Goal: Entertainment & Leisure: Browse casually

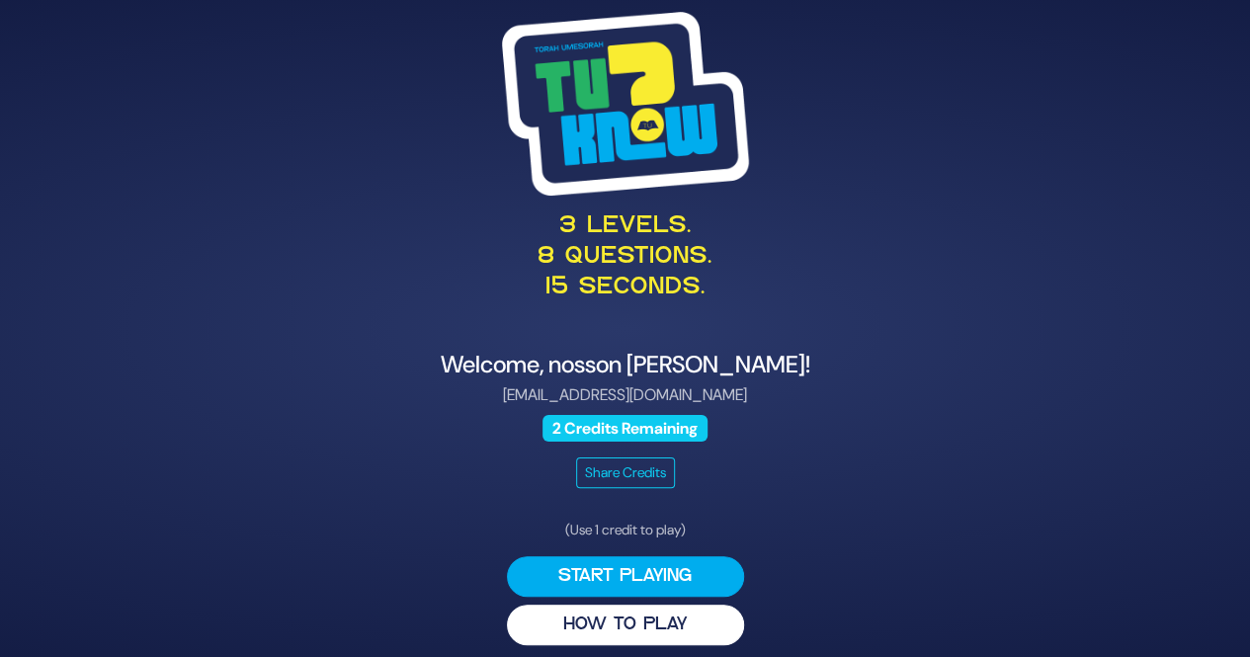
scroll to position [11, 0]
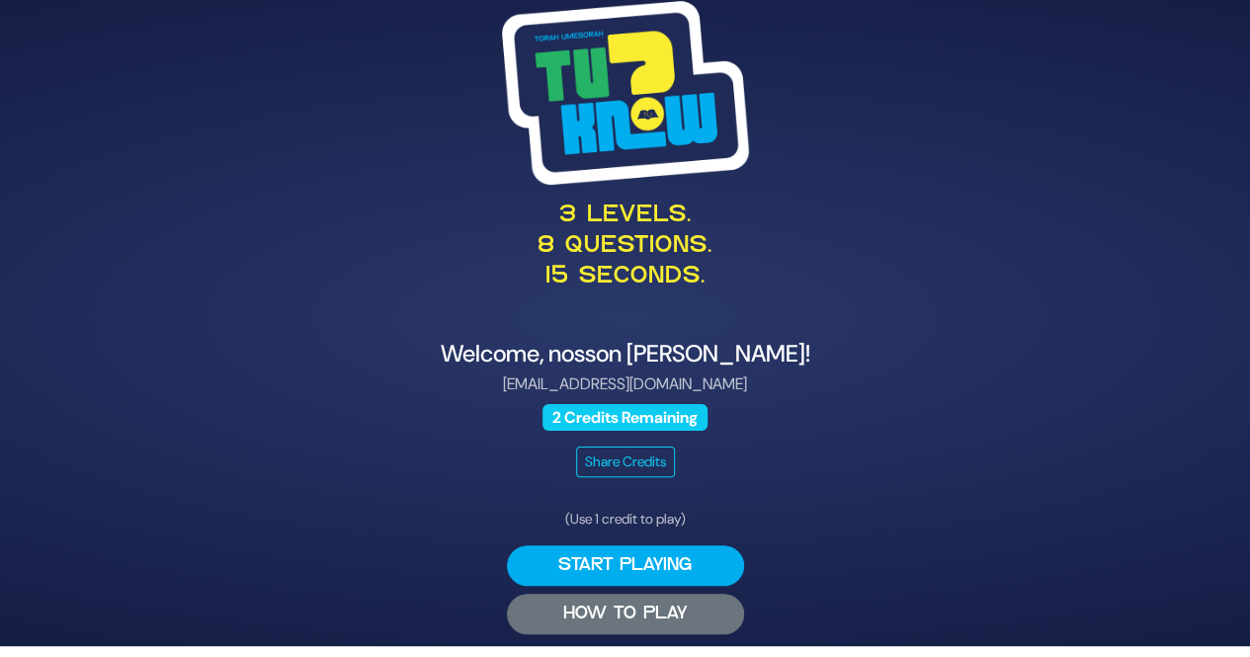
click at [512, 623] on button "HOW TO PLAY" at bounding box center [625, 614] width 237 height 41
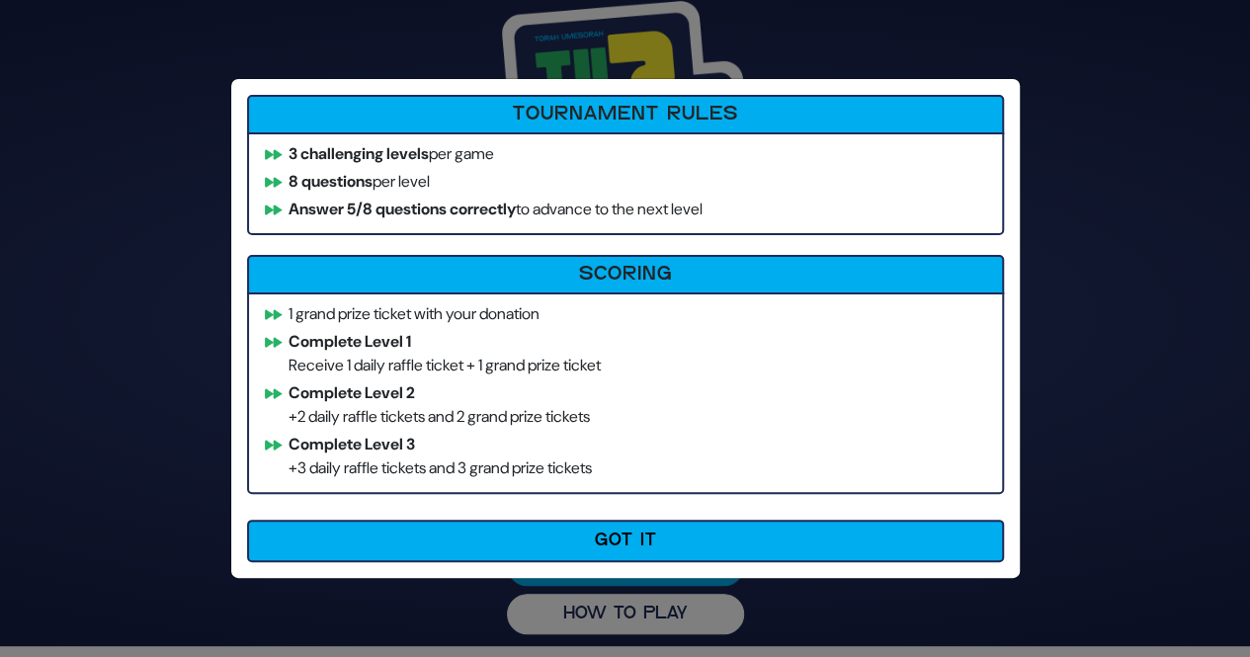
click at [0, 257] on div "How to Play Tournament Rules 3 challenging levels per game 8 questions per leve…" at bounding box center [625, 328] width 1250 height 657
click at [1093, 436] on div "How to Play Tournament Rules 3 challenging levels per game 8 questions per leve…" at bounding box center [625, 328] width 1250 height 657
click at [1133, 405] on div "How to Play Tournament Rules 3 challenging levels per game 8 questions per leve…" at bounding box center [625, 328] width 1250 height 657
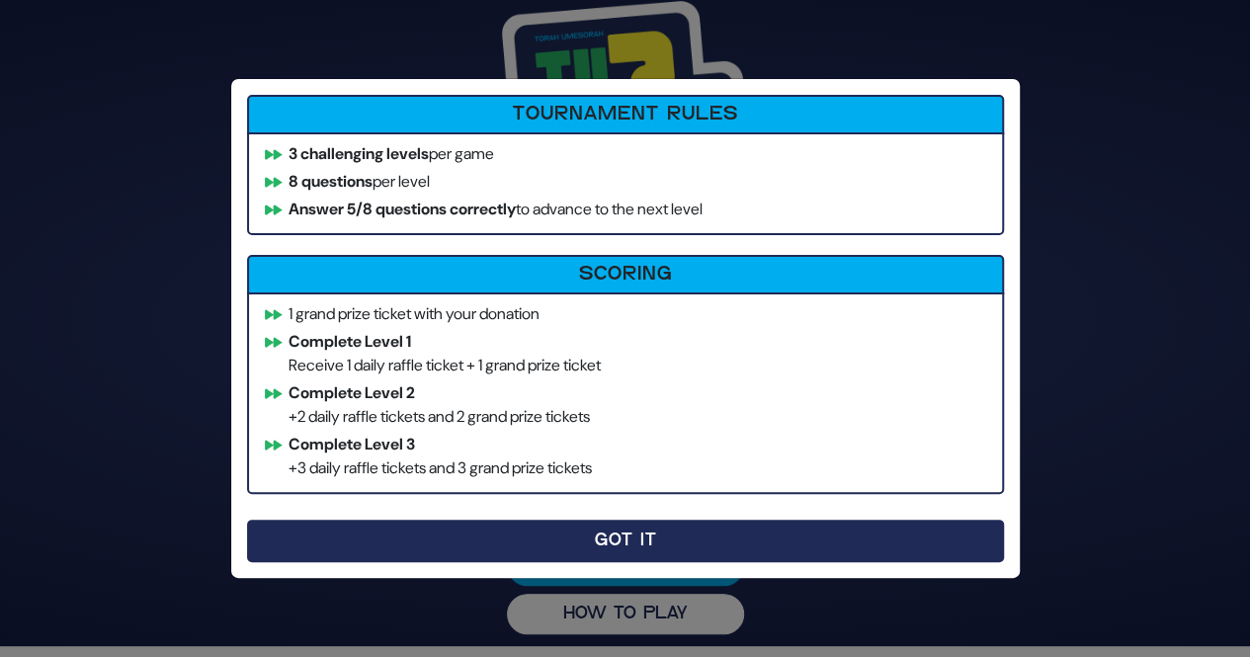
click at [870, 545] on button "Got It" at bounding box center [625, 541] width 757 height 43
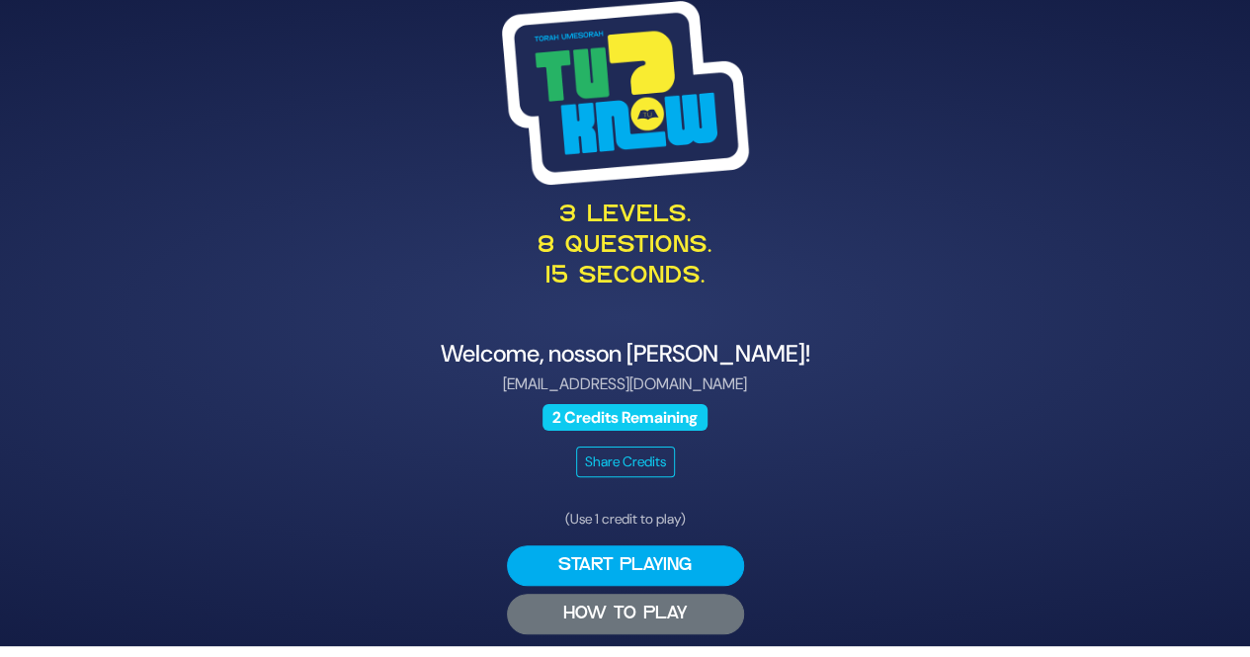
click at [563, 622] on button "HOW TO PLAY" at bounding box center [625, 614] width 237 height 41
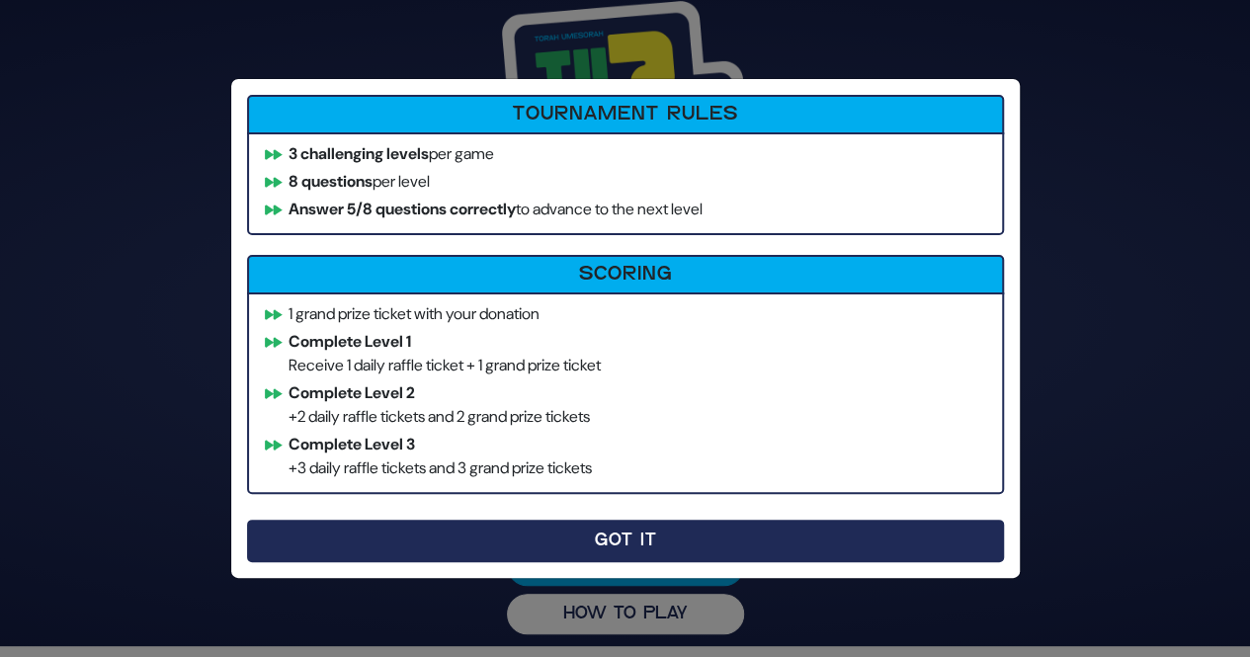
click at [279, 544] on button "Got It" at bounding box center [625, 541] width 757 height 43
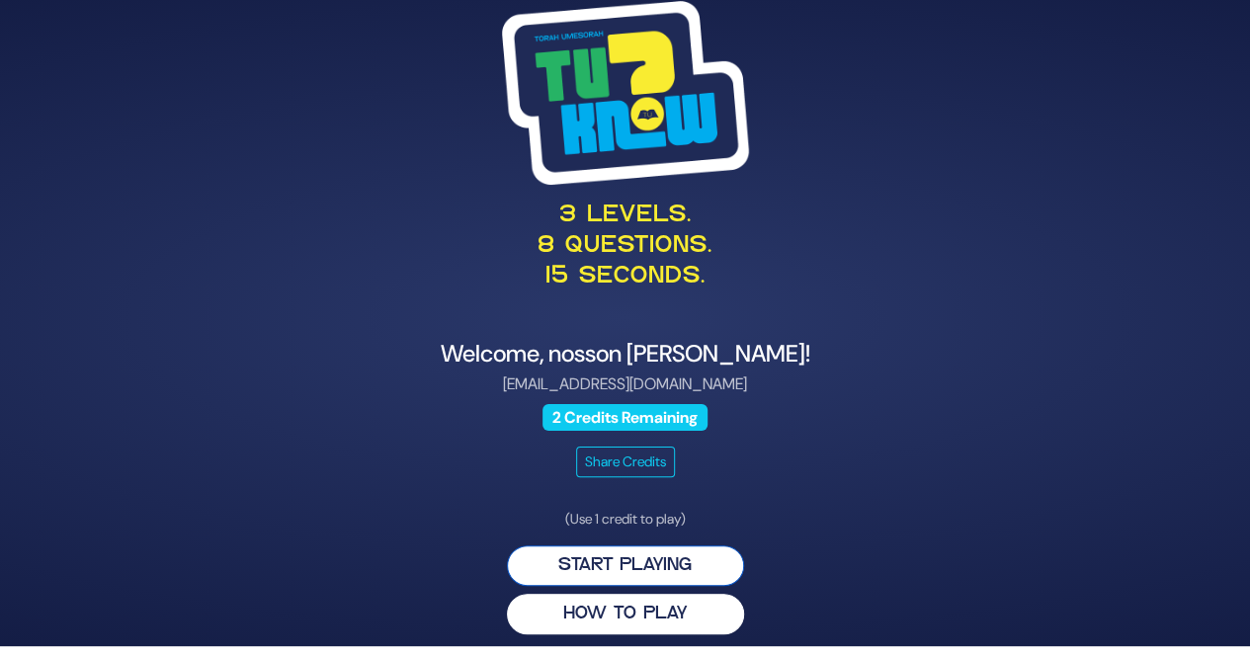
click at [709, 570] on button "Start Playing" at bounding box center [625, 566] width 237 height 41
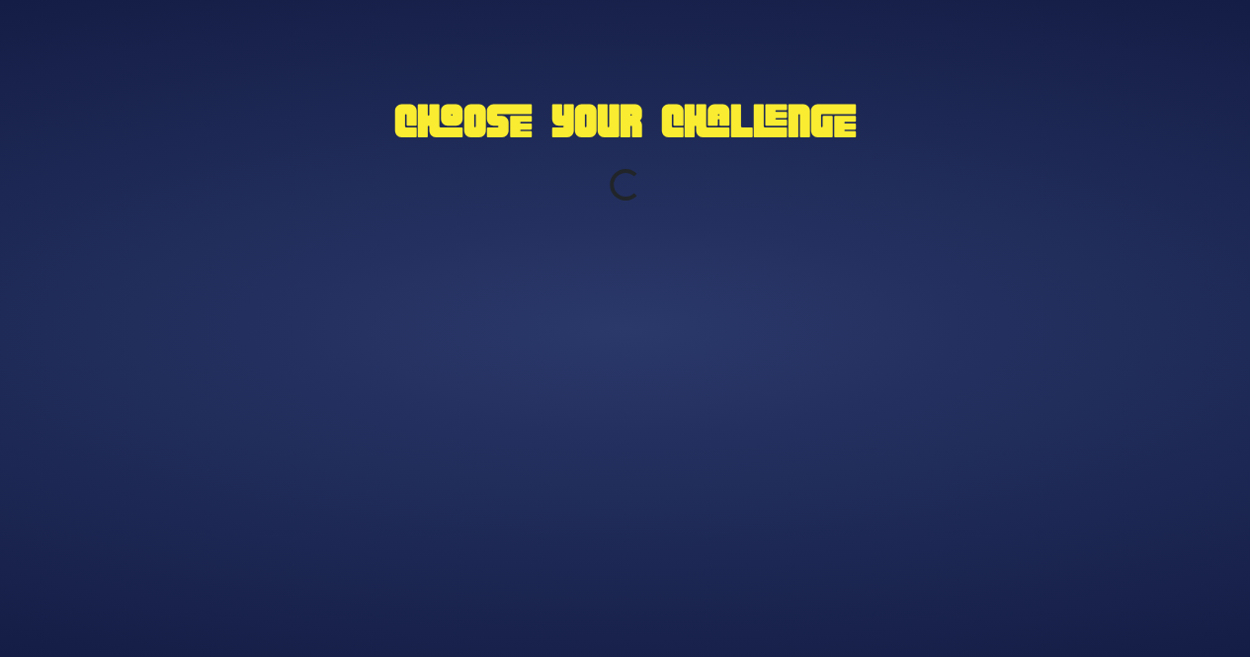
scroll to position [0, 0]
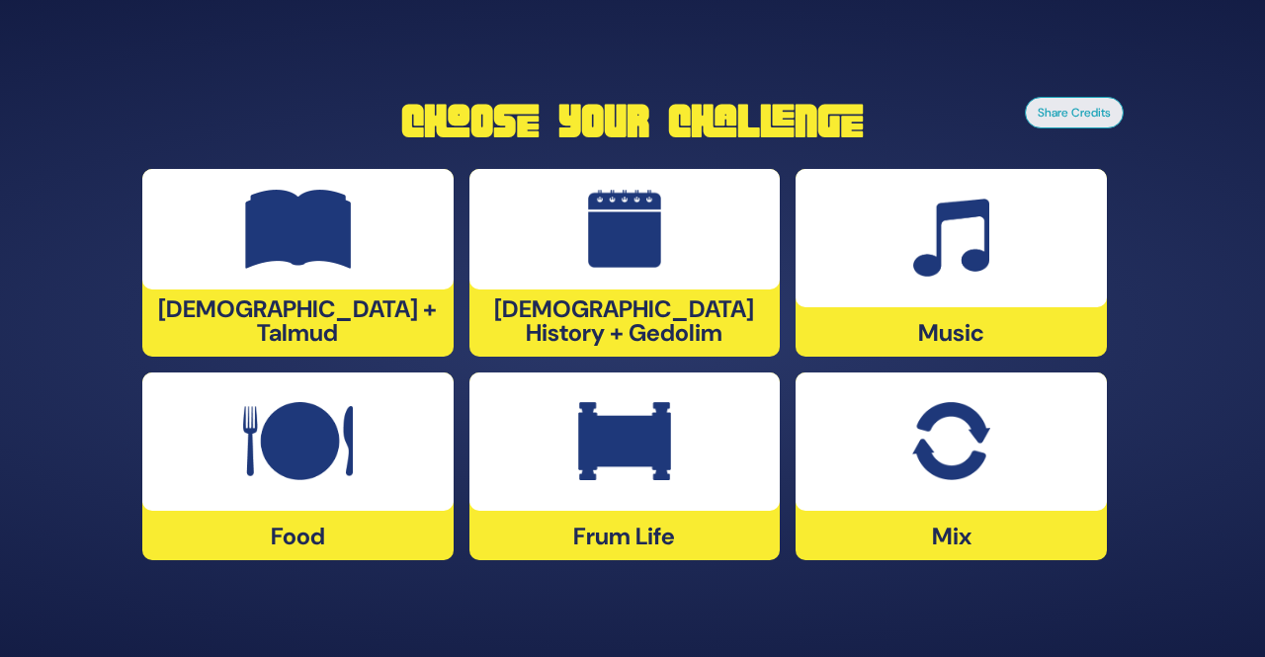
click at [1029, 461] on div at bounding box center [951, 442] width 311 height 138
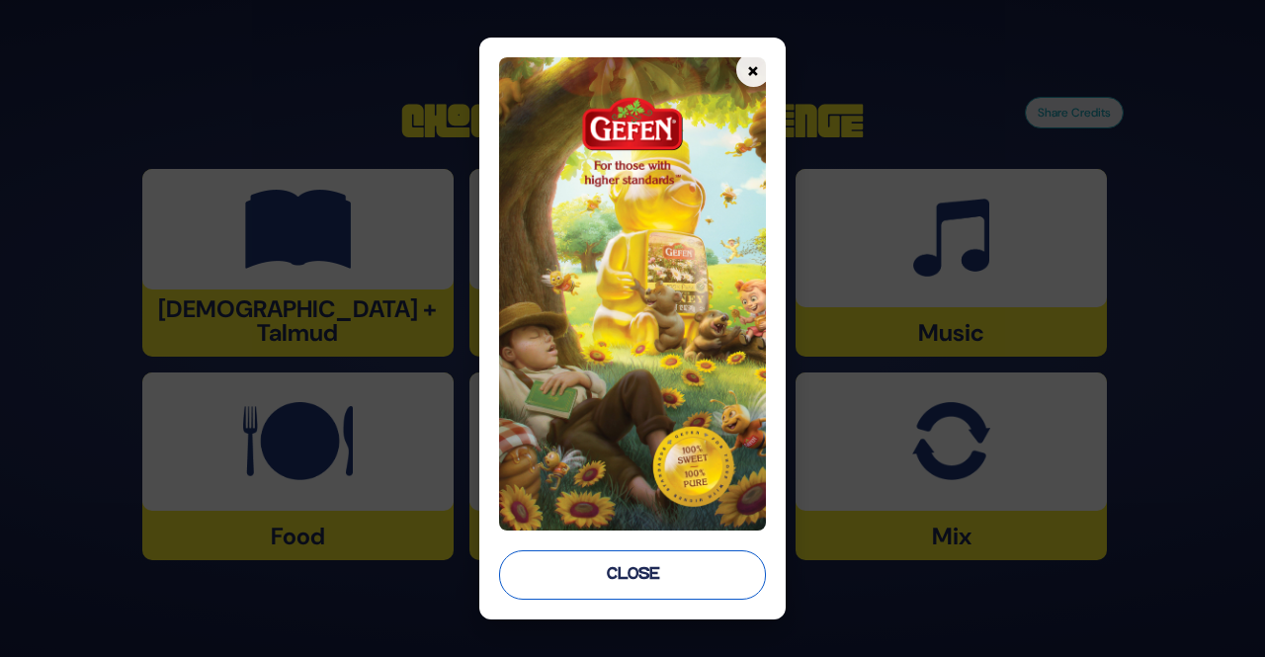
click at [663, 584] on button "Close" at bounding box center [632, 575] width 266 height 49
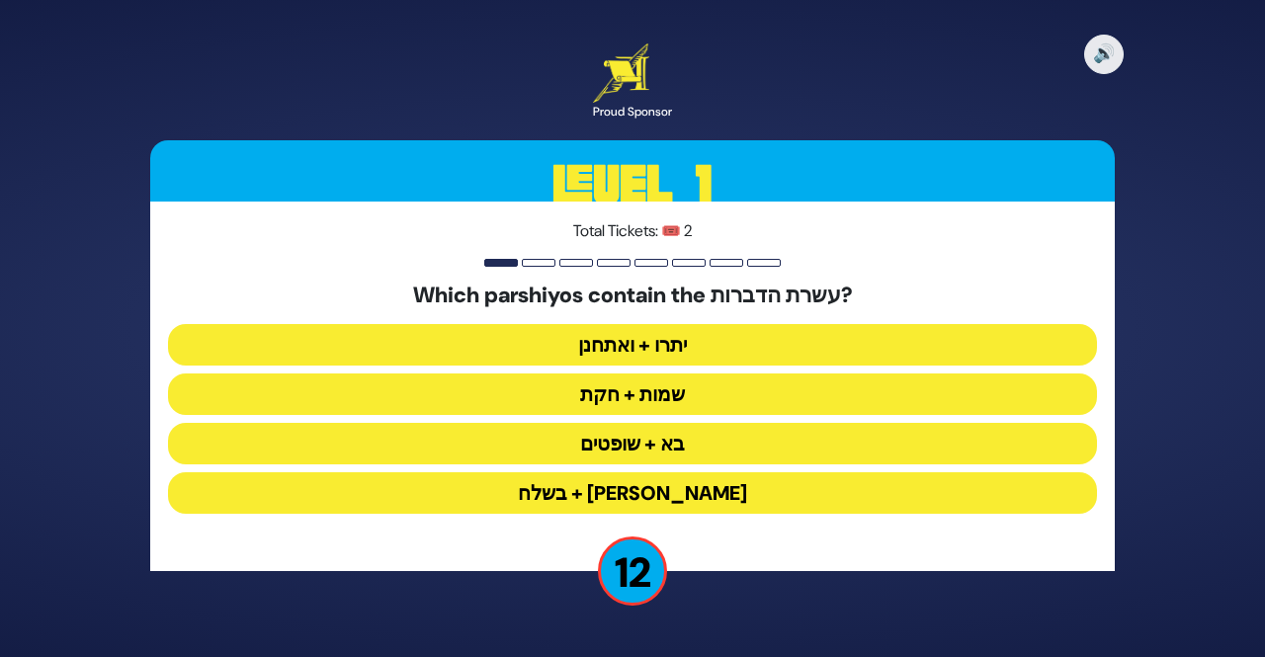
click at [806, 357] on button "יתרו + ואתחנן" at bounding box center [632, 345] width 929 height 42
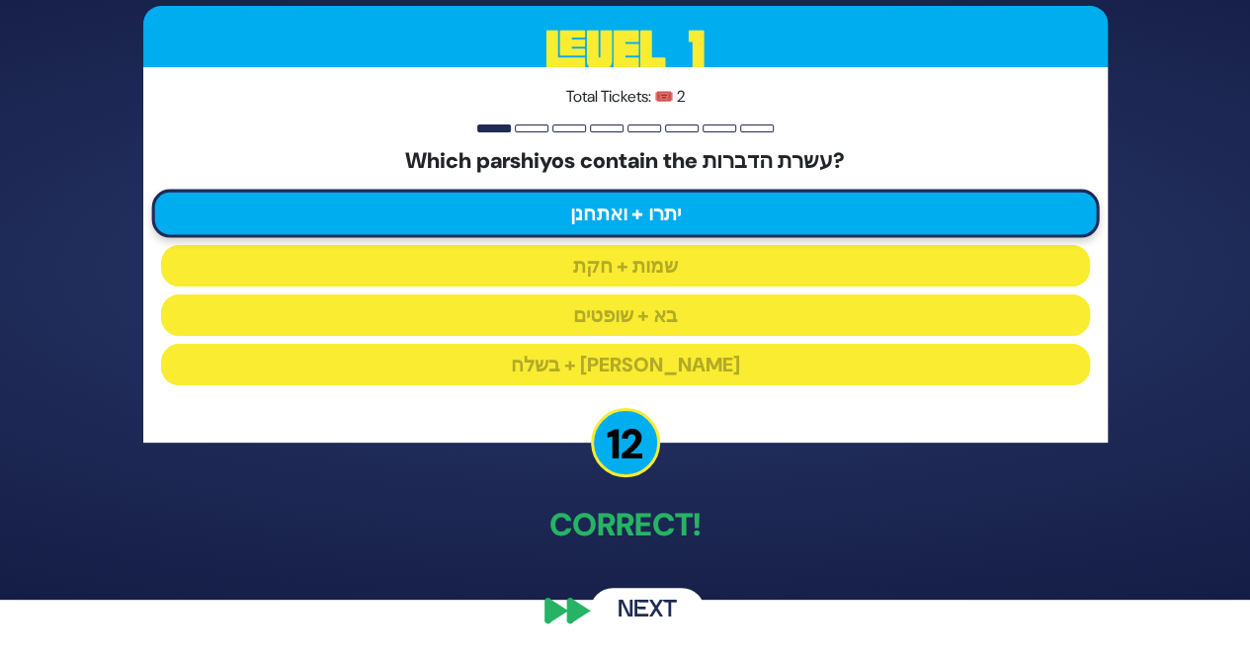
scroll to position [56, 0]
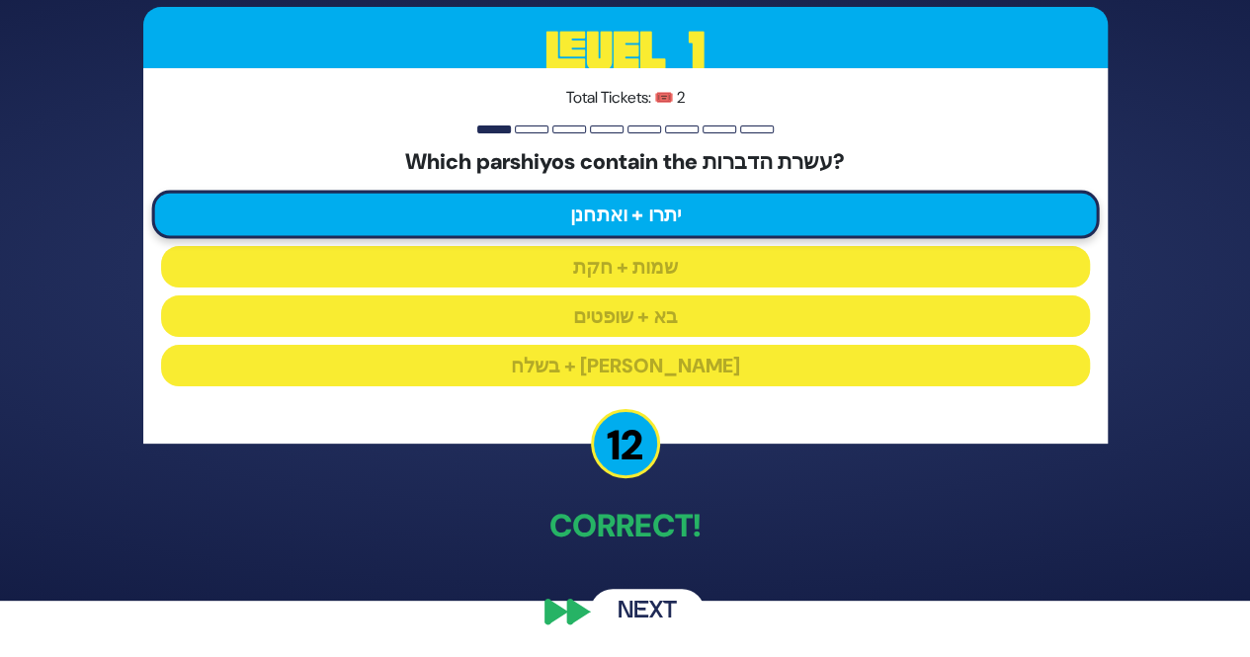
click at [652, 623] on button "Next" at bounding box center [647, 611] width 115 height 45
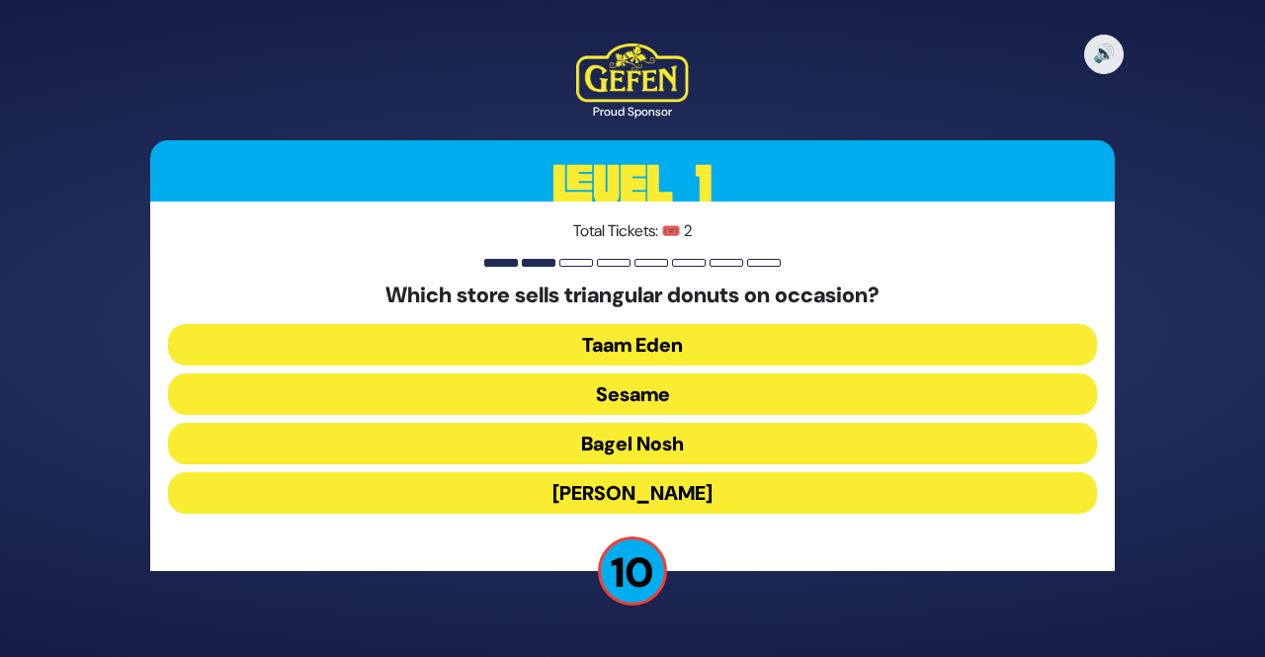
click at [1030, 399] on button "Sesame" at bounding box center [632, 395] width 929 height 42
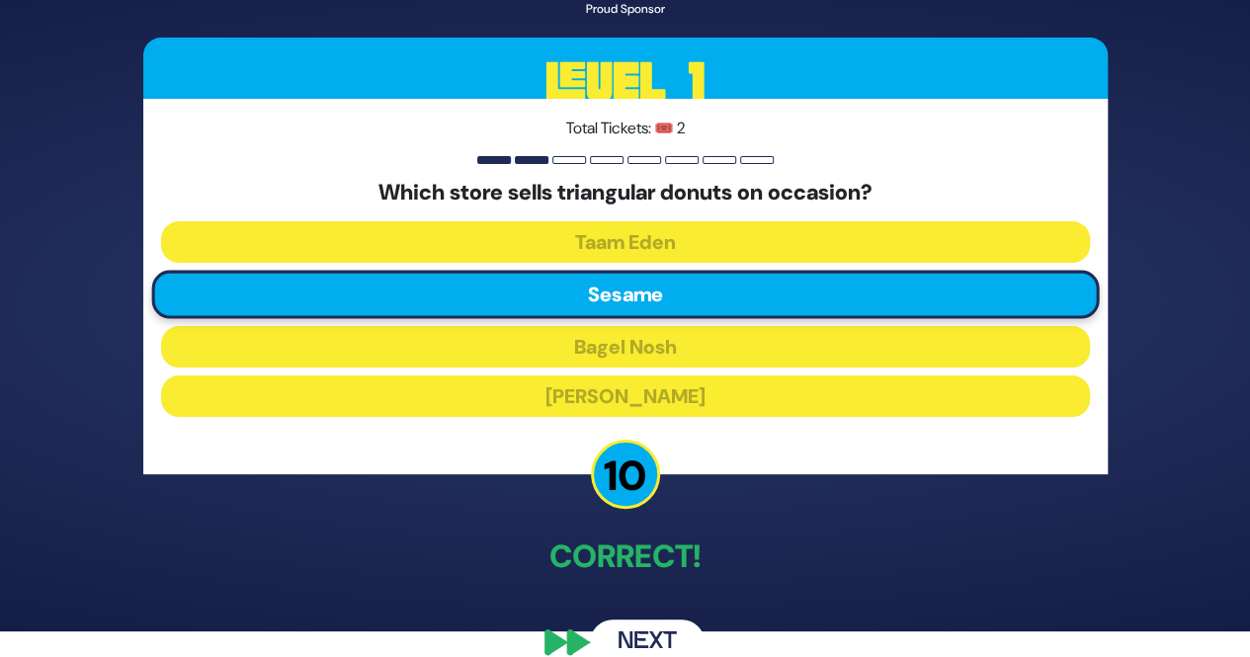
scroll to position [57, 0]
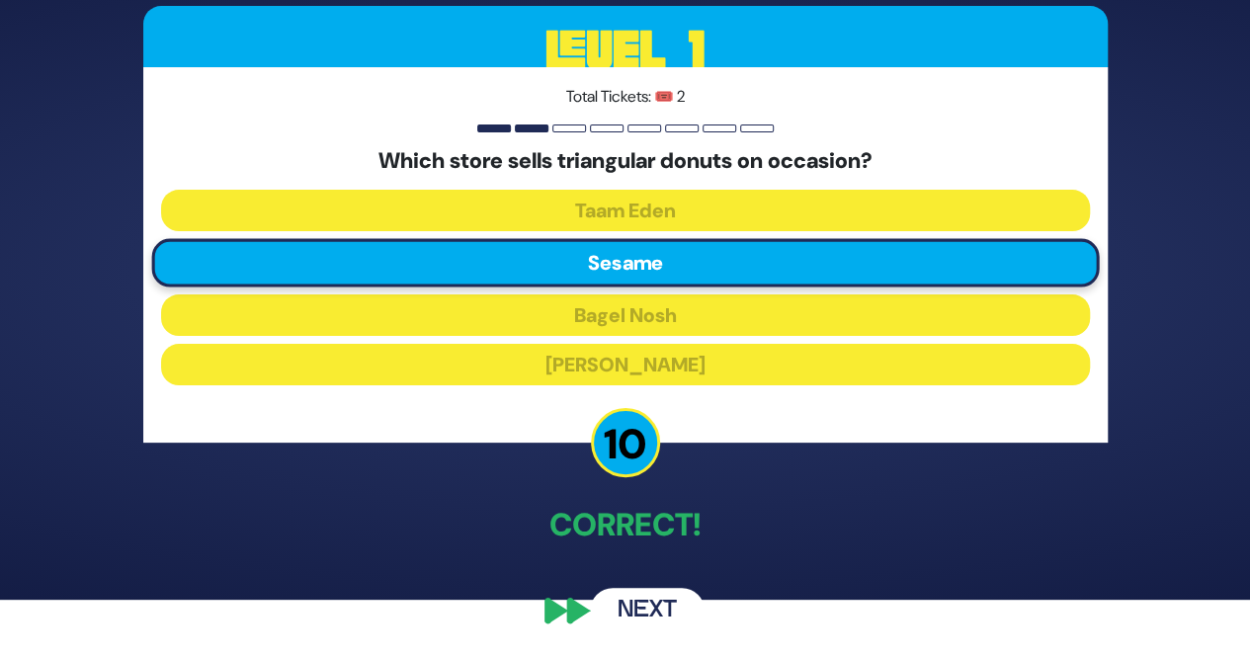
click at [659, 611] on button "Next" at bounding box center [647, 610] width 115 height 45
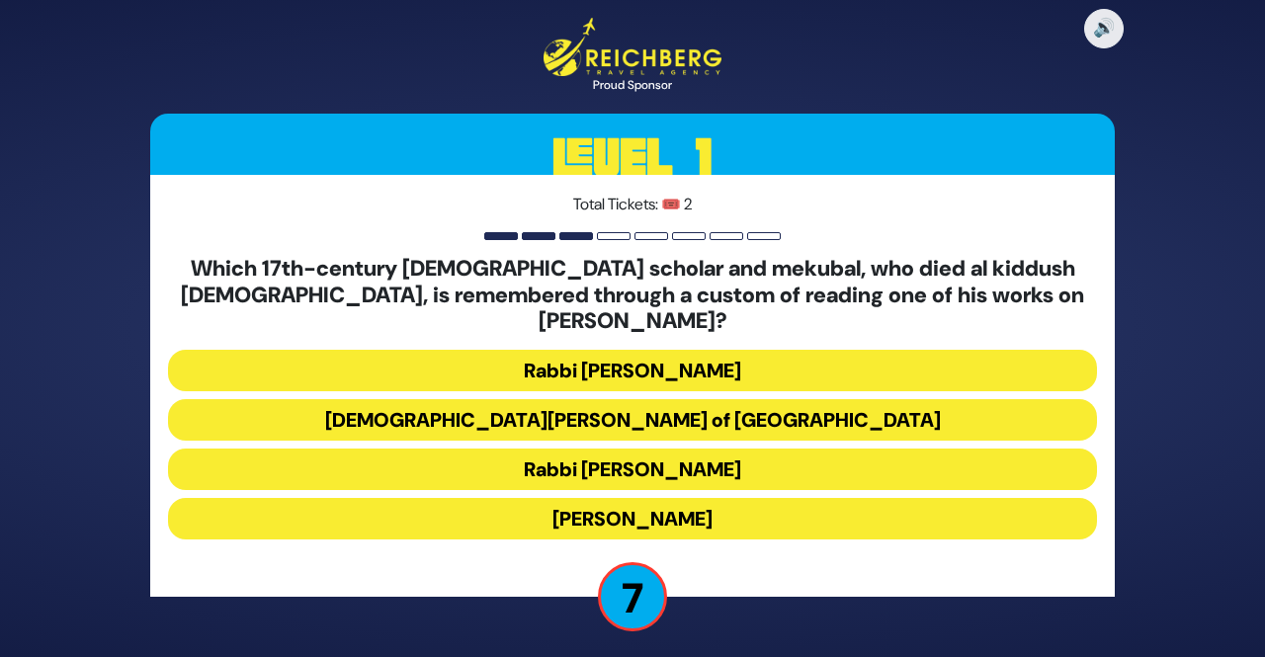
click at [963, 415] on button "[DEMOGRAPHIC_DATA][PERSON_NAME] of [GEOGRAPHIC_DATA]" at bounding box center [632, 420] width 929 height 42
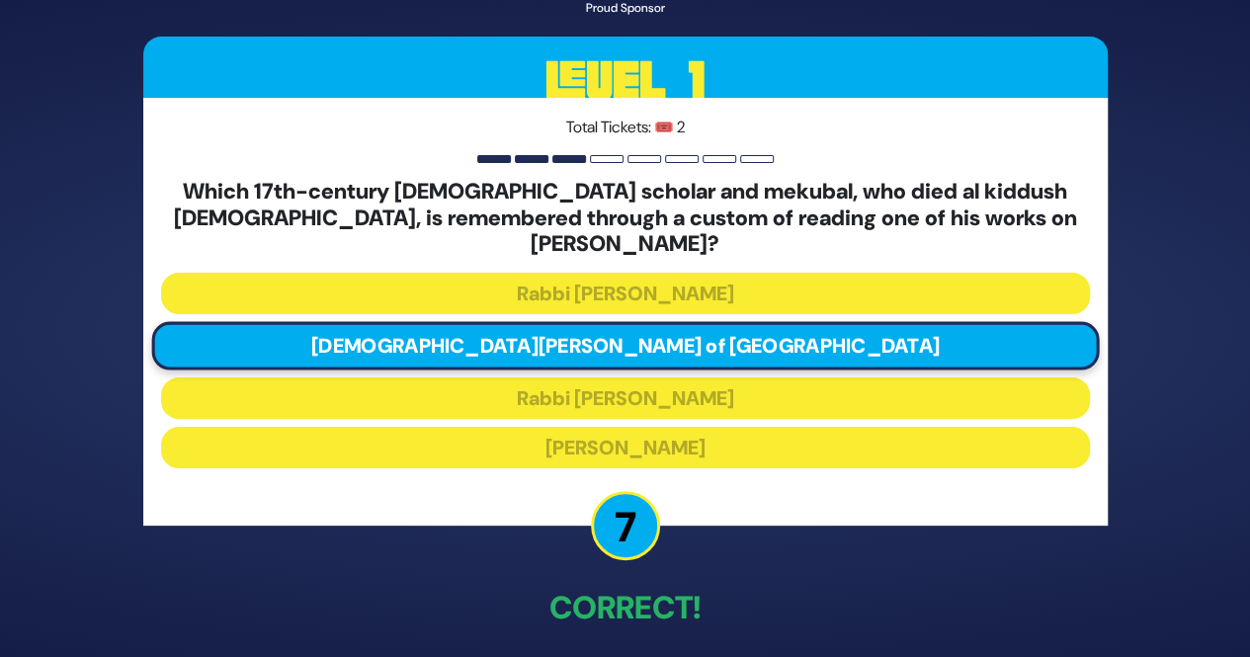
scroll to position [69, 0]
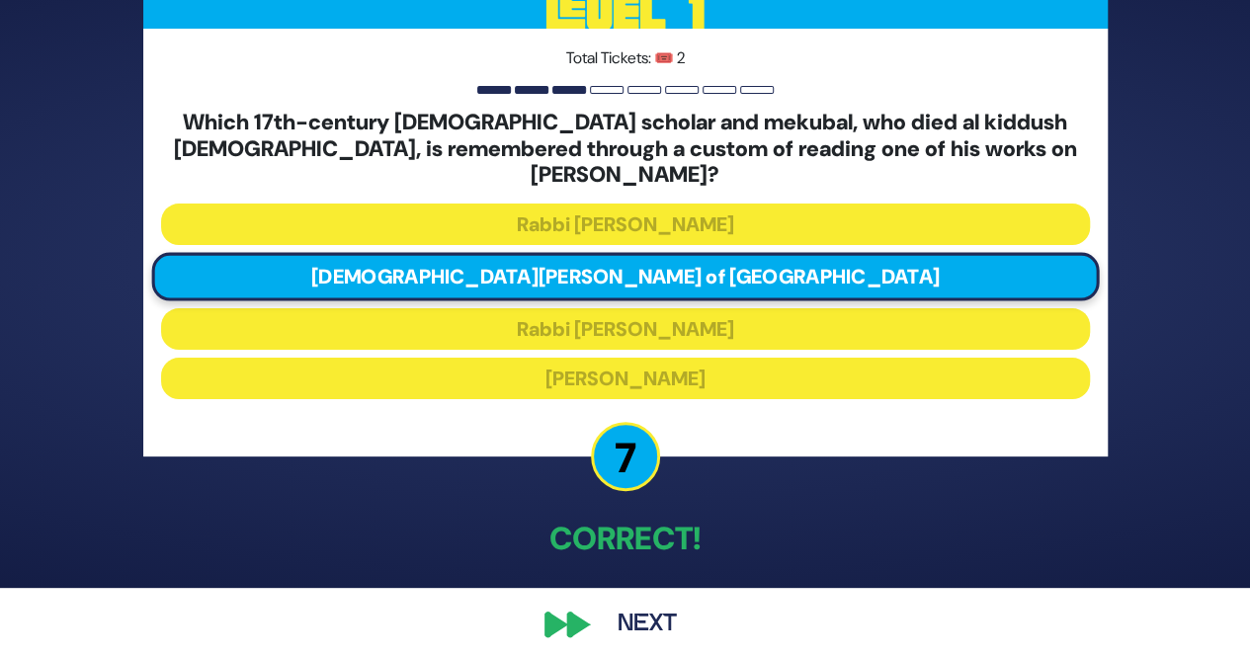
click at [648, 607] on button "Next" at bounding box center [647, 624] width 115 height 45
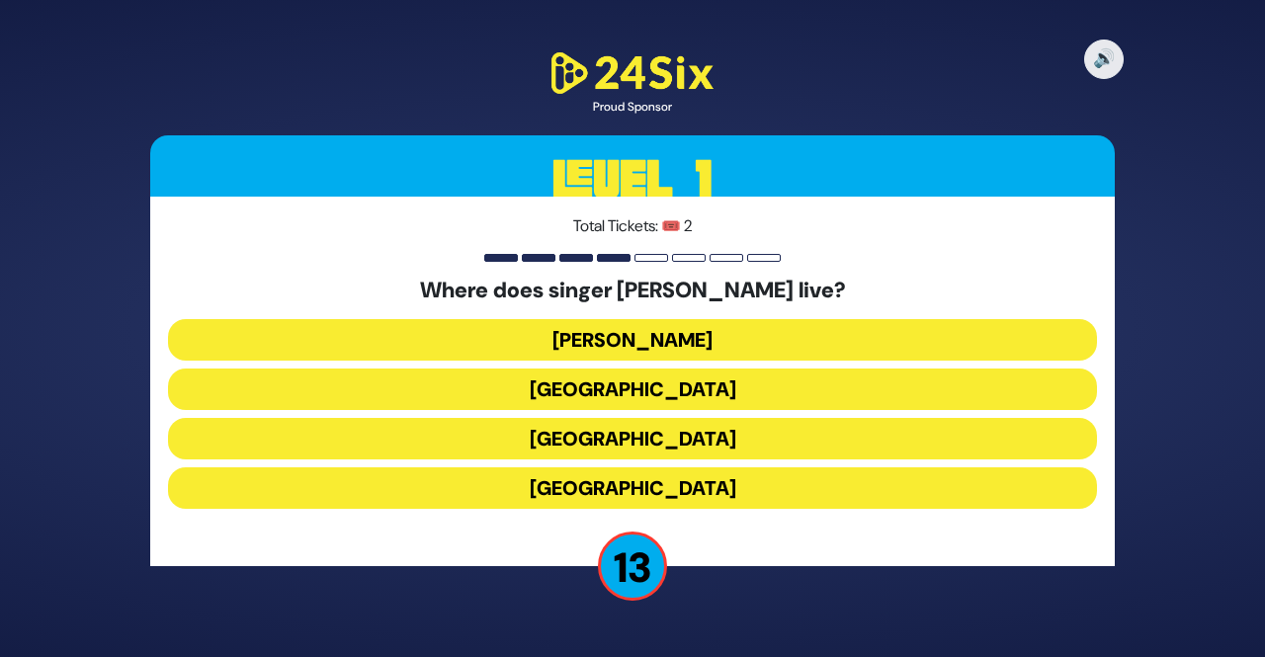
click at [751, 499] on button "[GEOGRAPHIC_DATA]" at bounding box center [632, 489] width 929 height 42
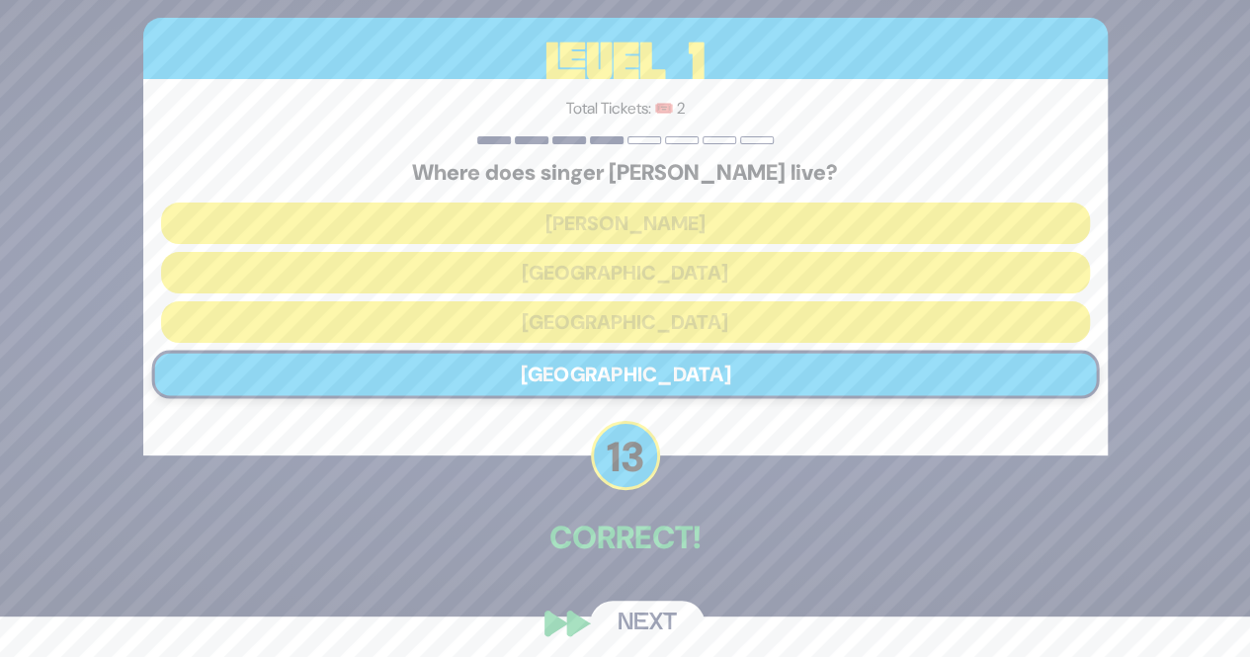
scroll to position [52, 0]
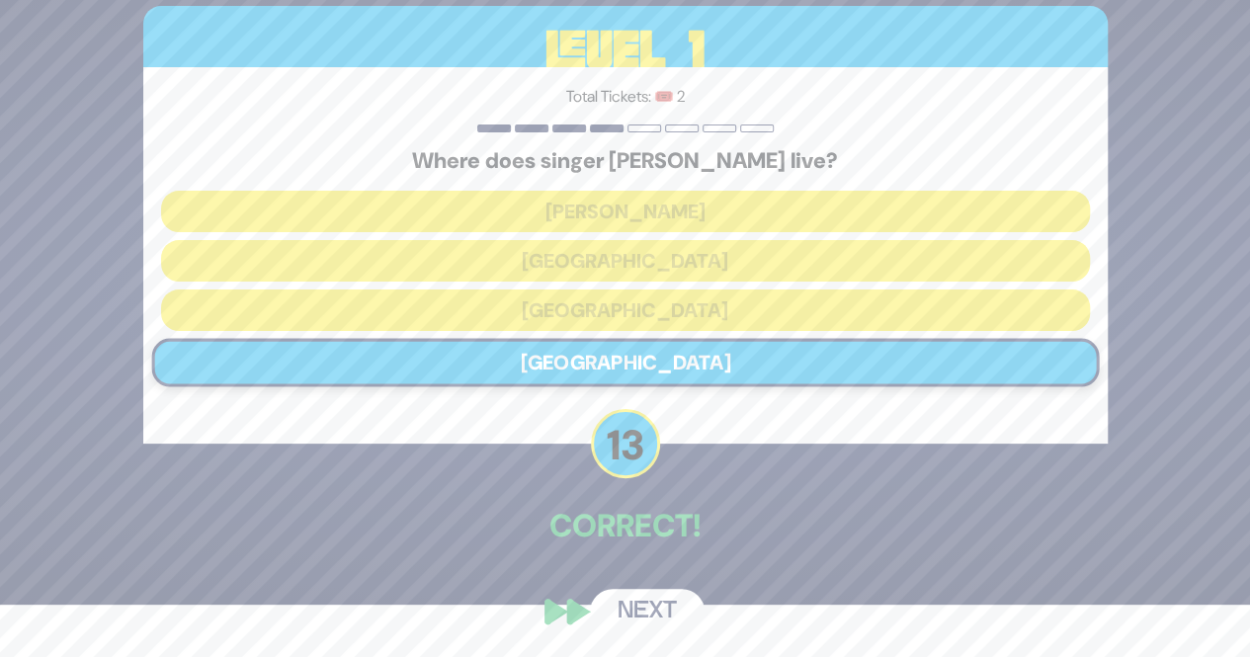
click at [658, 611] on button "Next" at bounding box center [647, 611] width 115 height 45
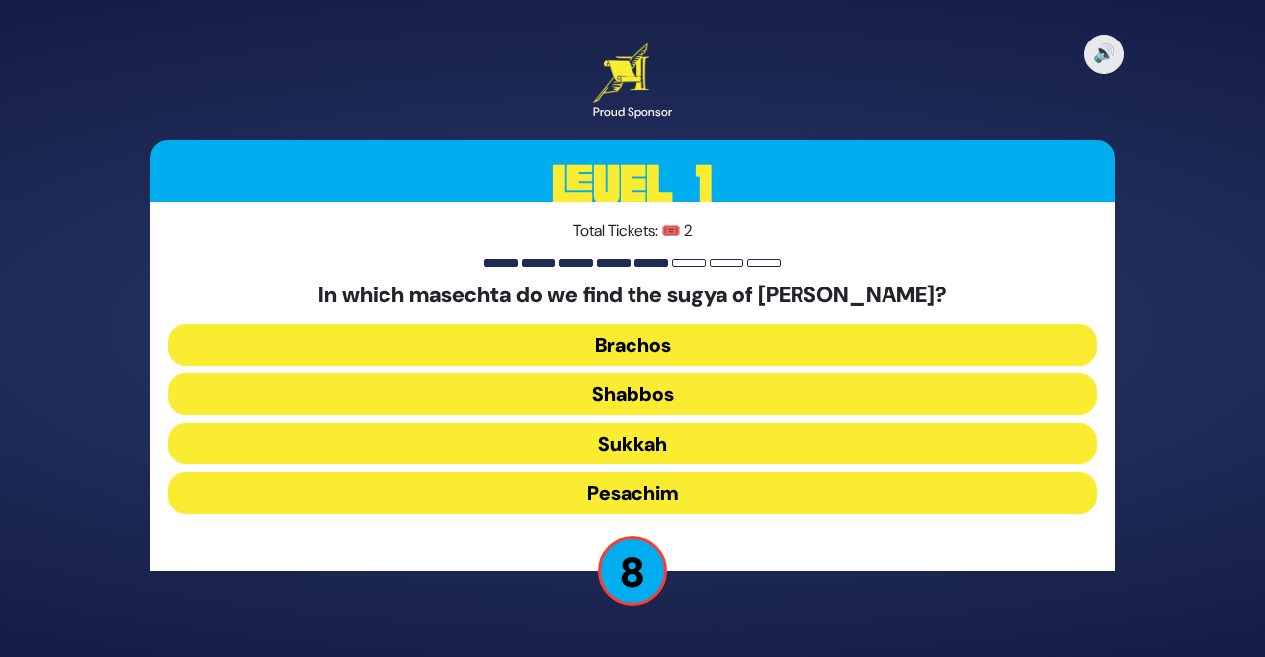
click at [761, 504] on button "Pesachim" at bounding box center [632, 493] width 929 height 42
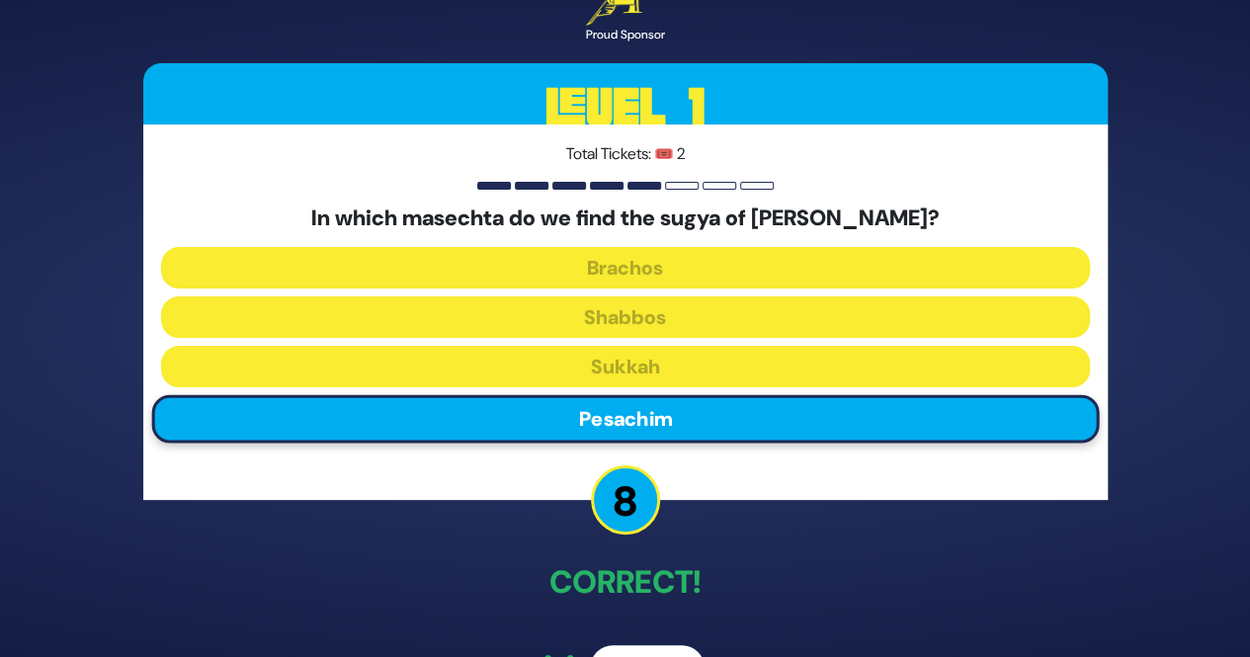
scroll to position [57, 0]
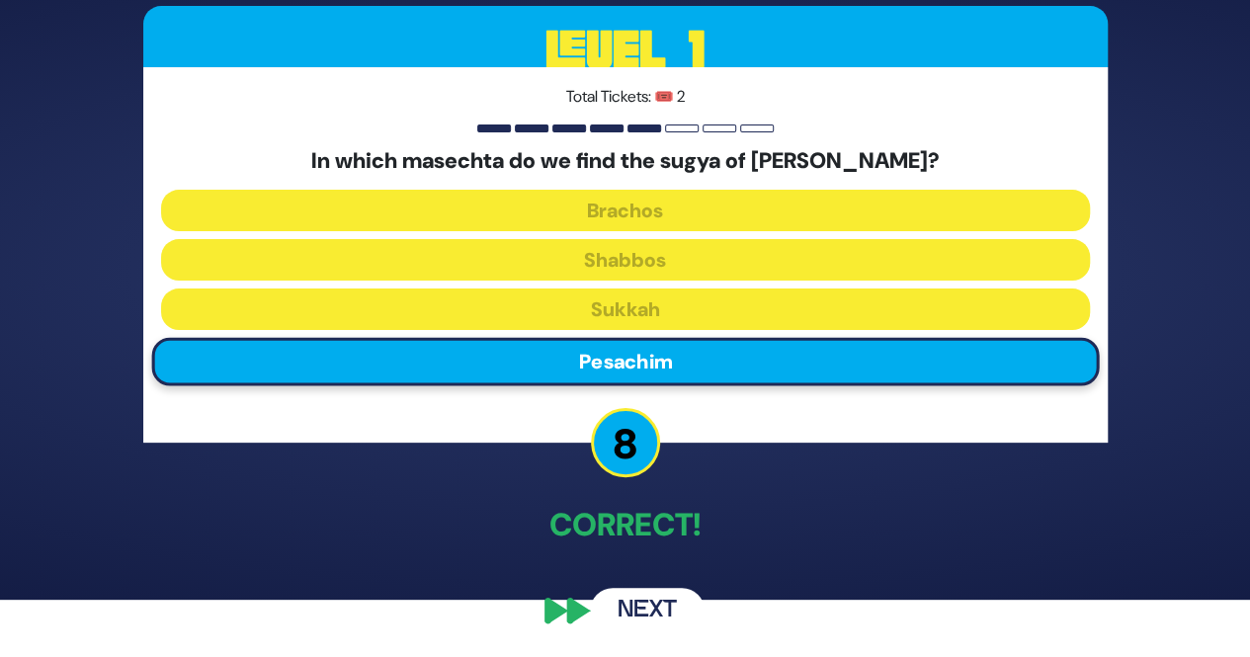
click at [651, 614] on button "Next" at bounding box center [647, 610] width 115 height 45
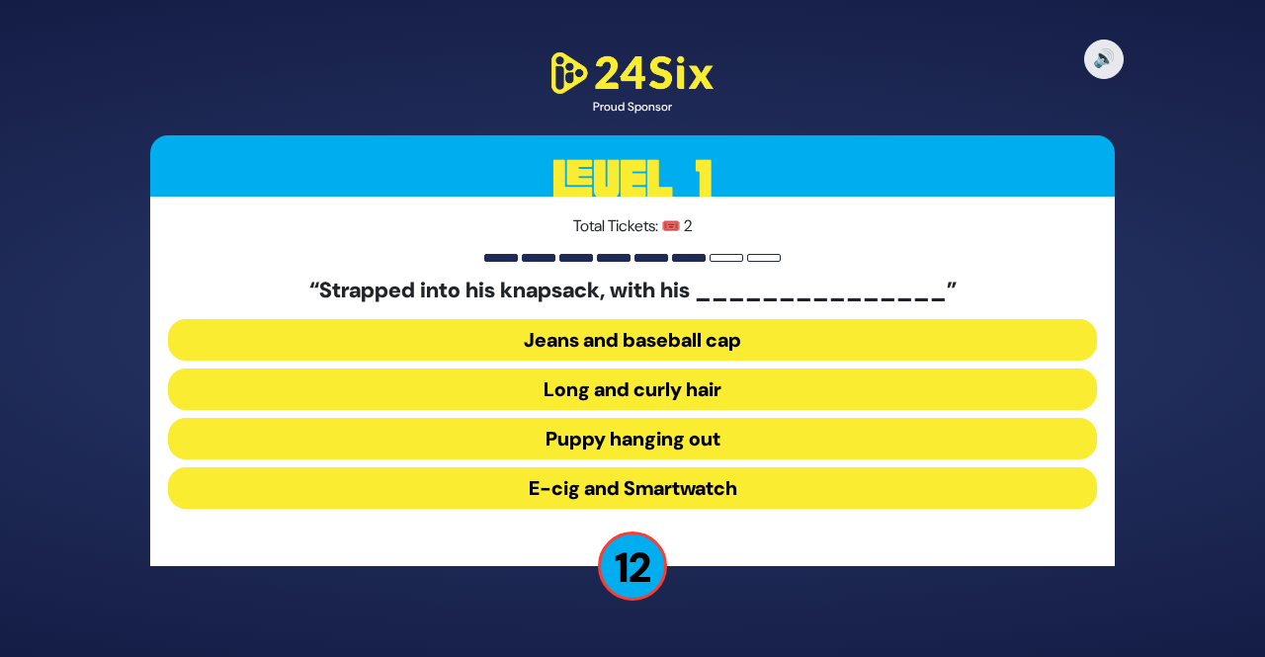
click at [835, 401] on button "Long and curly hair" at bounding box center [632, 390] width 929 height 42
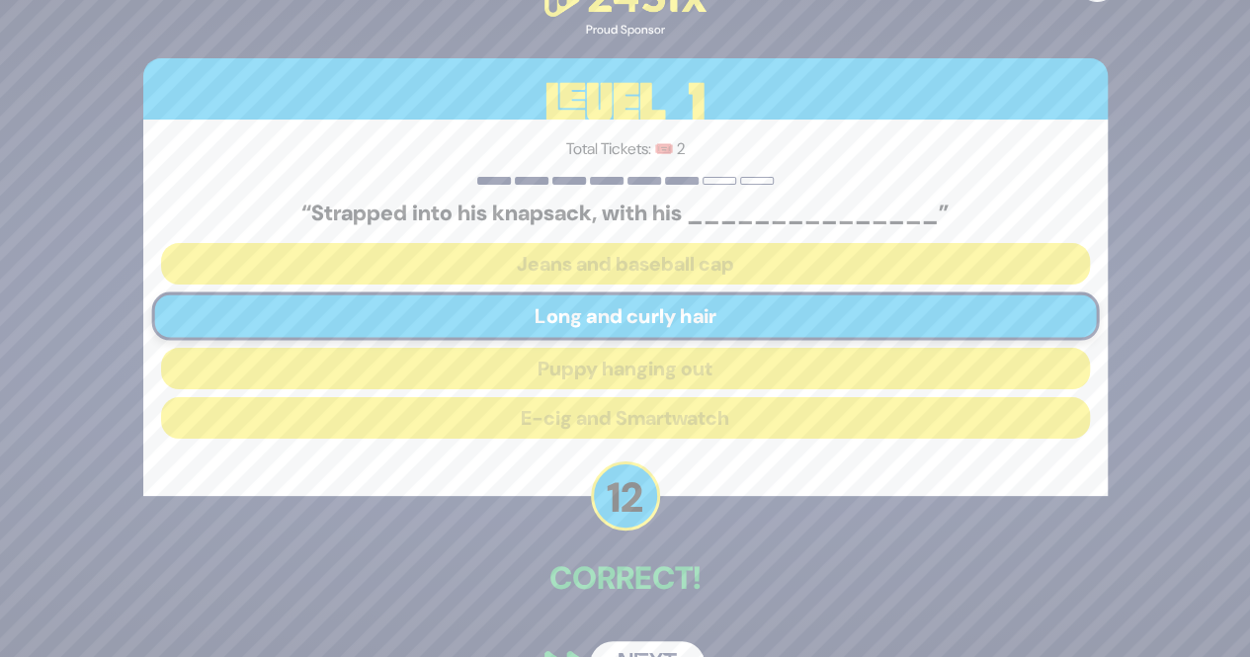
scroll to position [52, 0]
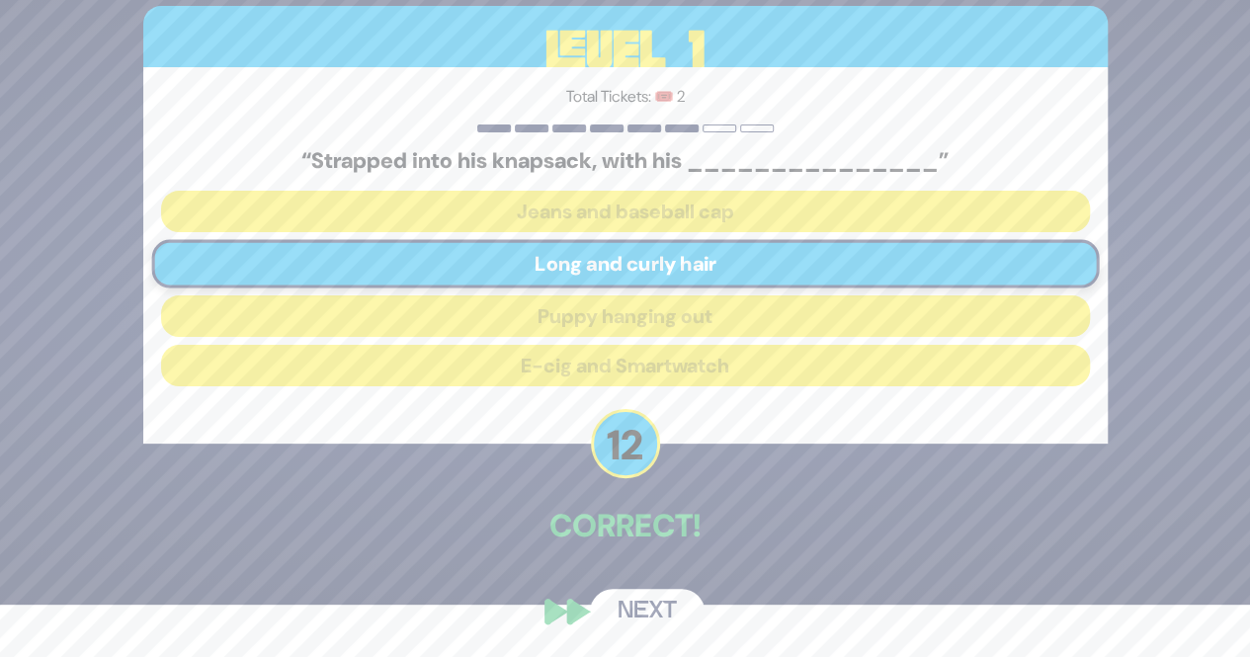
click at [671, 611] on button "Next" at bounding box center [647, 611] width 115 height 45
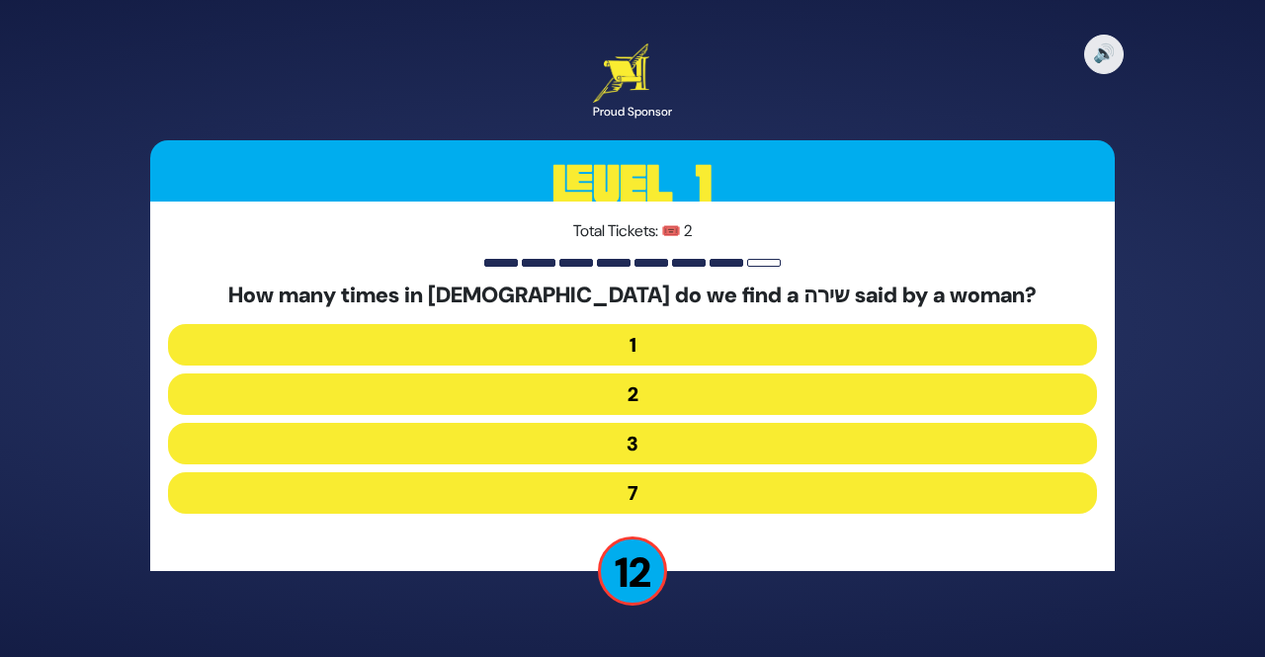
click at [1003, 404] on button "2" at bounding box center [632, 395] width 929 height 42
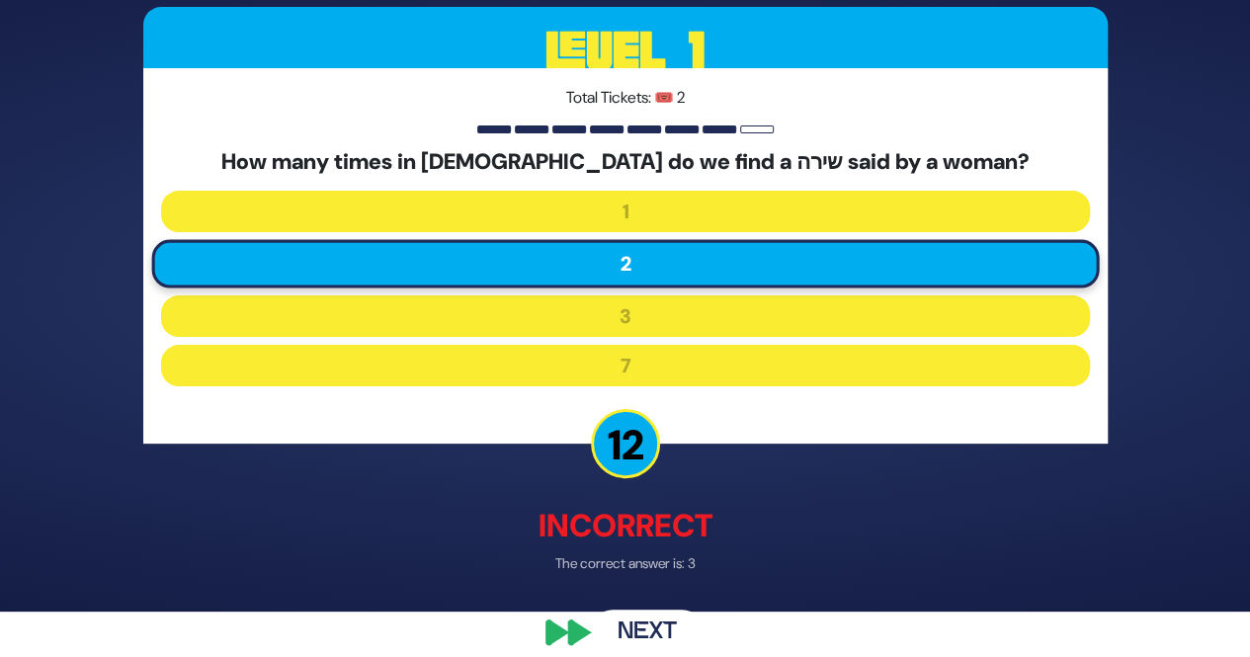
scroll to position [67, 0]
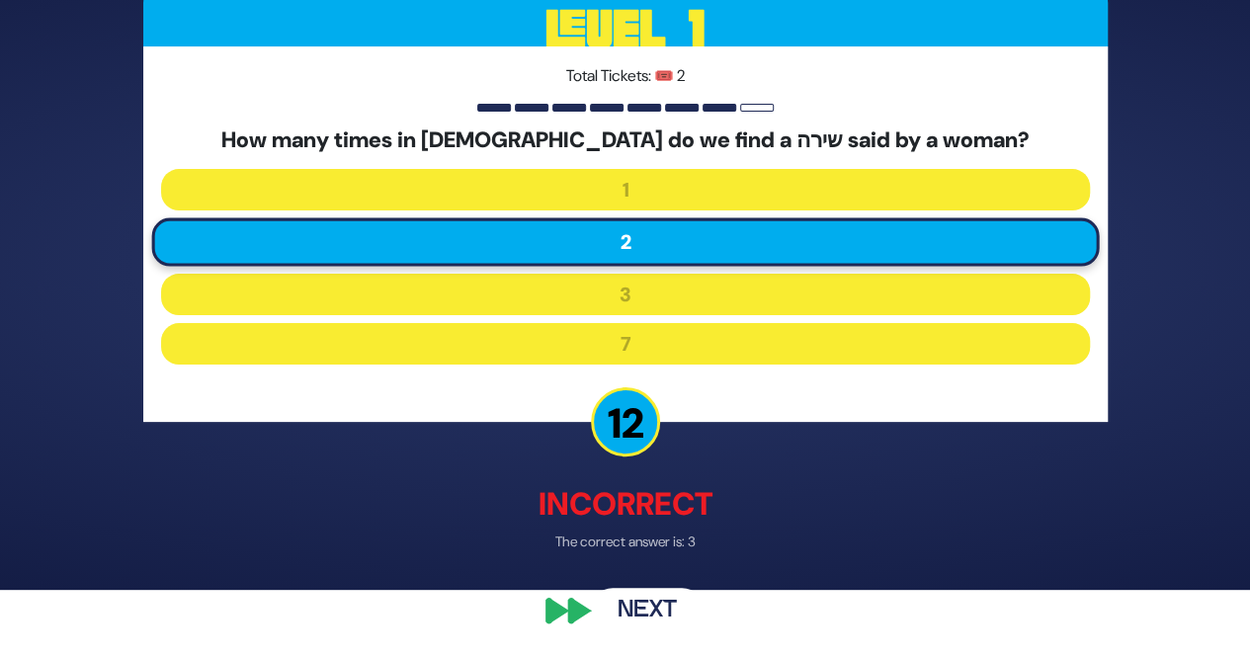
click at [659, 623] on button "Next" at bounding box center [647, 611] width 115 height 45
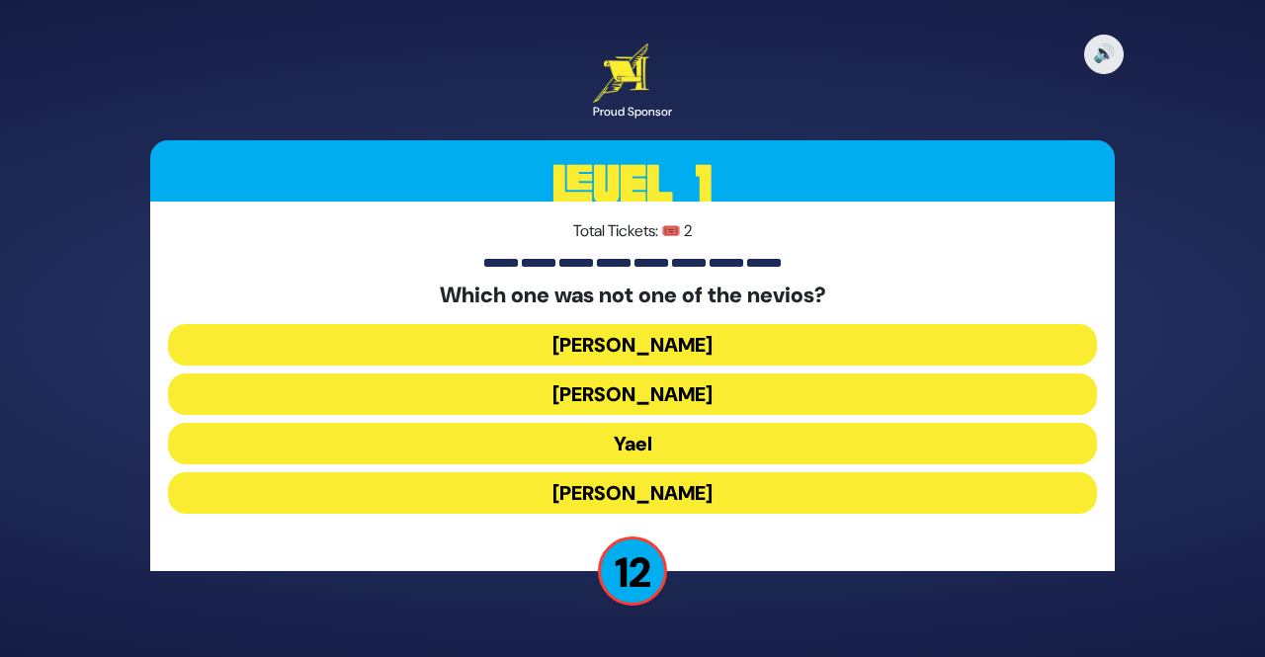
click at [967, 450] on button "Yael" at bounding box center [632, 444] width 929 height 42
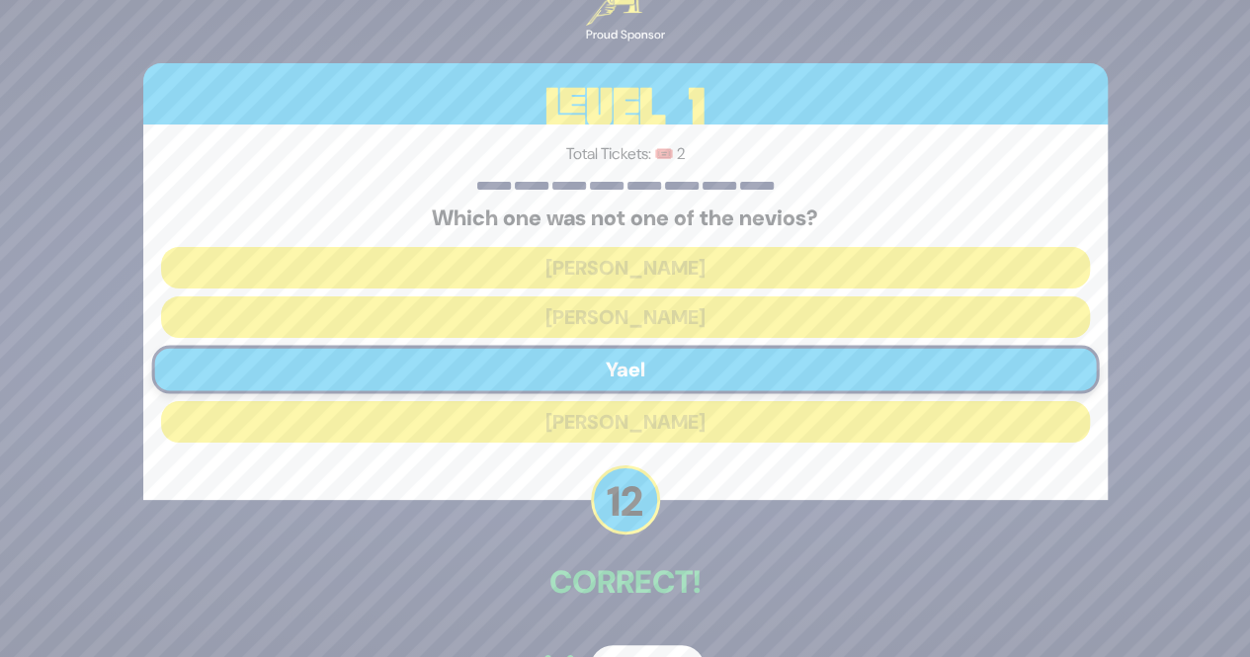
scroll to position [57, 0]
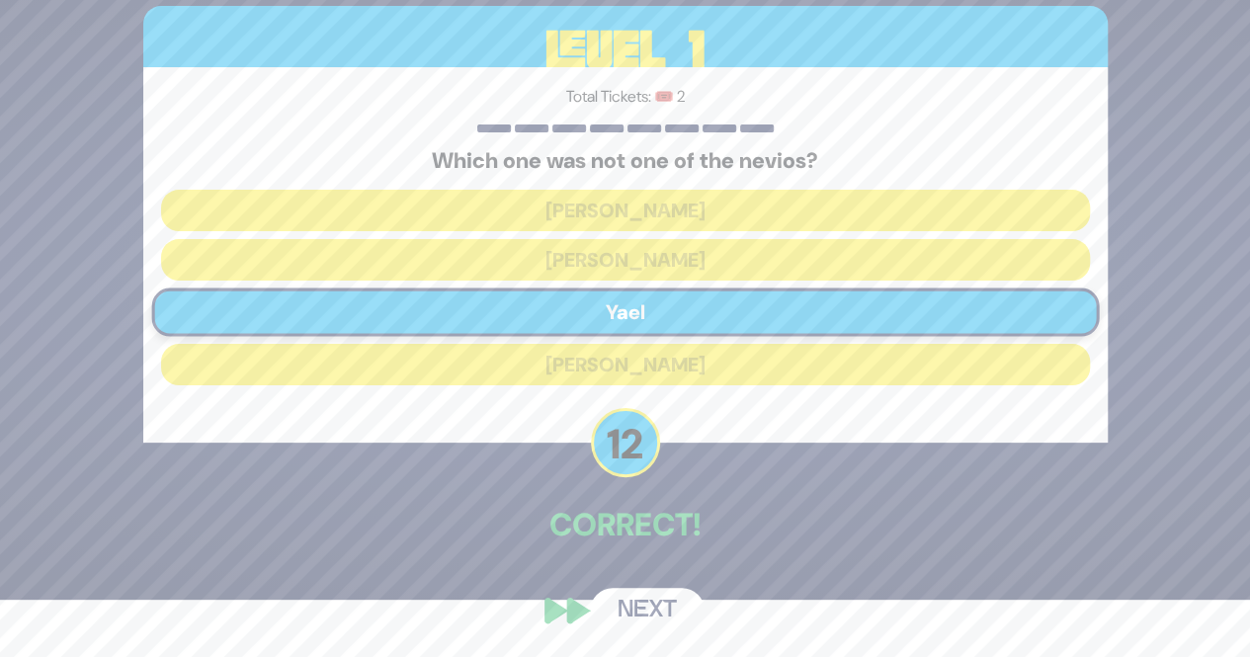
click at [668, 623] on button "Next" at bounding box center [647, 610] width 115 height 45
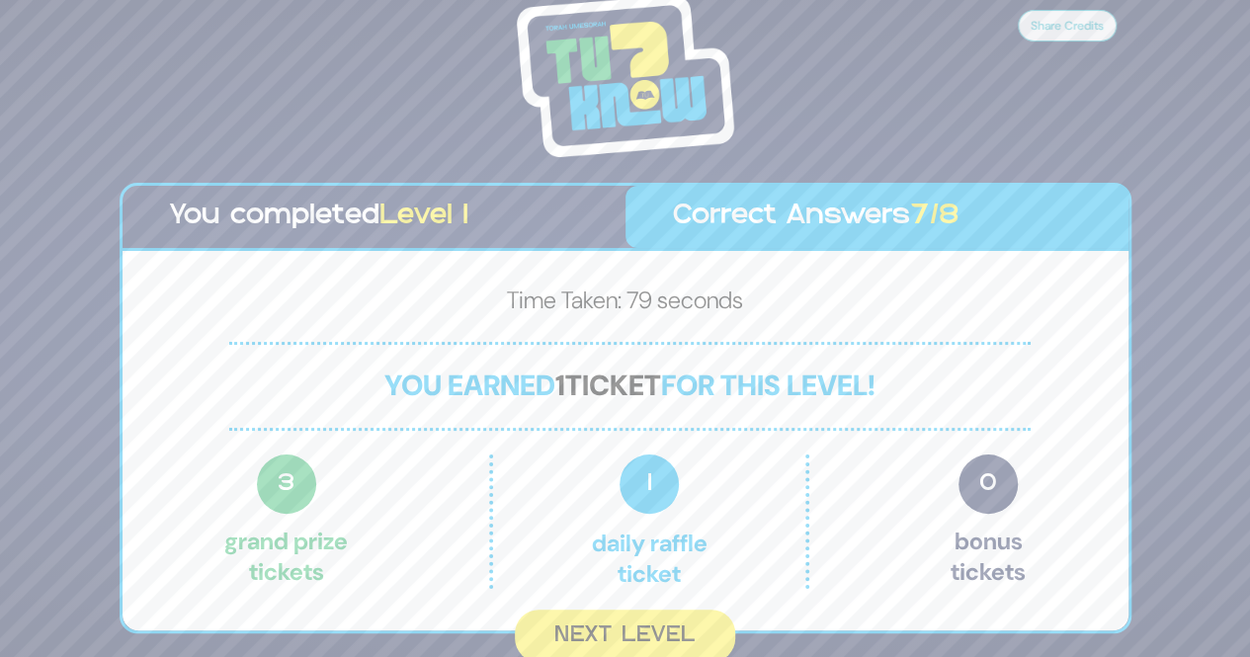
scroll to position [3, 0]
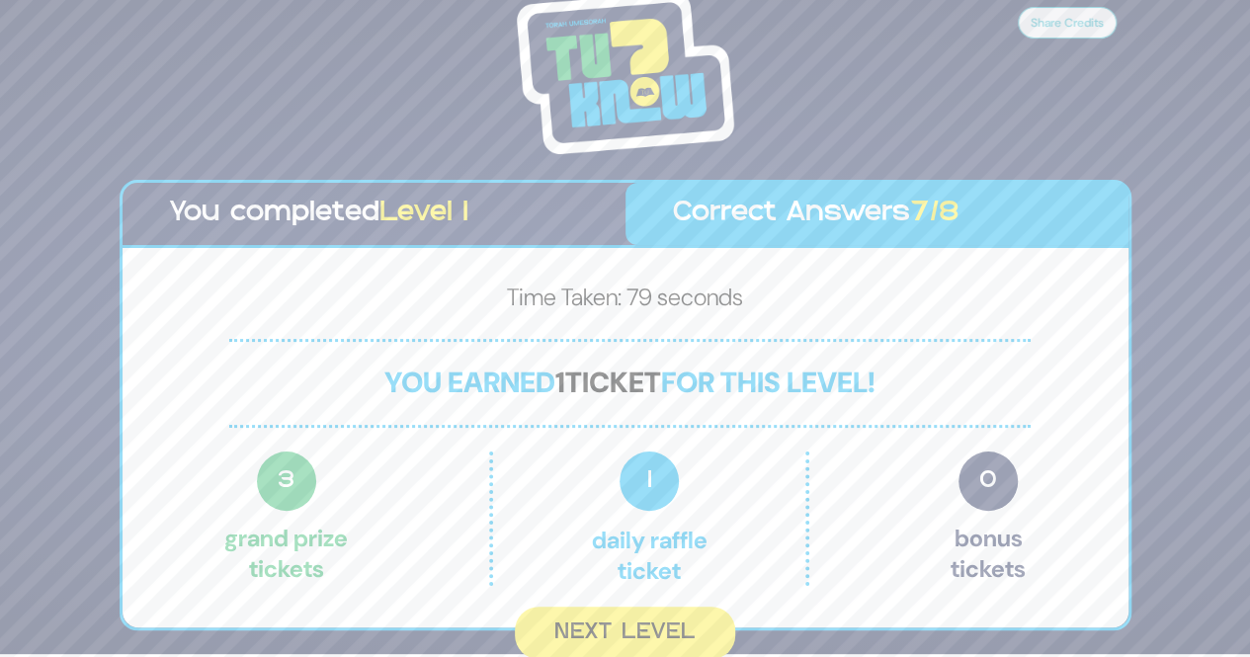
click at [686, 645] on button "Next Level" at bounding box center [625, 633] width 220 height 52
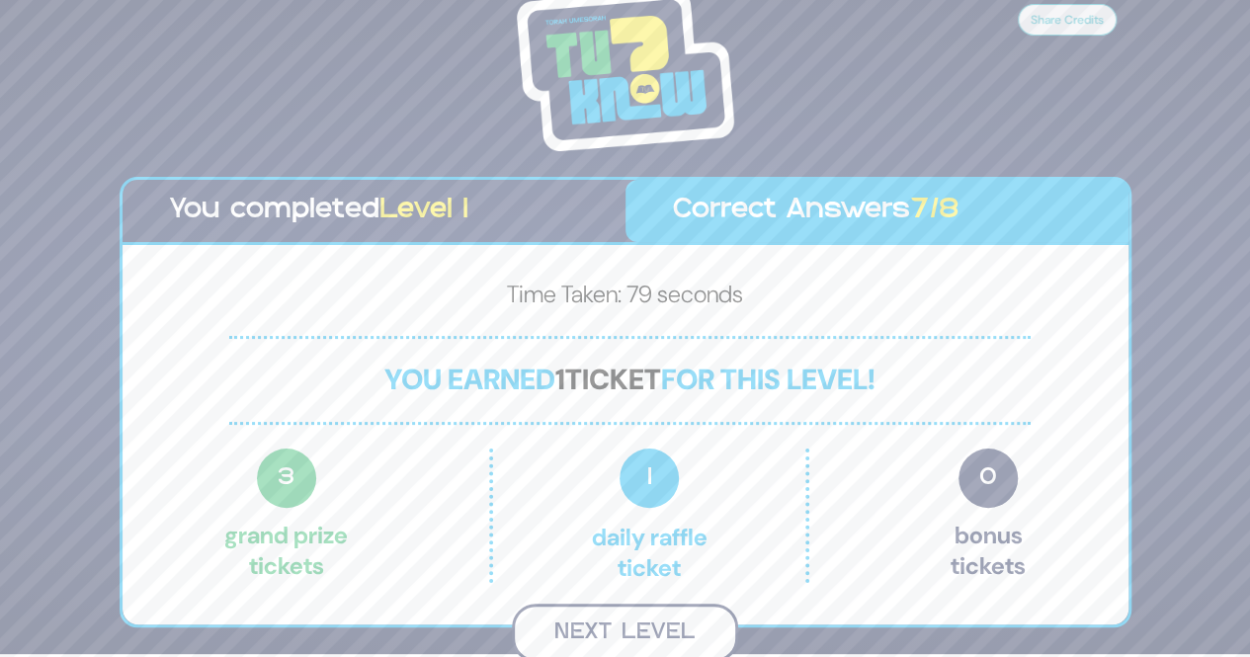
scroll to position [0, 0]
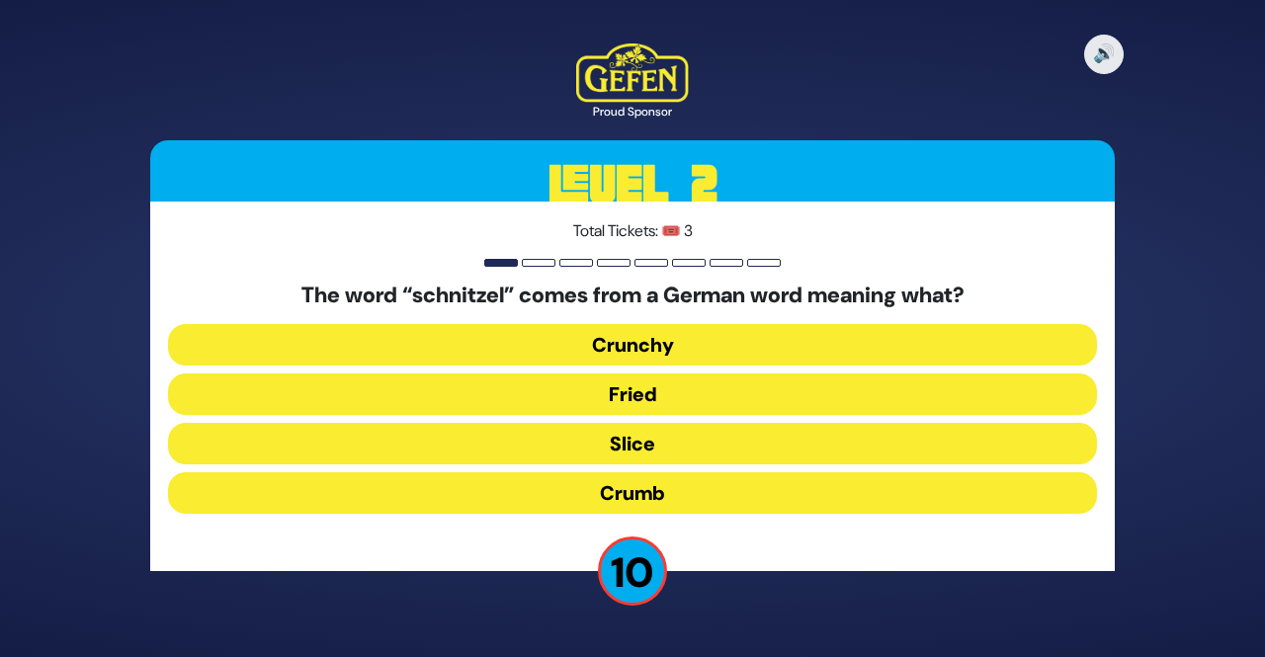
click at [1014, 443] on button "Slice" at bounding box center [632, 444] width 929 height 42
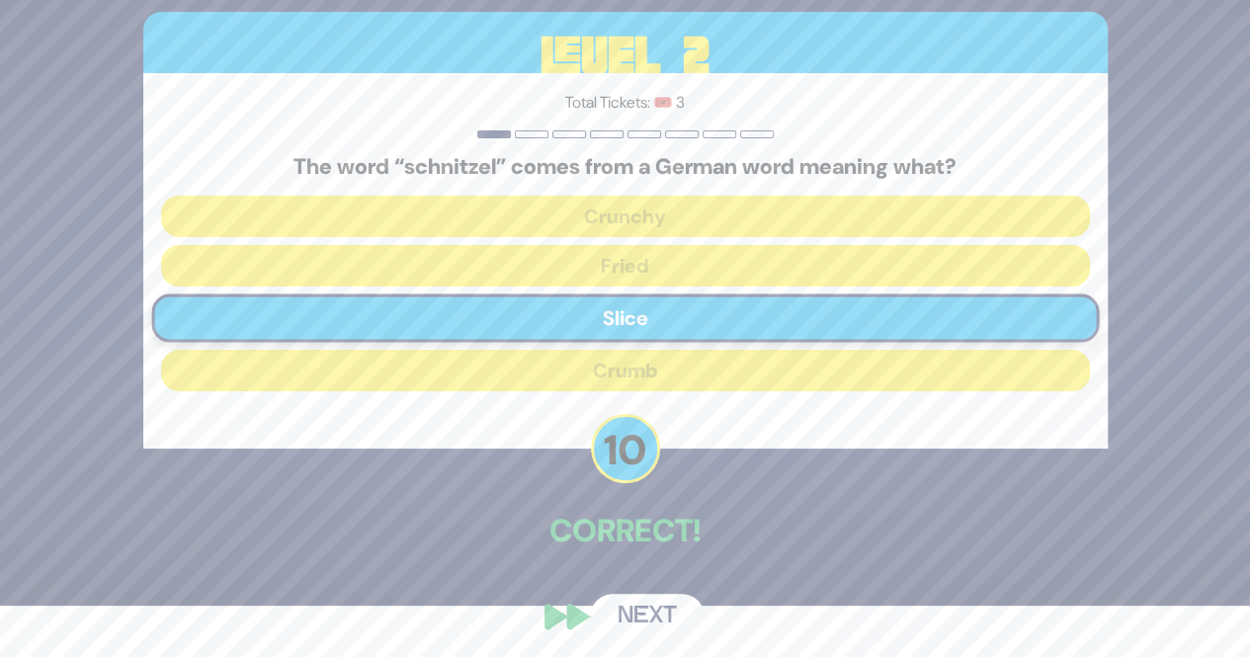
scroll to position [52, 0]
click at [661, 619] on button "Next" at bounding box center [647, 615] width 115 height 45
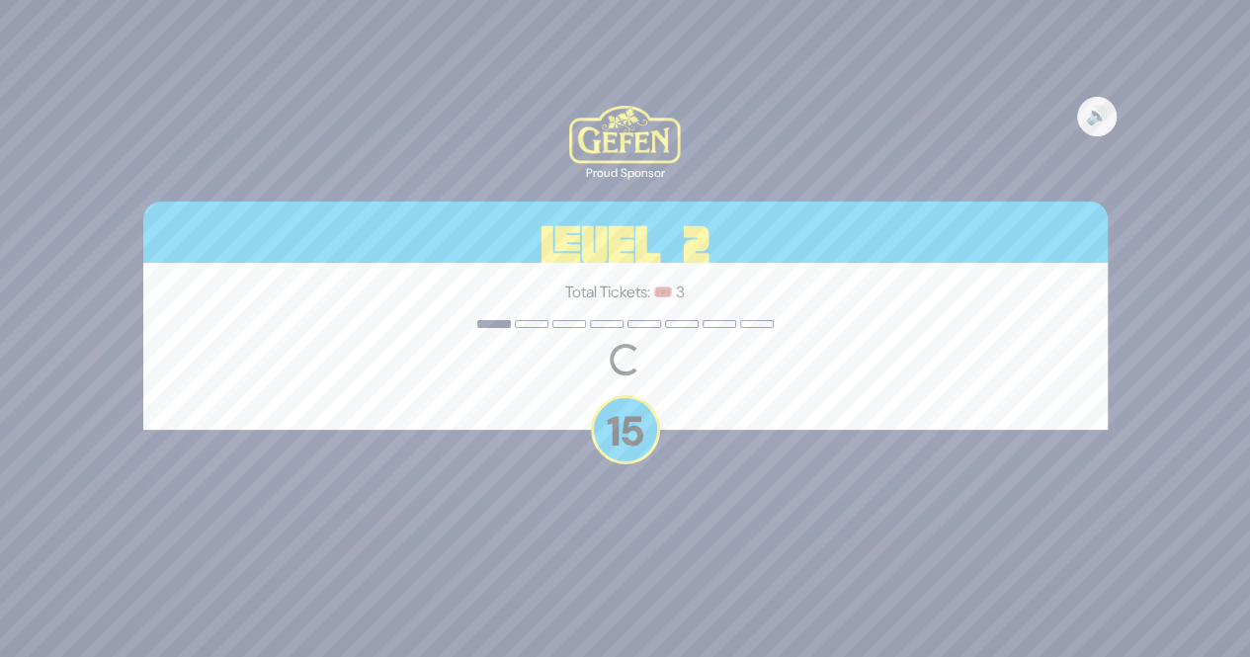
scroll to position [0, 0]
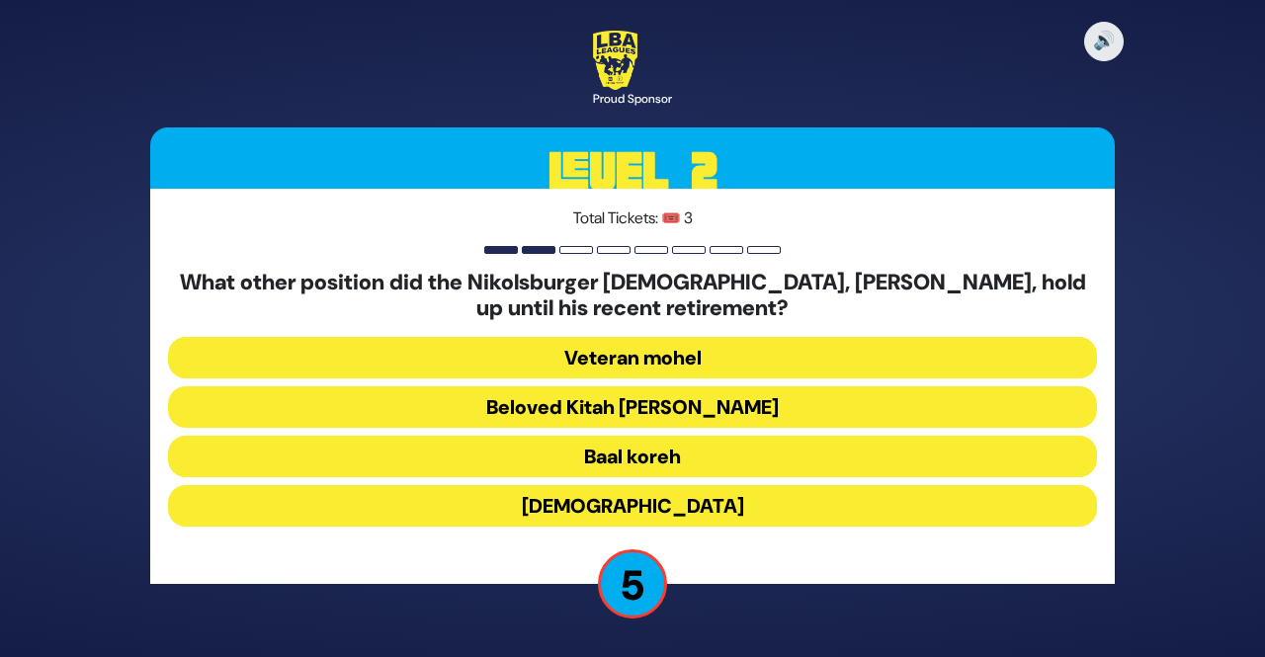
click at [1053, 358] on button "Veteran mohel" at bounding box center [632, 358] width 929 height 42
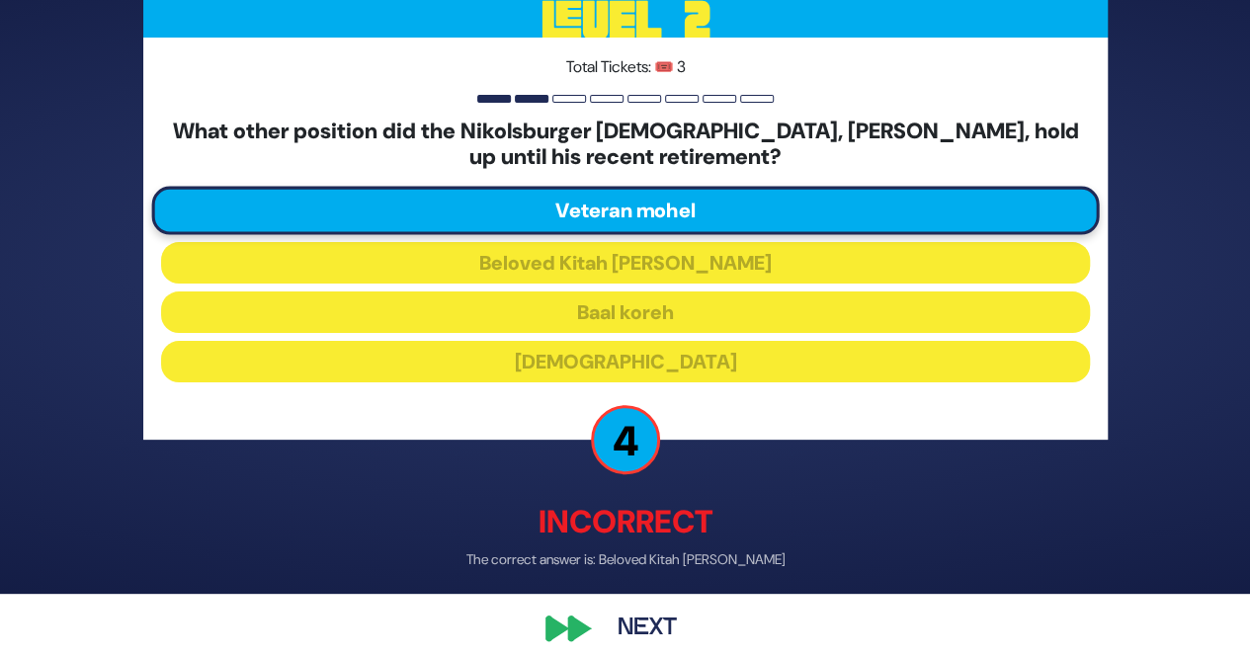
scroll to position [80, 0]
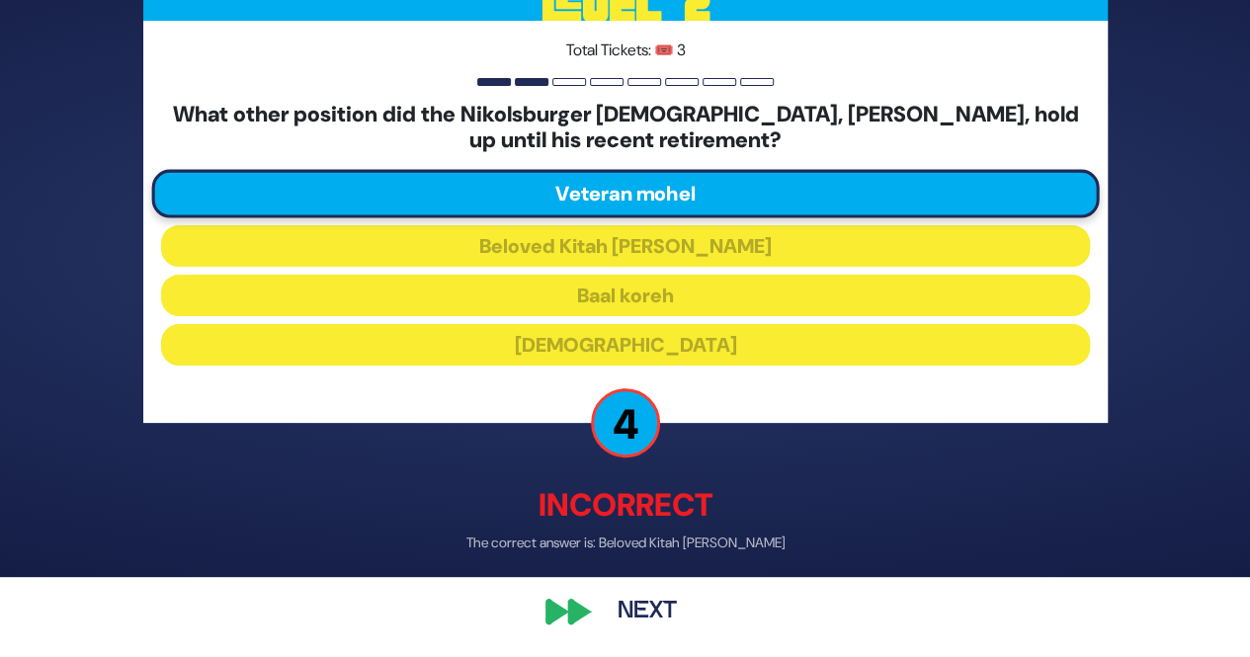
click at [657, 627] on button "Next" at bounding box center [647, 611] width 115 height 45
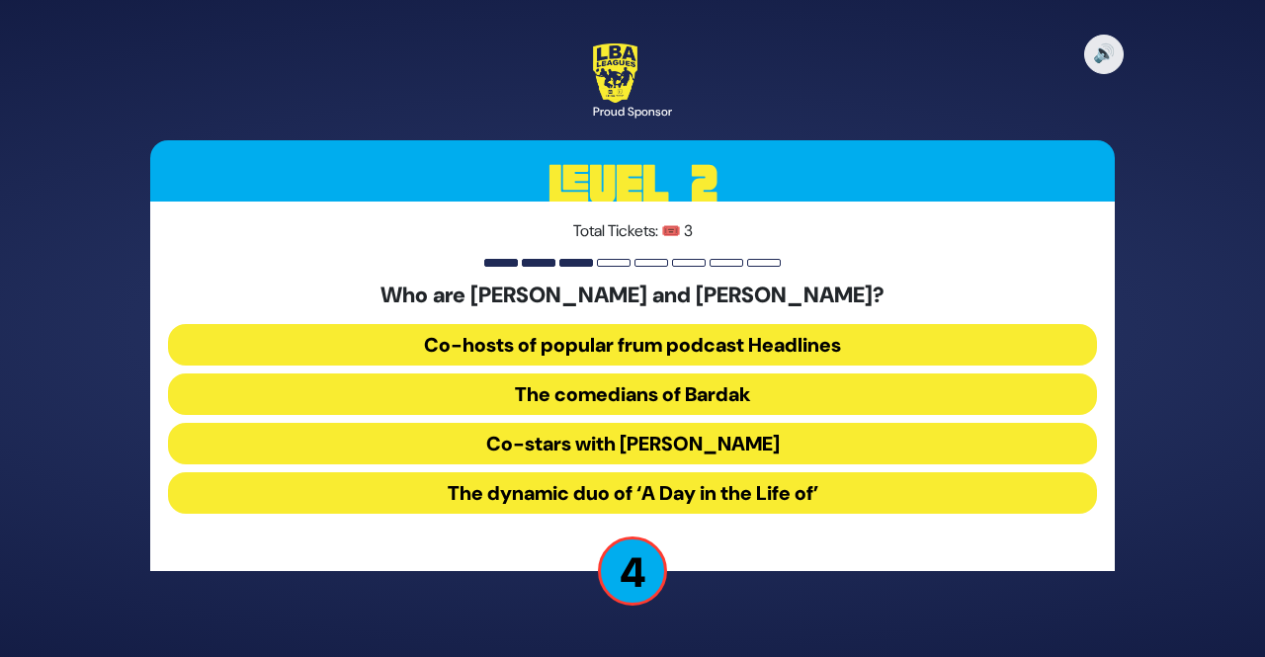
click at [1028, 358] on button "Co-hosts of popular frum podcast Headlines" at bounding box center [632, 345] width 929 height 42
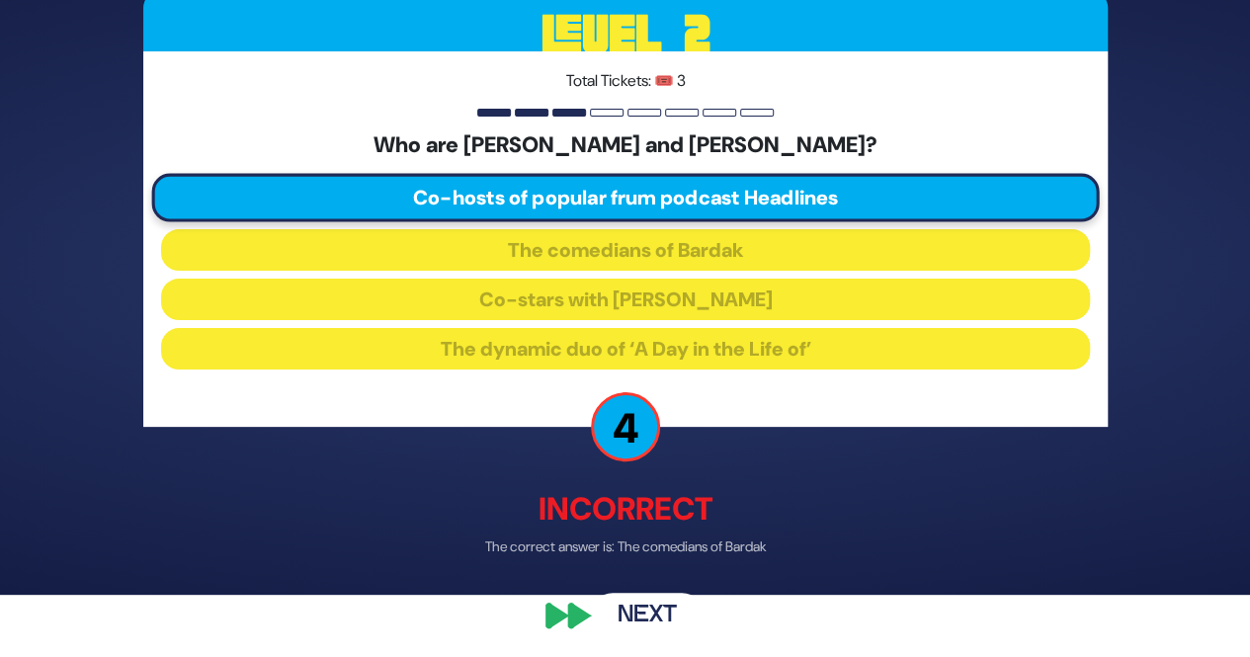
scroll to position [63, 0]
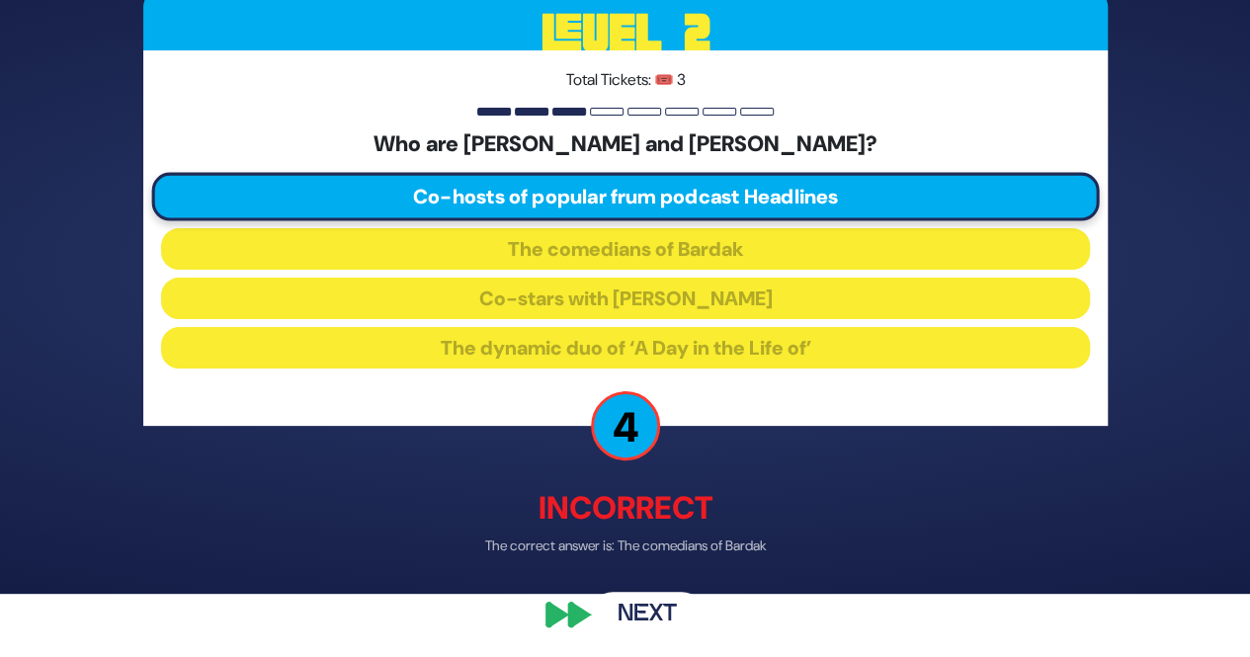
click at [653, 634] on button "Next" at bounding box center [647, 615] width 115 height 45
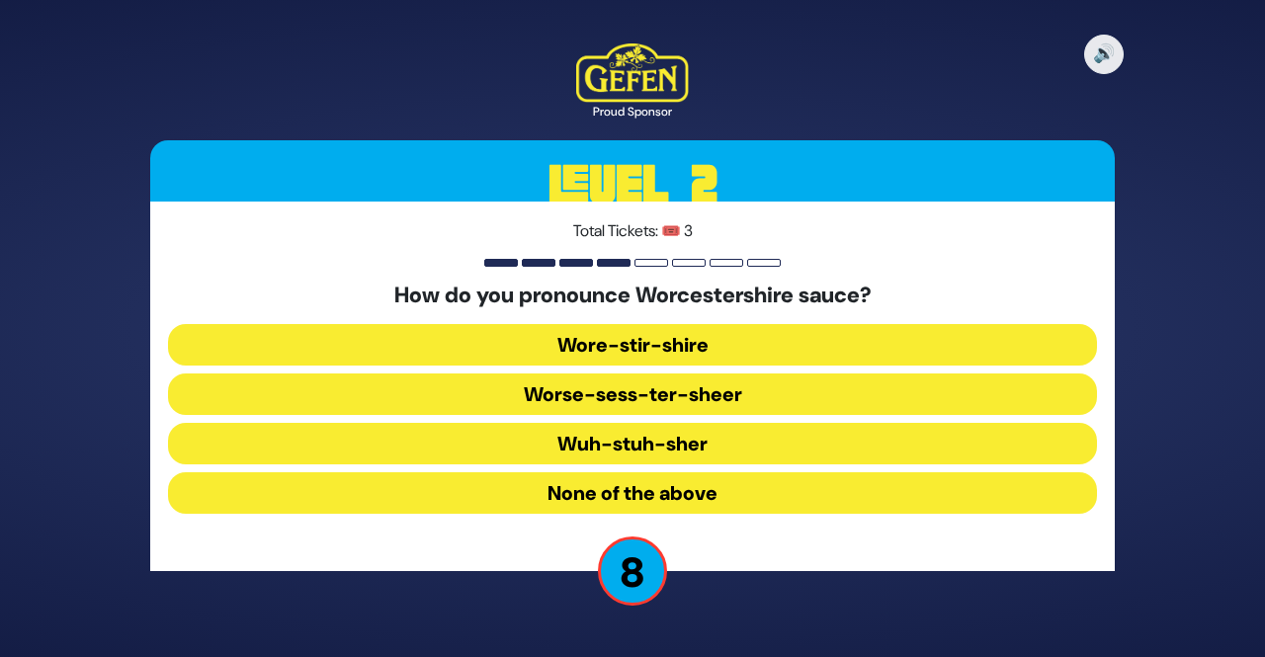
click at [850, 449] on button "Wuh-stuh-sher" at bounding box center [632, 444] width 929 height 42
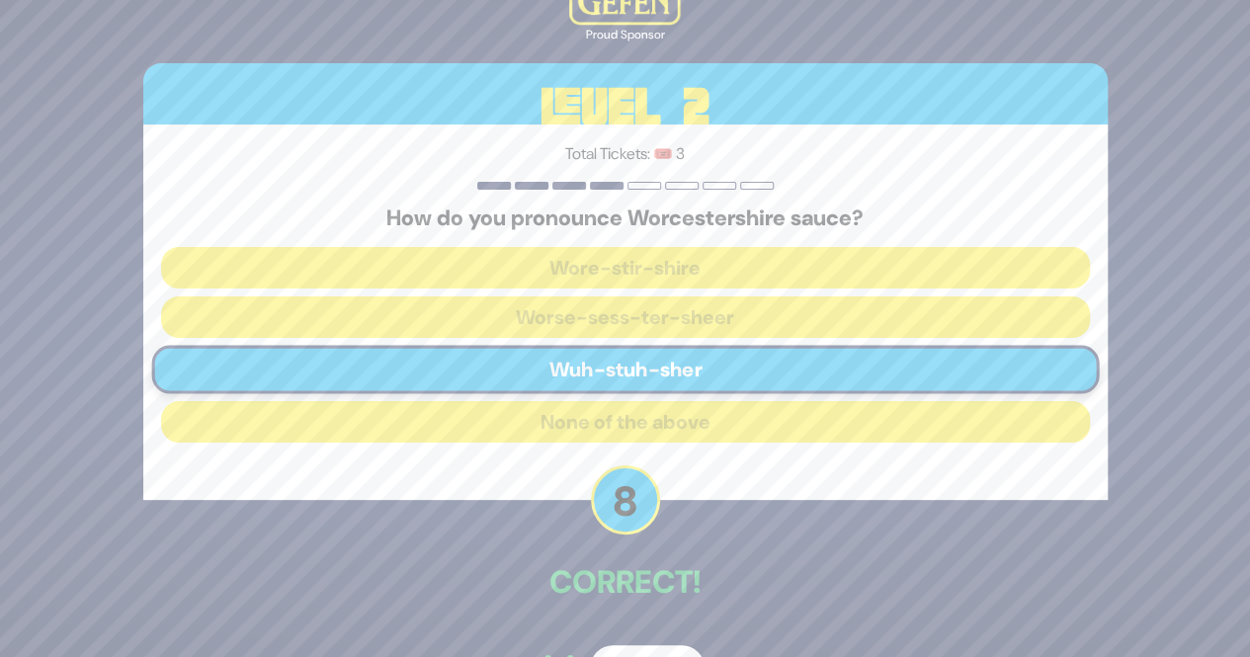
scroll to position [57, 0]
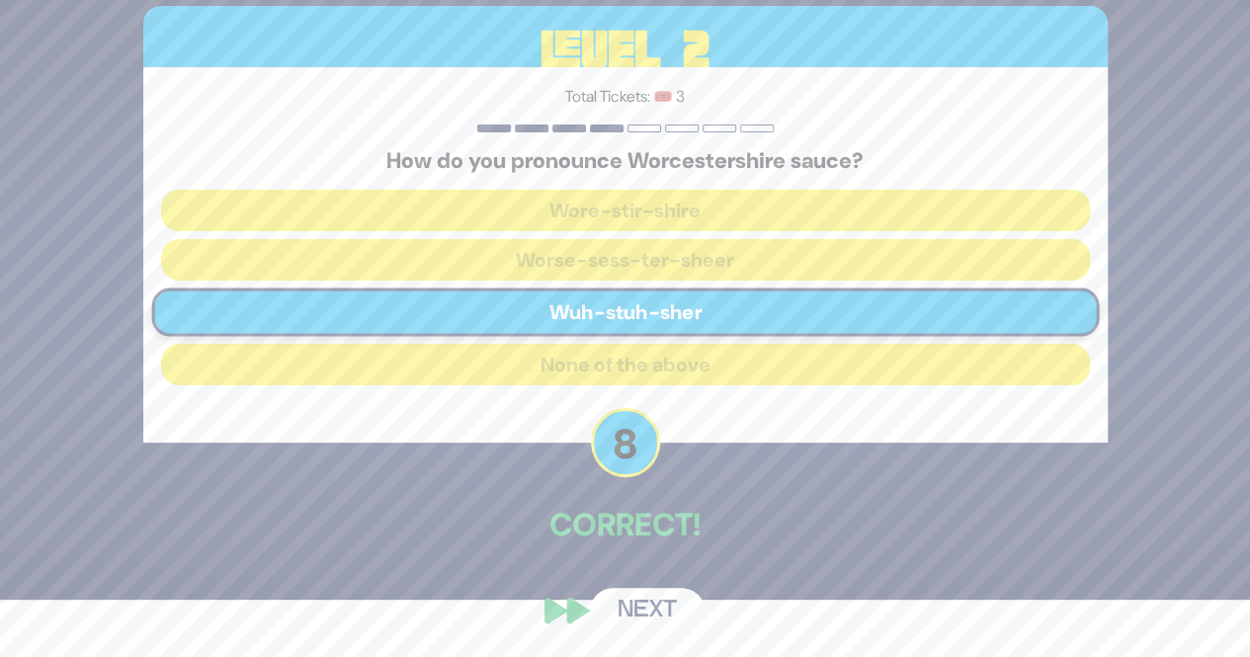
click at [658, 630] on button "Next" at bounding box center [647, 610] width 115 height 45
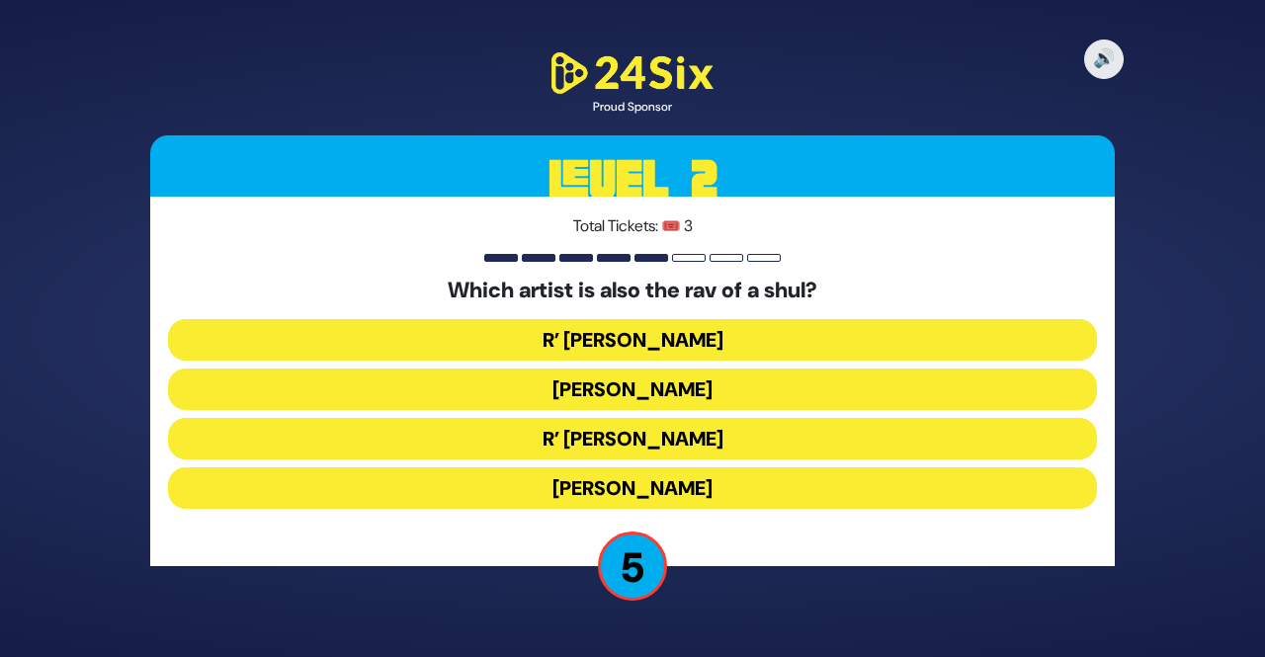
click at [993, 338] on button "R’ [PERSON_NAME]" at bounding box center [632, 340] width 929 height 42
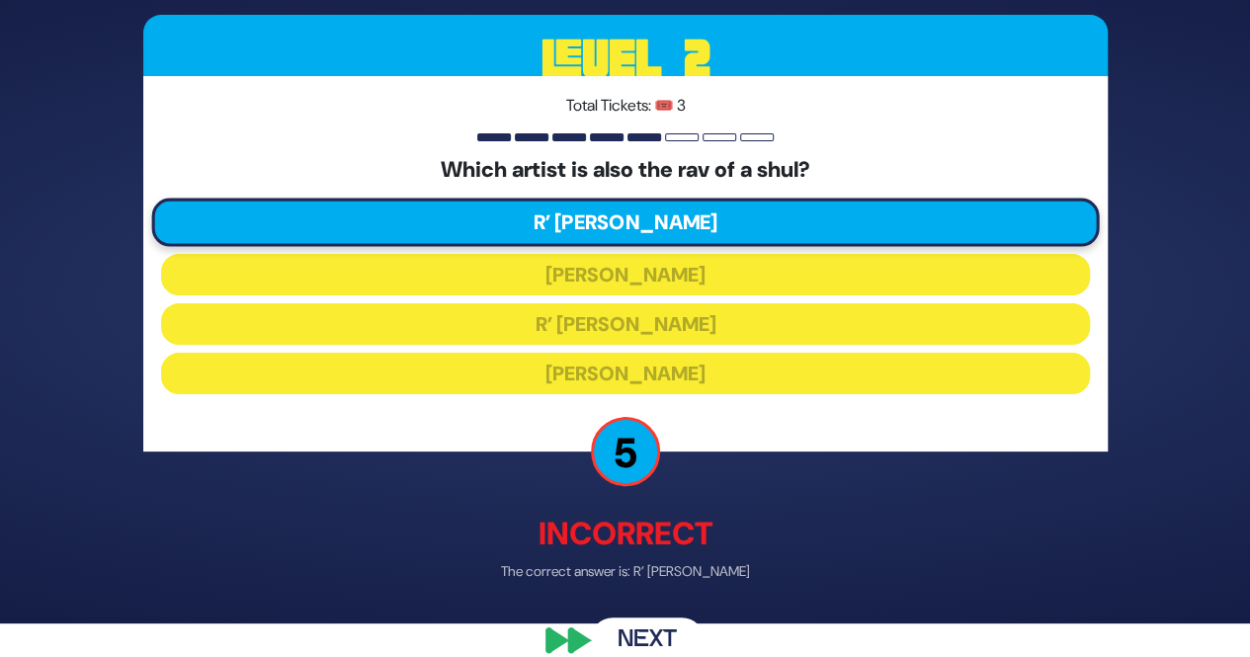
scroll to position [62, 0]
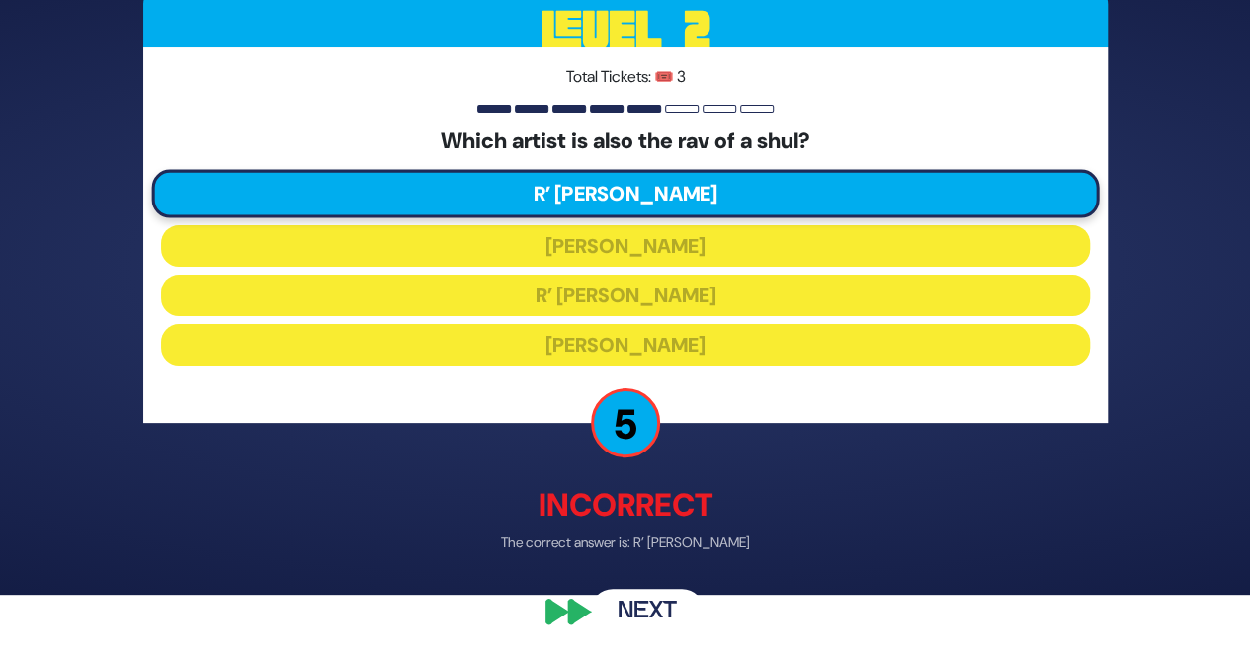
click at [658, 627] on button "Next" at bounding box center [647, 611] width 115 height 45
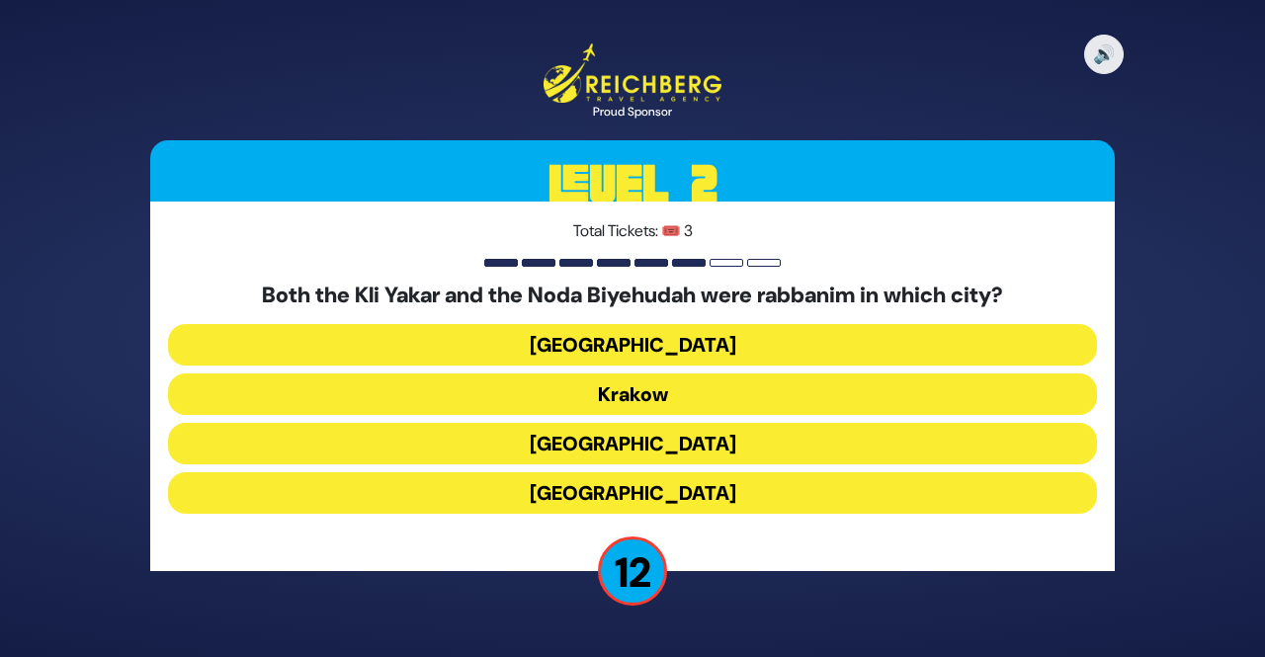
click at [925, 500] on button "[GEOGRAPHIC_DATA]" at bounding box center [632, 493] width 929 height 42
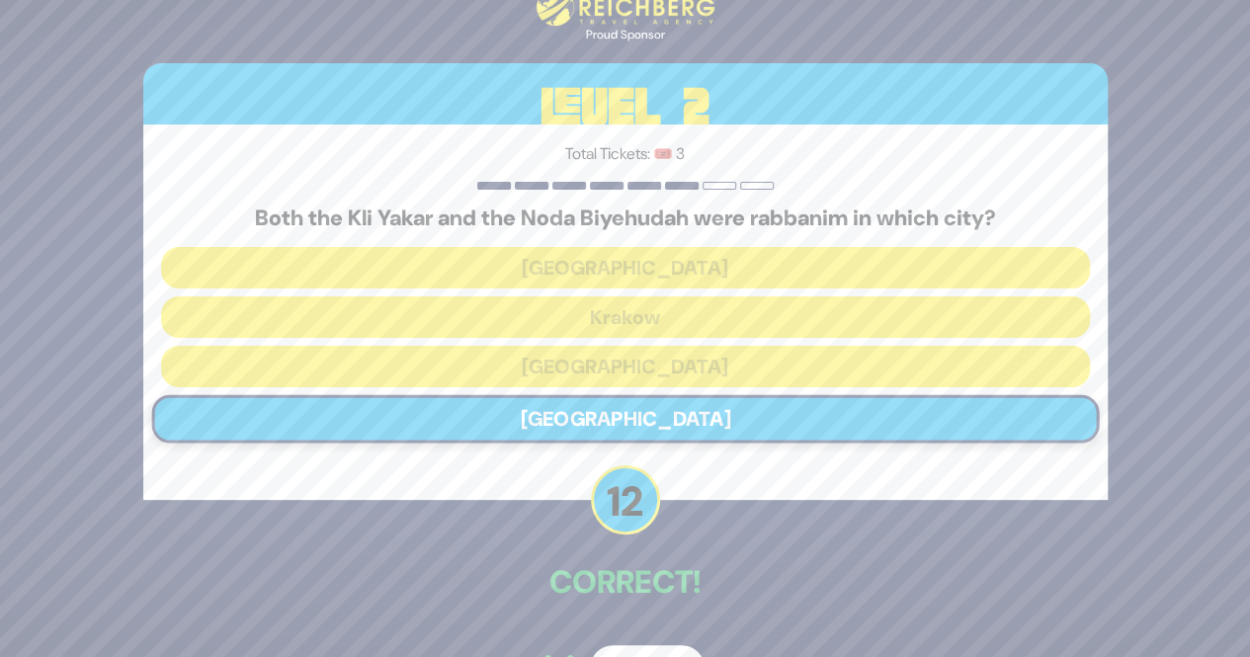
scroll to position [56, 0]
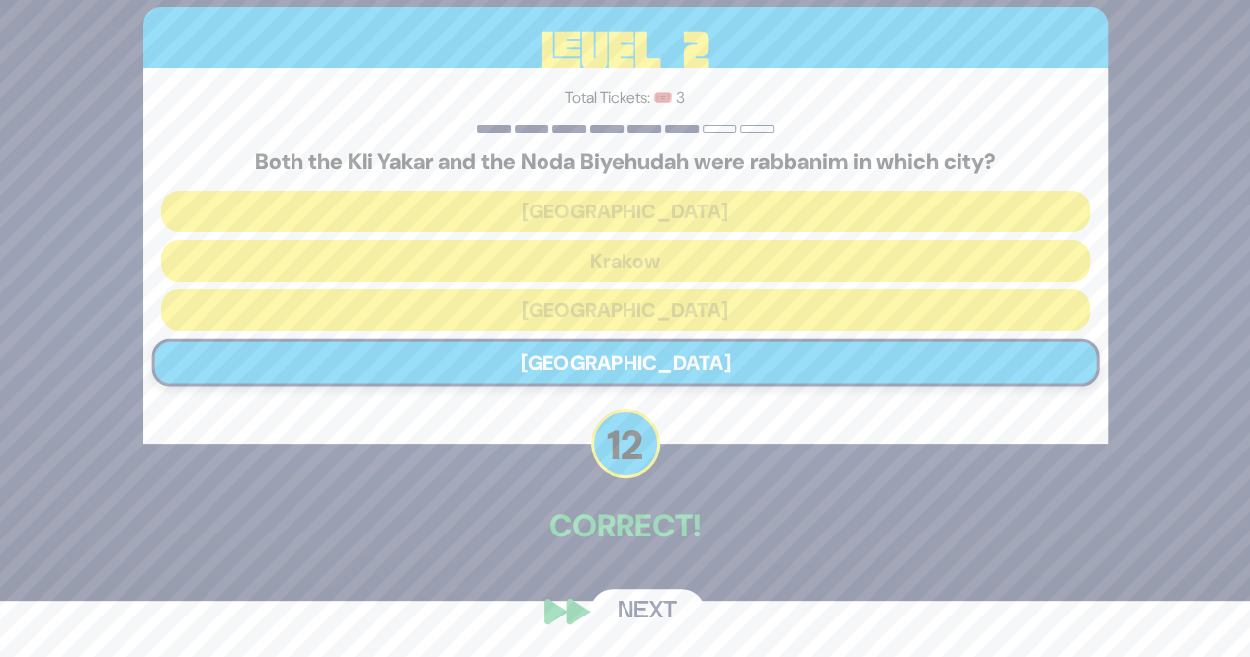
click at [664, 631] on button "Next" at bounding box center [647, 611] width 115 height 45
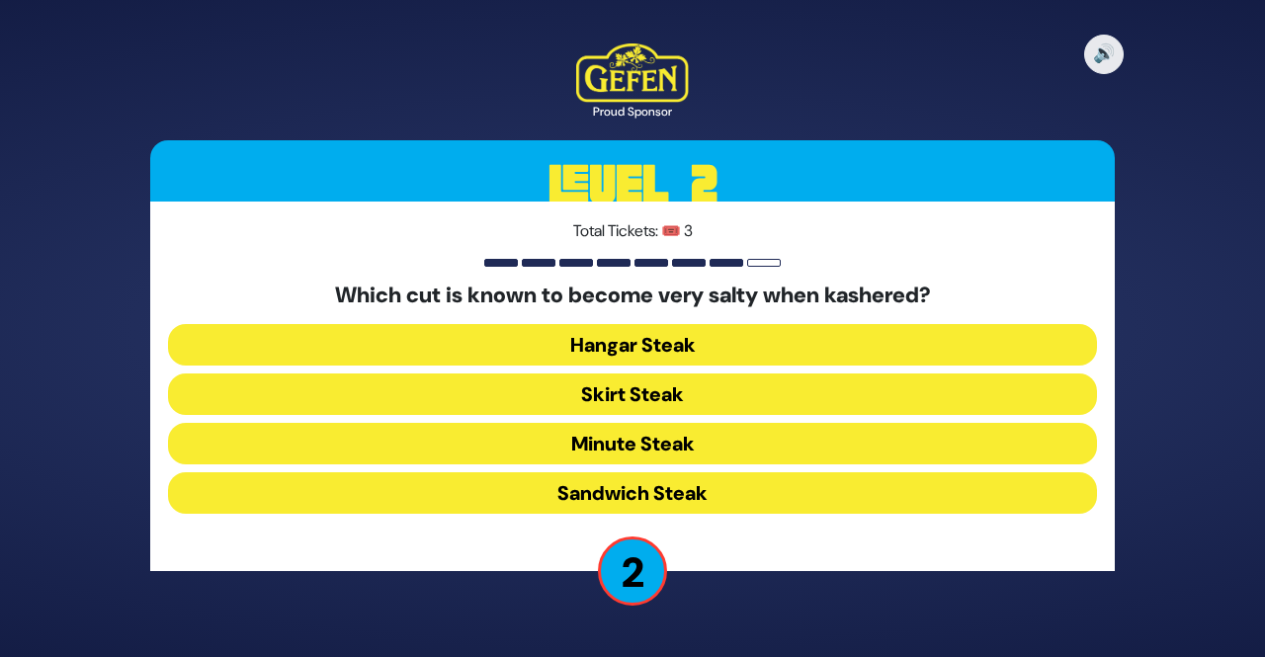
click at [914, 539] on div "Total Tickets: 🎟️ 3 Which cut is known to become very salty when kashered? Hang…" at bounding box center [632, 387] width 965 height 370
click at [932, 491] on button "Sandwich Steak" at bounding box center [632, 493] width 929 height 42
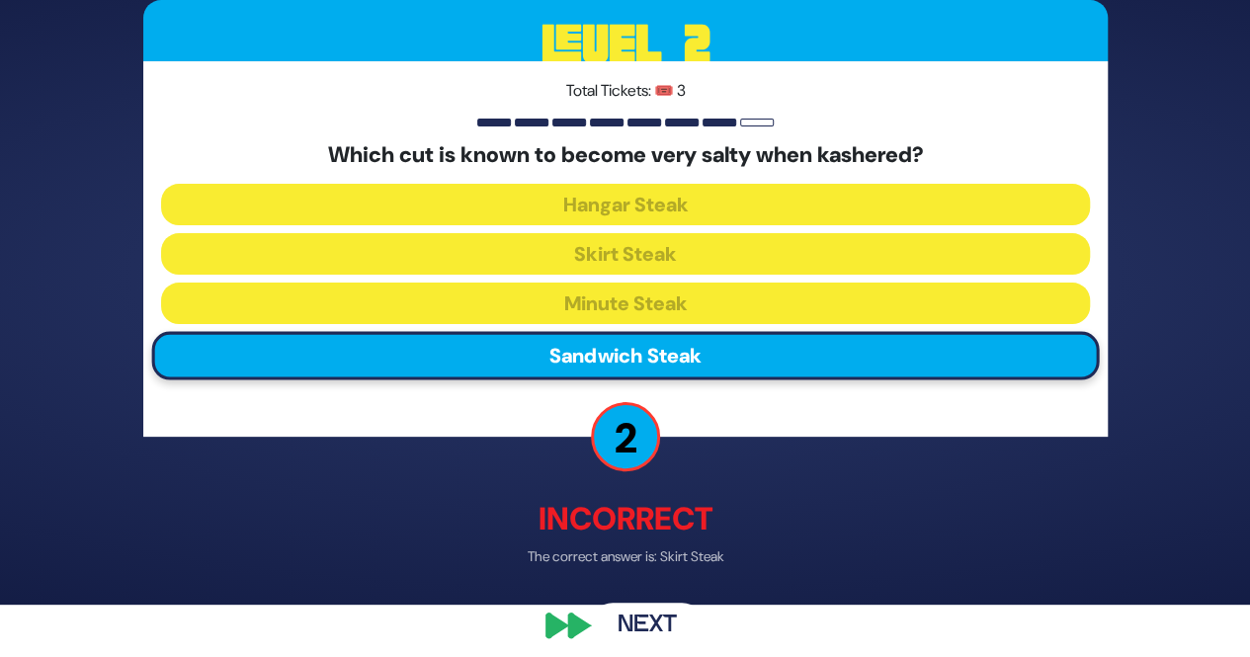
scroll to position [67, 0]
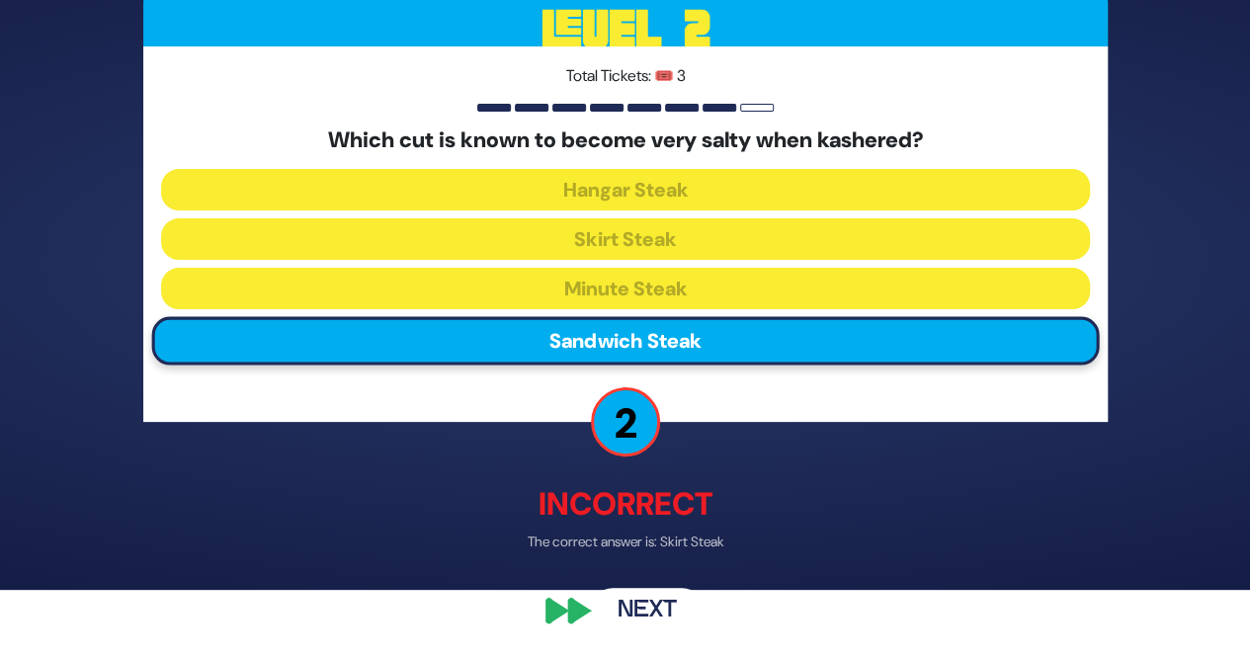
click at [654, 633] on button "Next" at bounding box center [647, 611] width 115 height 45
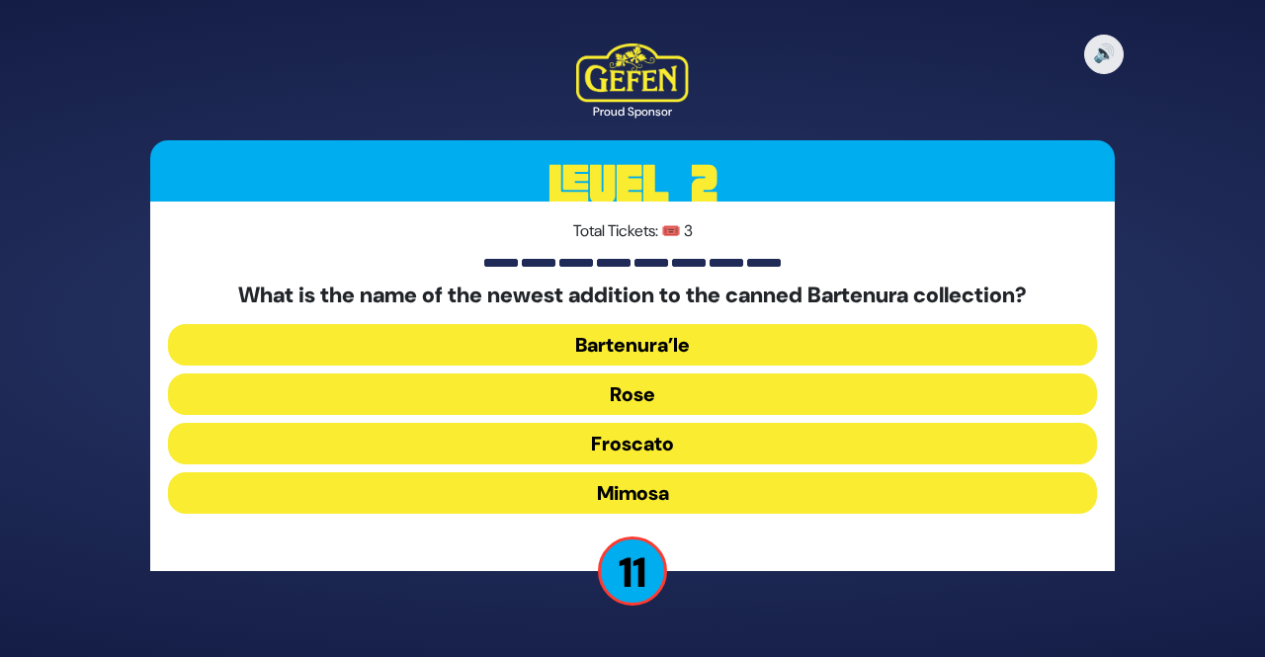
click at [1038, 348] on button "Bartenura’le" at bounding box center [632, 345] width 929 height 42
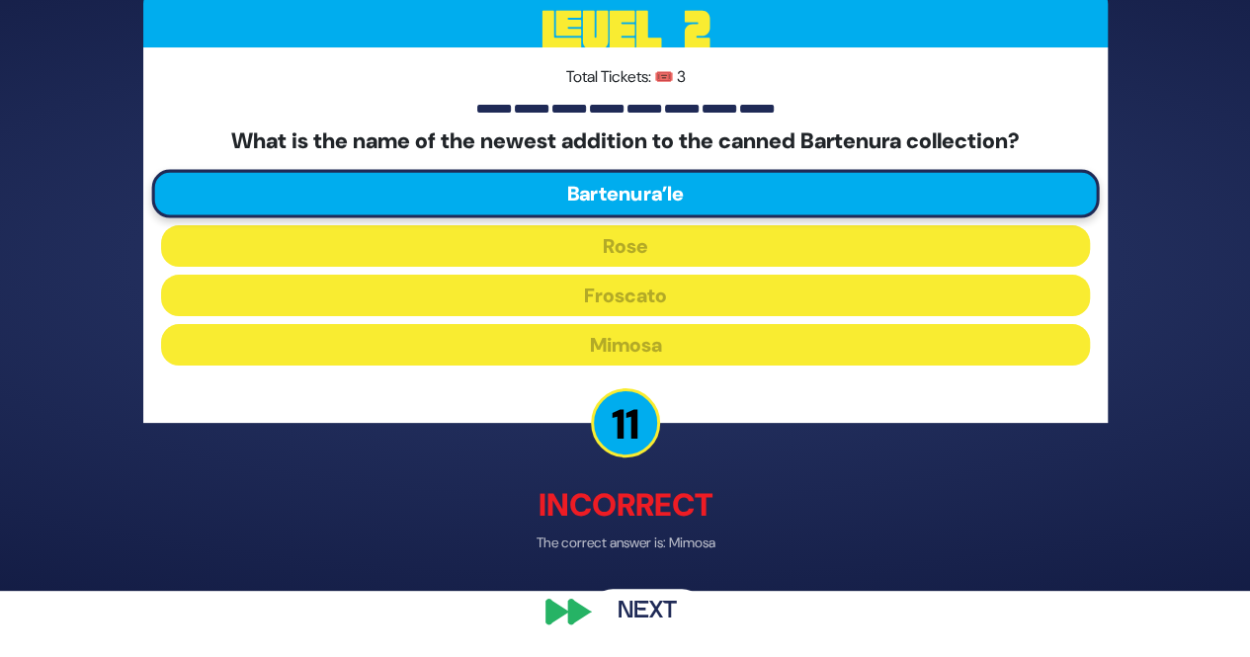
scroll to position [67, 0]
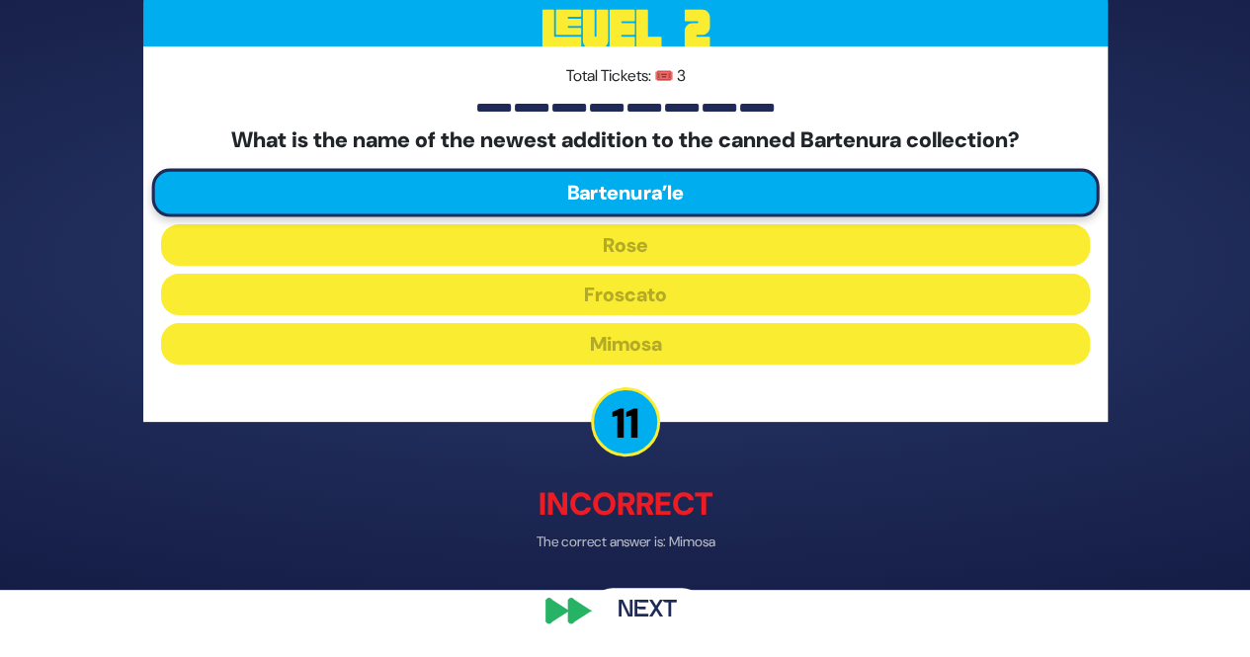
click at [646, 627] on button "Next" at bounding box center [647, 611] width 115 height 45
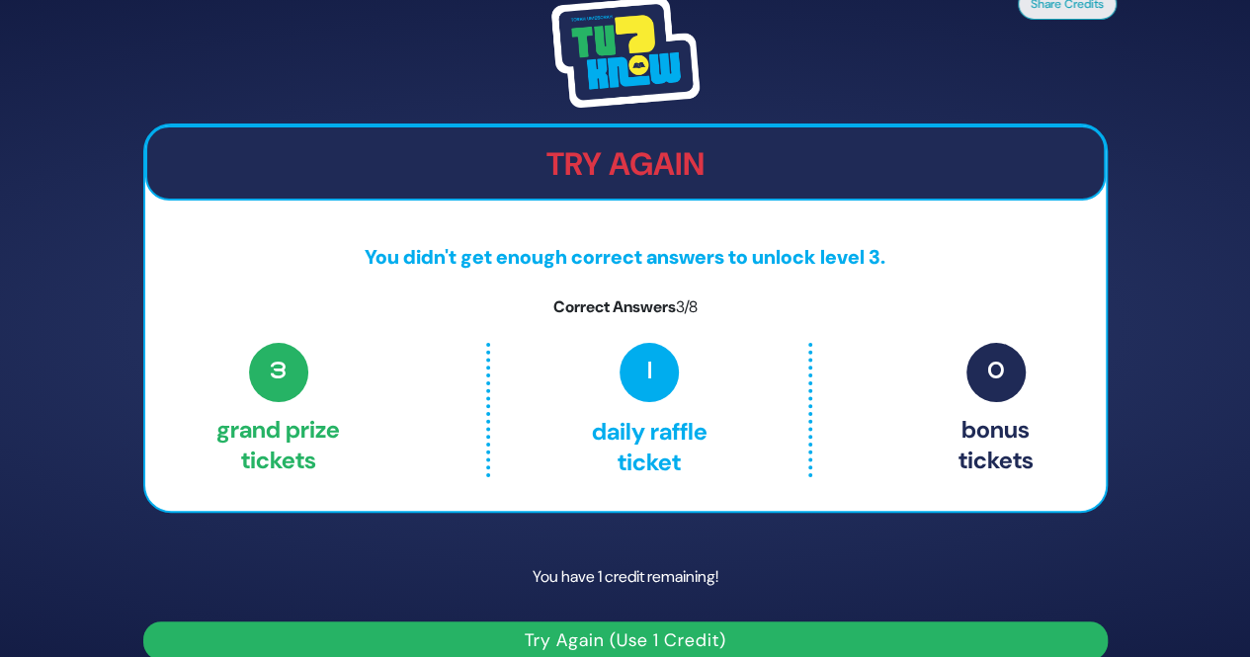
scroll to position [26, 0]
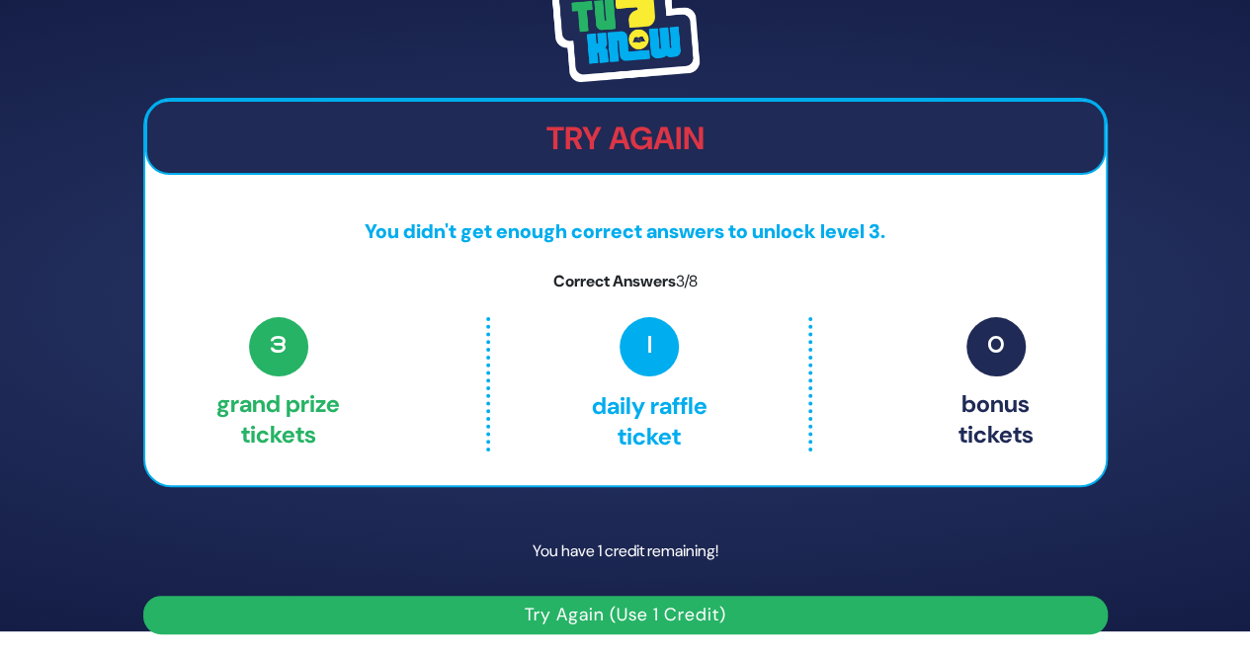
click at [1075, 623] on button "Try Again (Use 1 Credit)" at bounding box center [625, 615] width 965 height 39
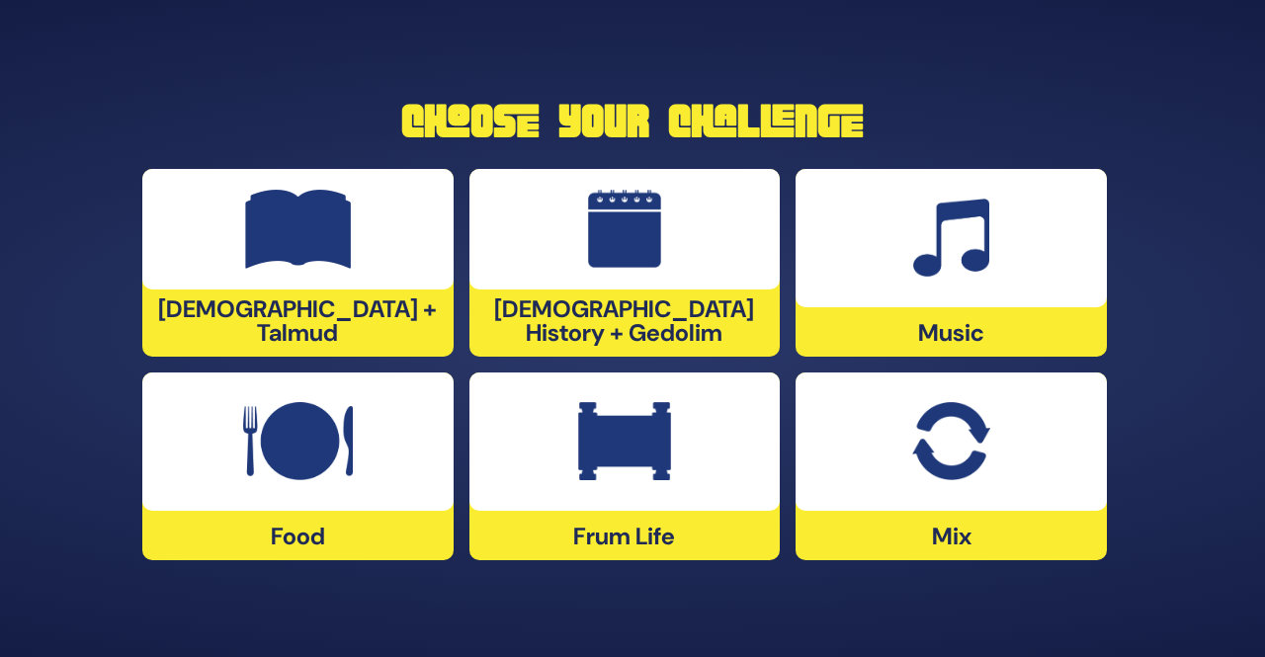
click at [643, 285] on div at bounding box center [625, 229] width 311 height 121
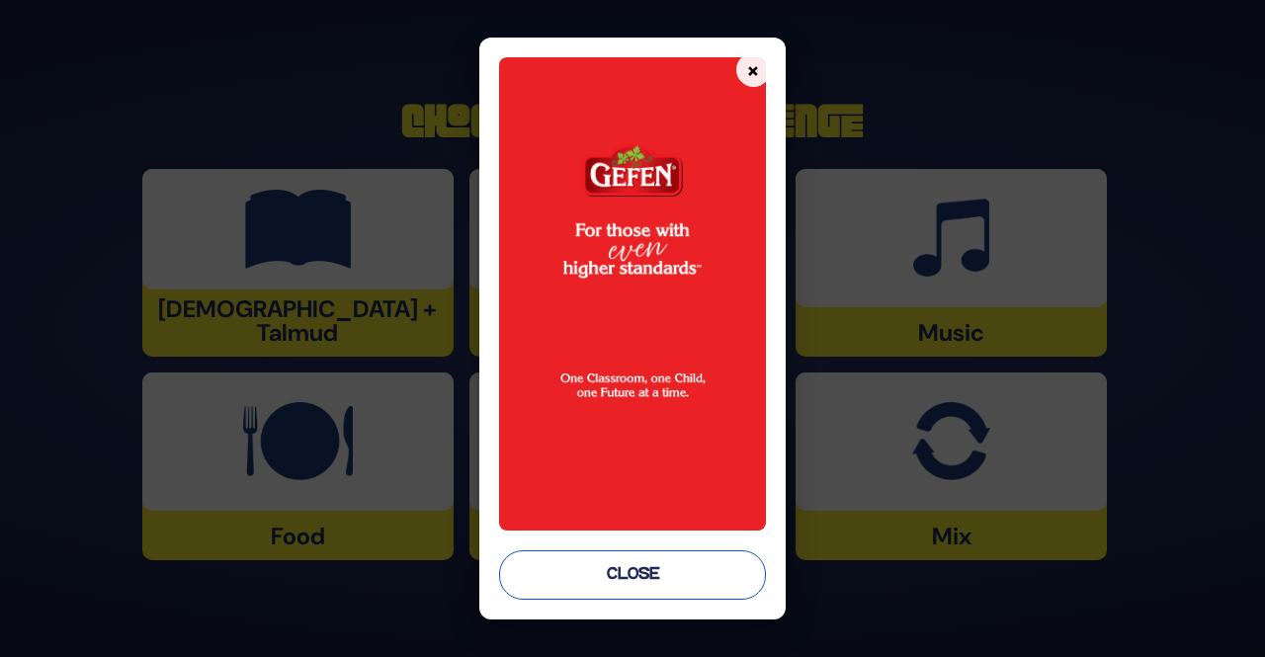
click at [696, 583] on button "Close" at bounding box center [632, 575] width 266 height 49
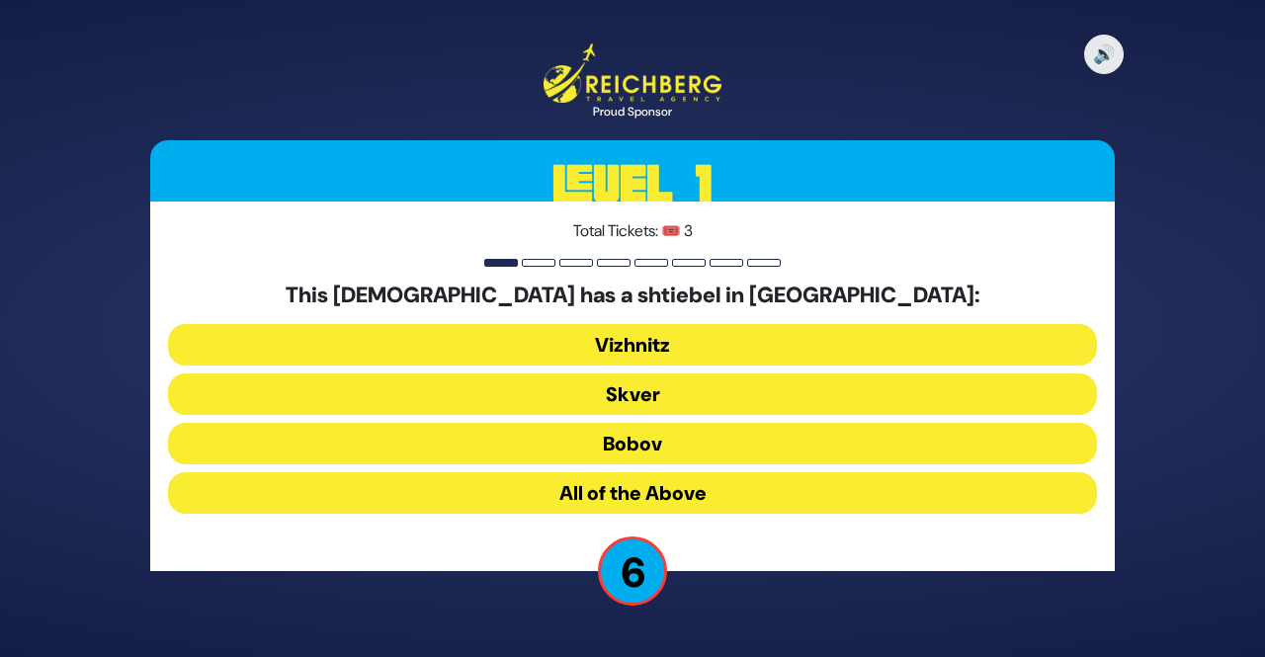
click at [1052, 344] on button "Vizhnitz" at bounding box center [632, 345] width 929 height 42
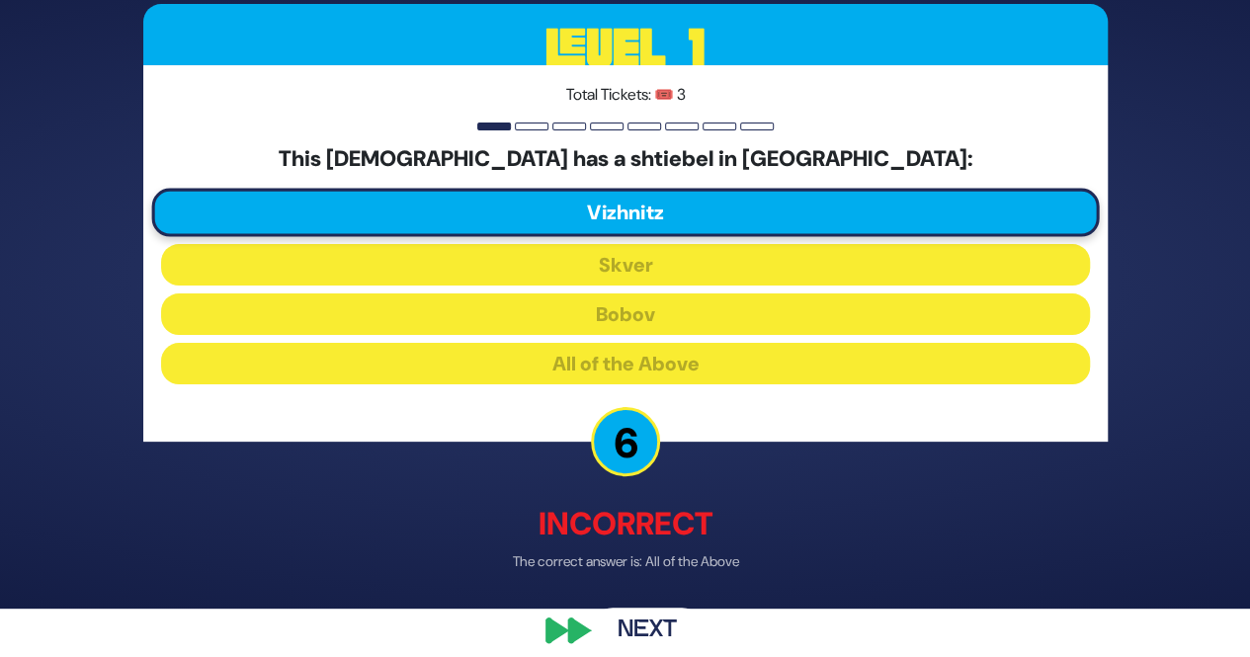
scroll to position [67, 0]
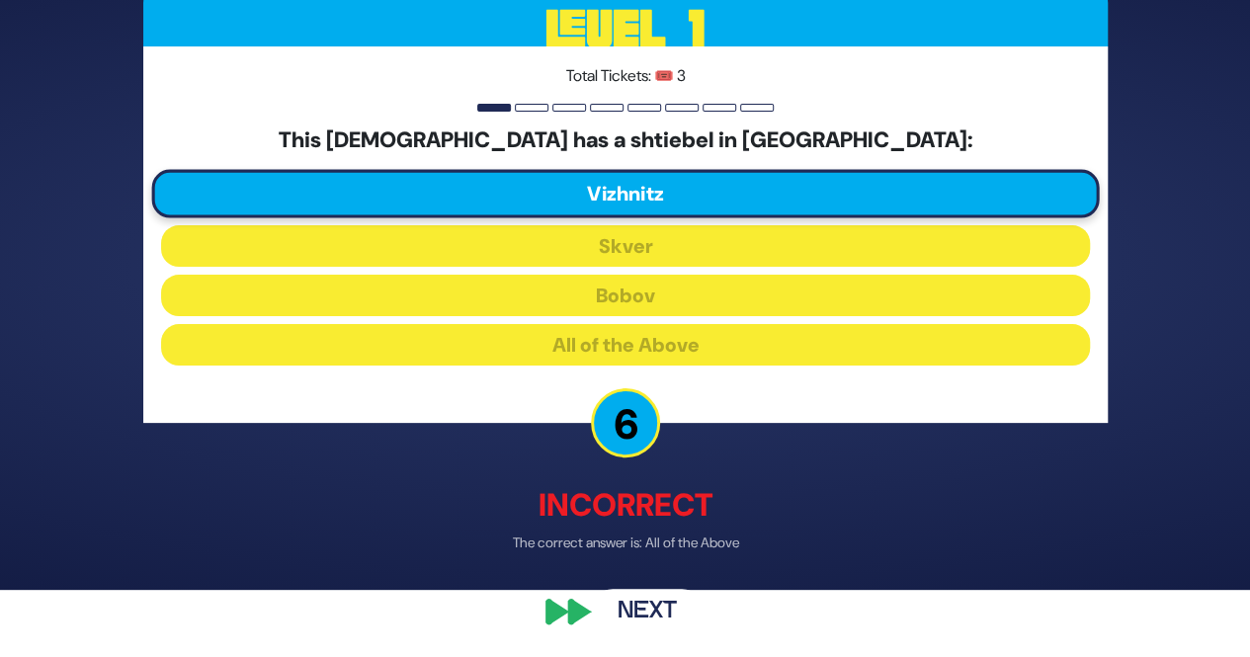
click at [664, 631] on button "Next" at bounding box center [647, 610] width 115 height 45
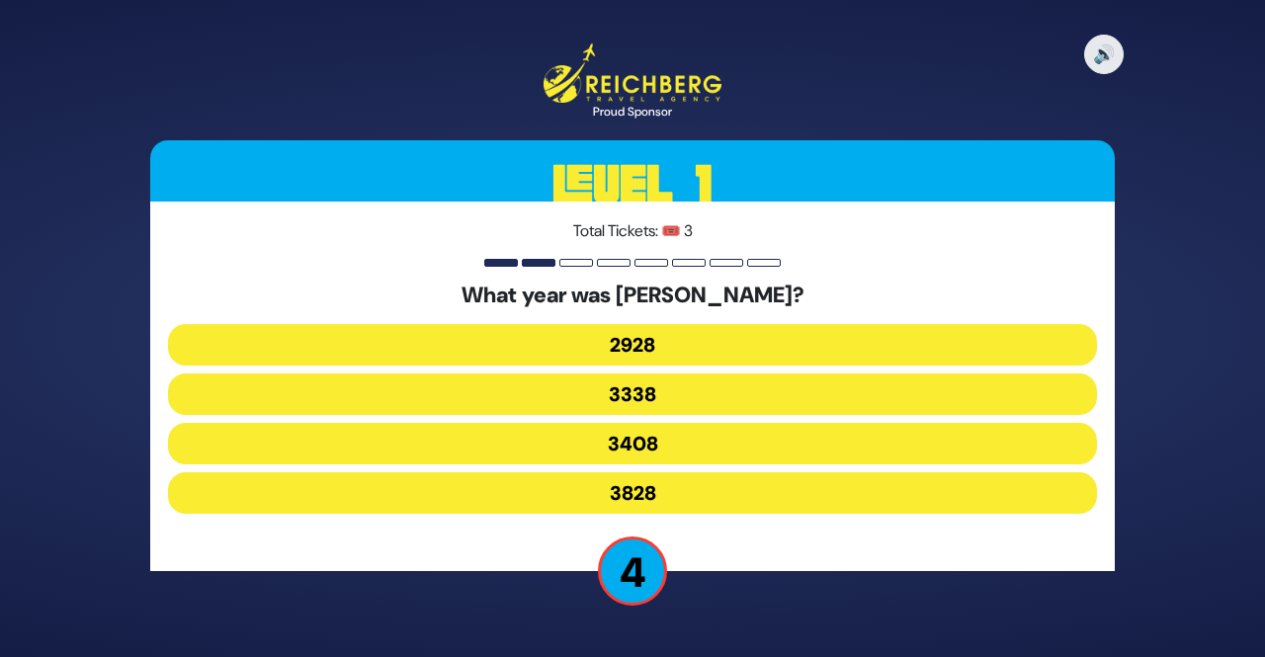
click at [1017, 504] on button "3828" at bounding box center [632, 493] width 929 height 42
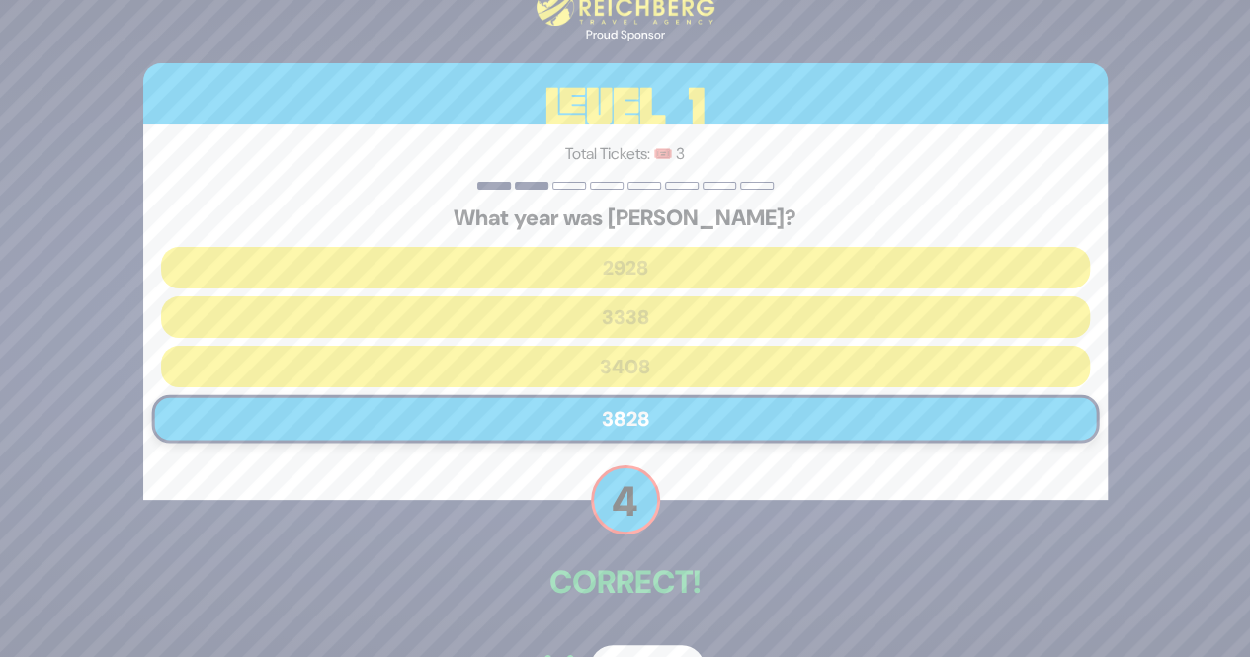
scroll to position [56, 0]
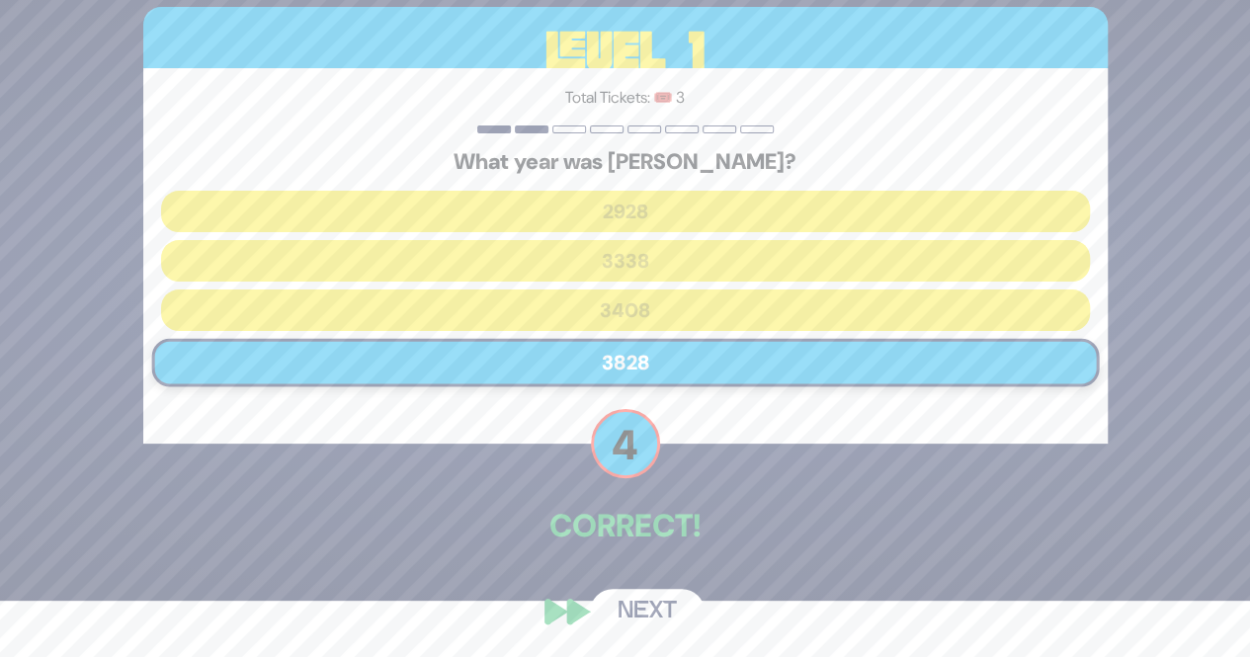
click at [664, 631] on button "Next" at bounding box center [647, 611] width 115 height 45
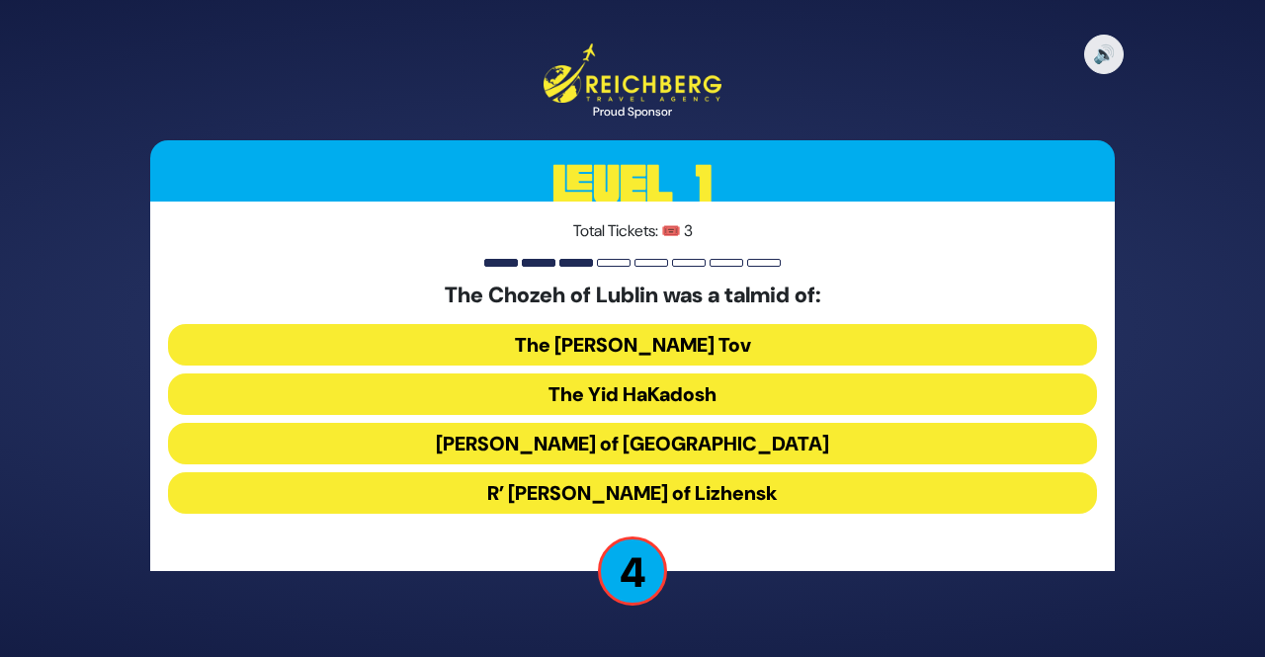
click at [928, 448] on button "[PERSON_NAME] of [GEOGRAPHIC_DATA]" at bounding box center [632, 444] width 929 height 42
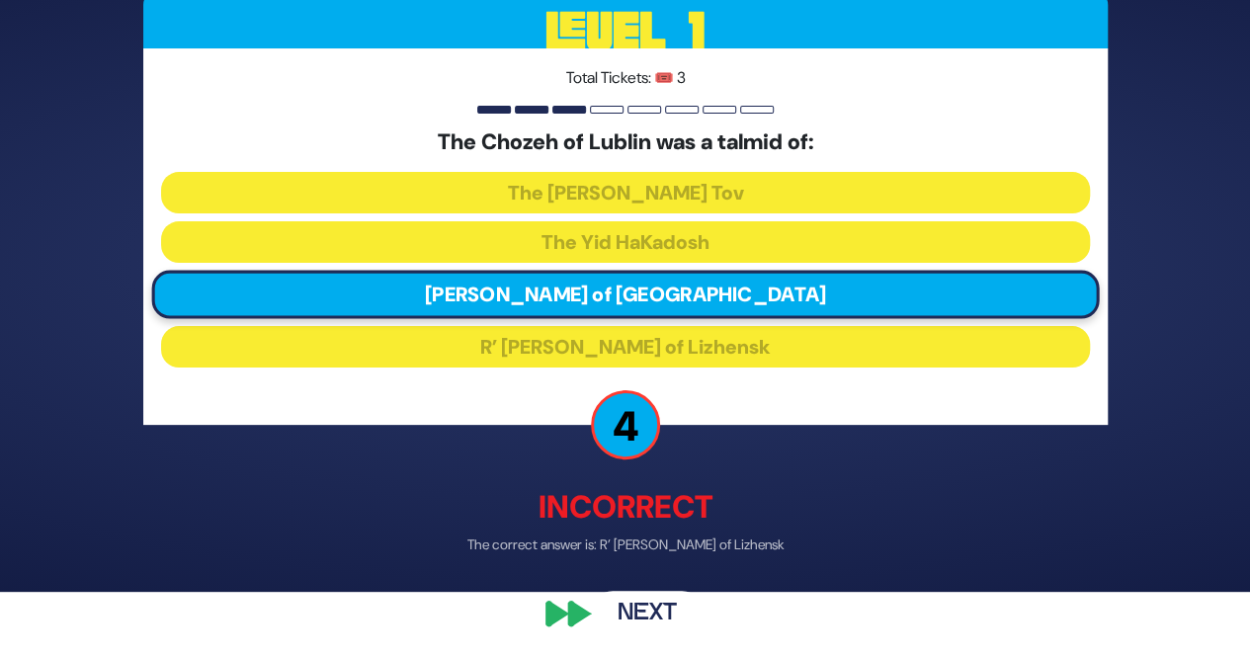
scroll to position [67, 0]
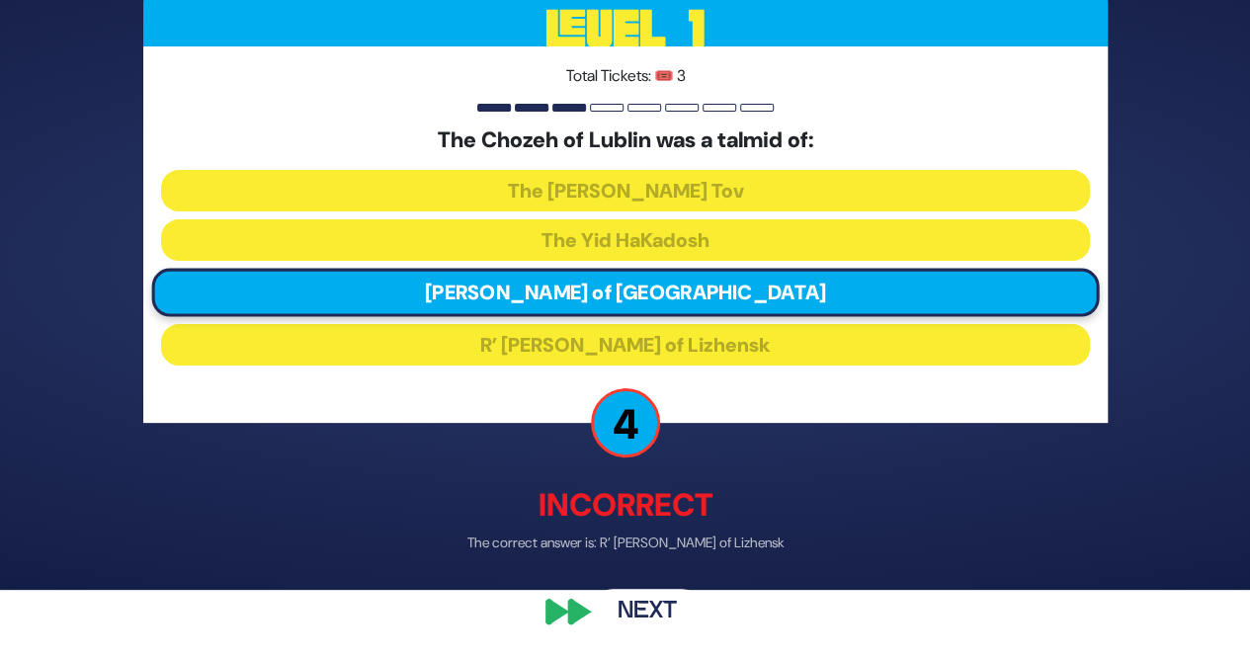
click at [653, 626] on button "Next" at bounding box center [647, 610] width 115 height 45
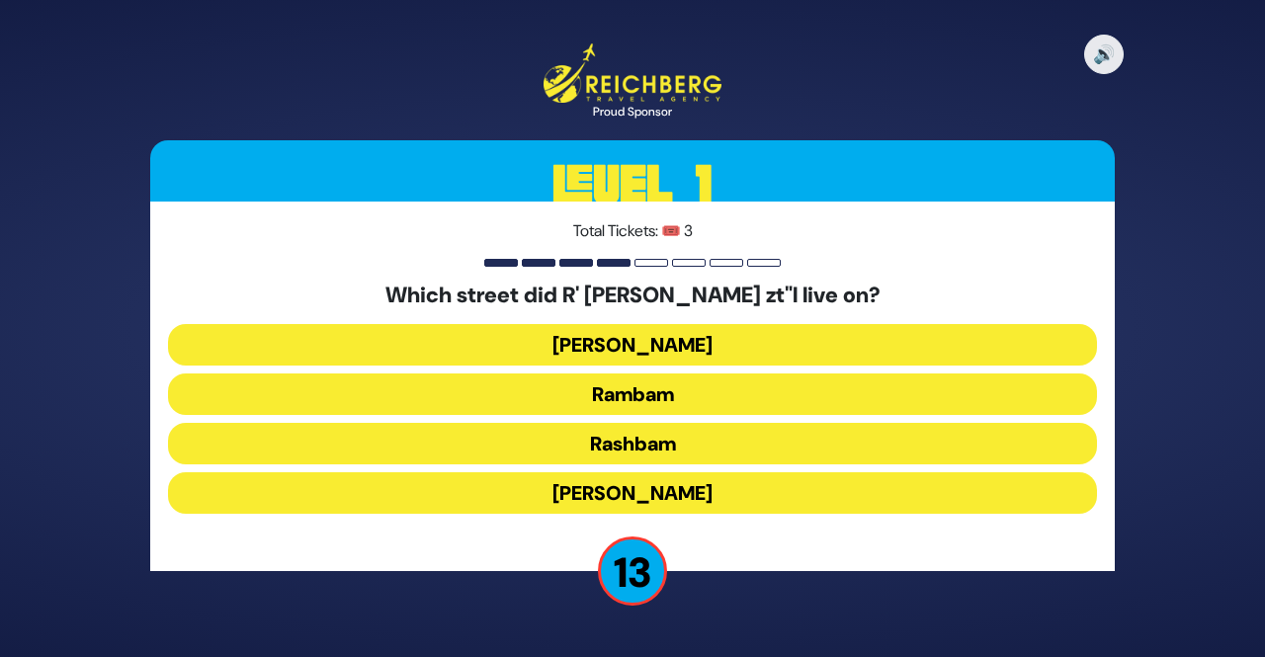
click at [898, 451] on button "Rashbam" at bounding box center [632, 444] width 929 height 42
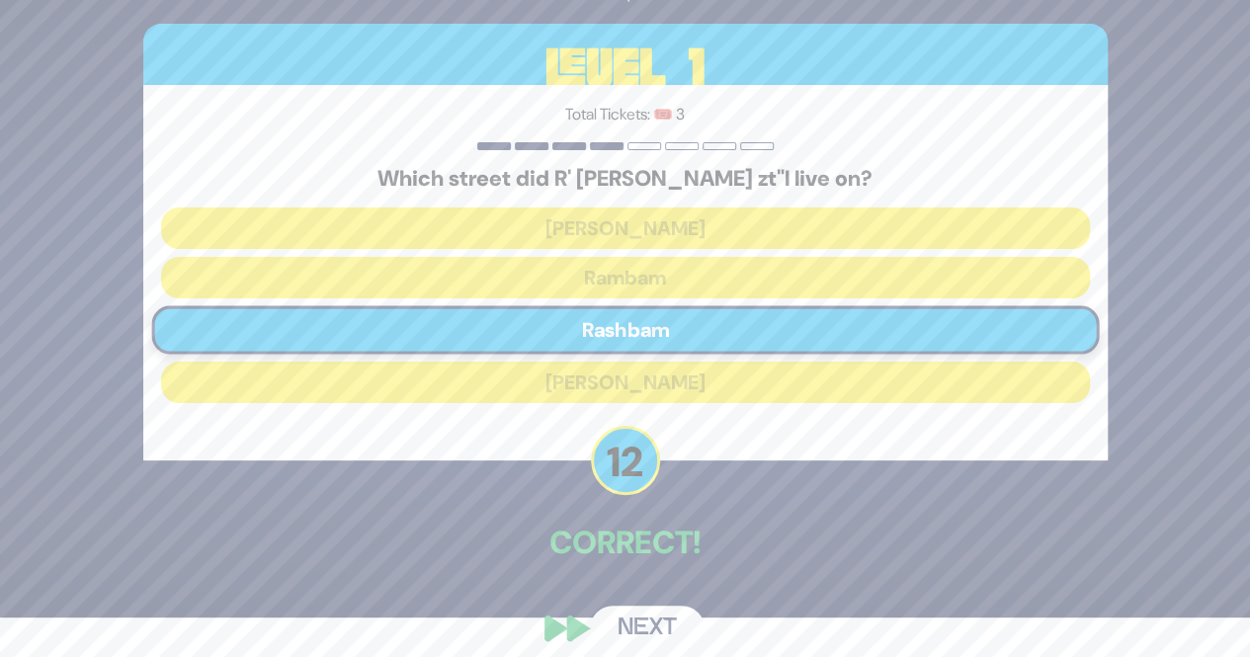
scroll to position [56, 0]
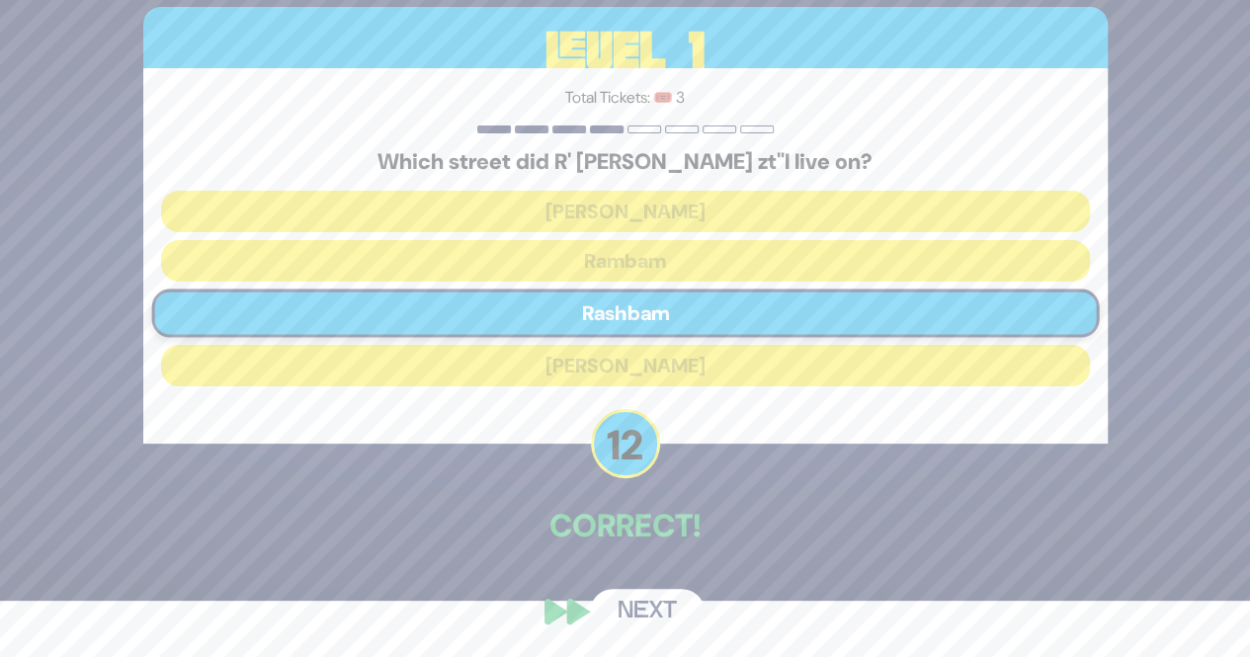
click at [660, 621] on button "Next" at bounding box center [647, 611] width 115 height 45
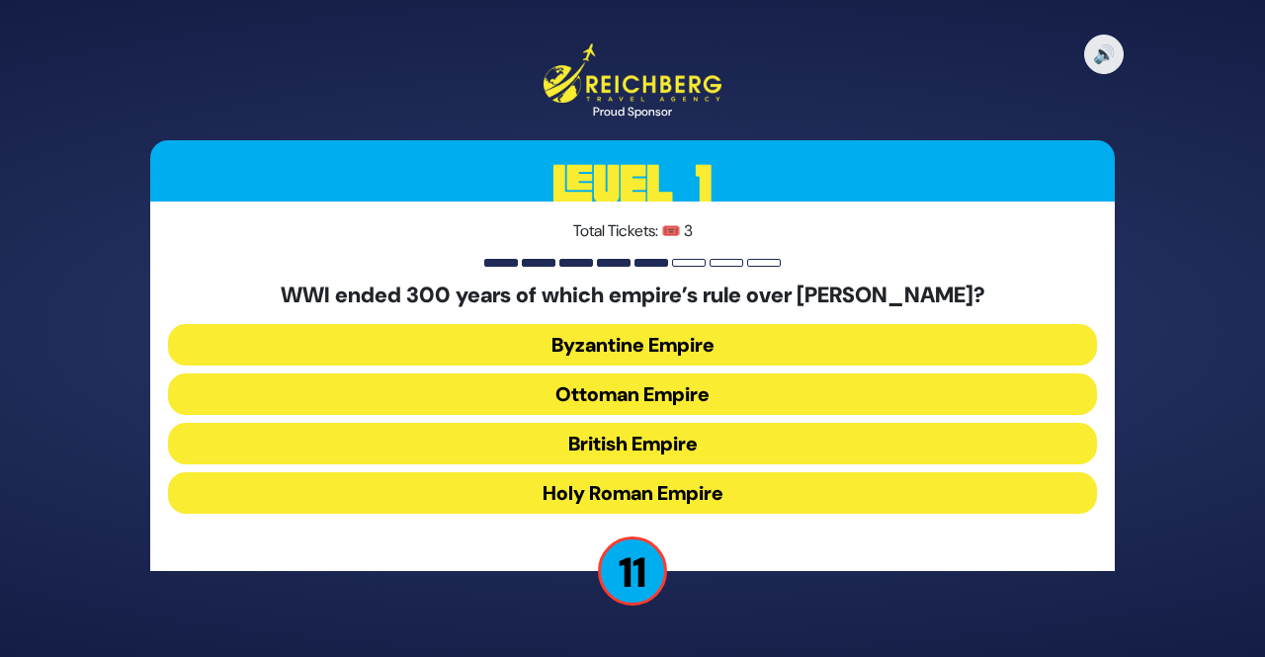
click at [887, 405] on button "Ottoman Empire" at bounding box center [632, 395] width 929 height 42
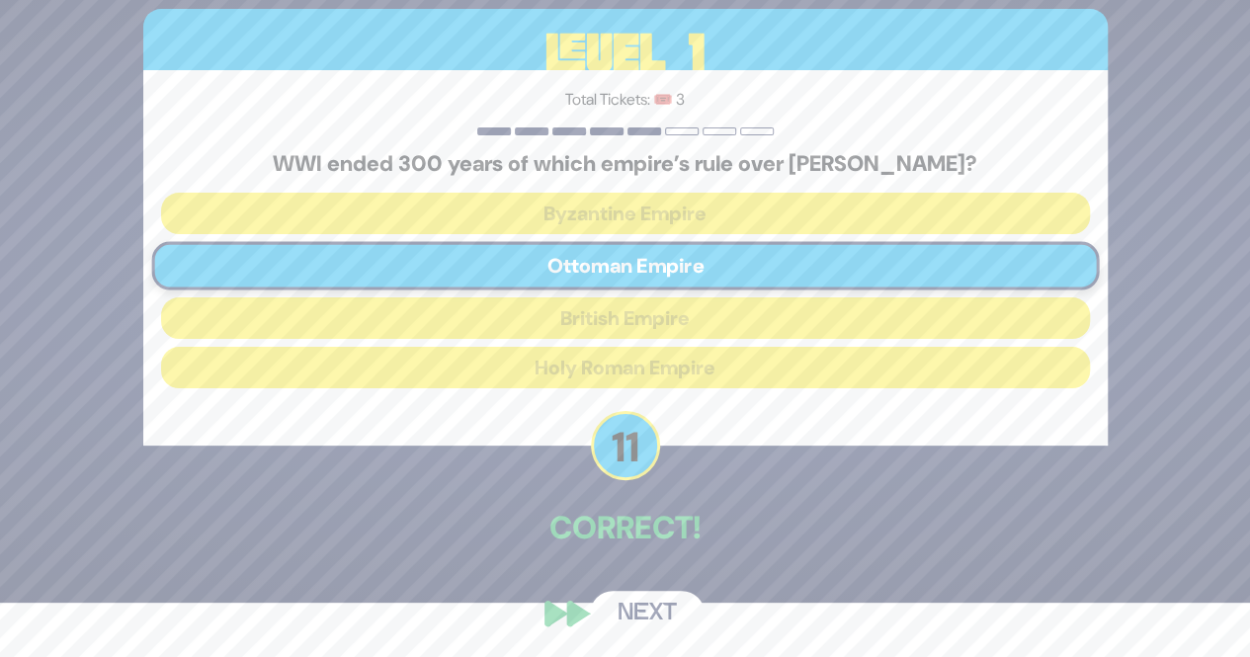
scroll to position [56, 0]
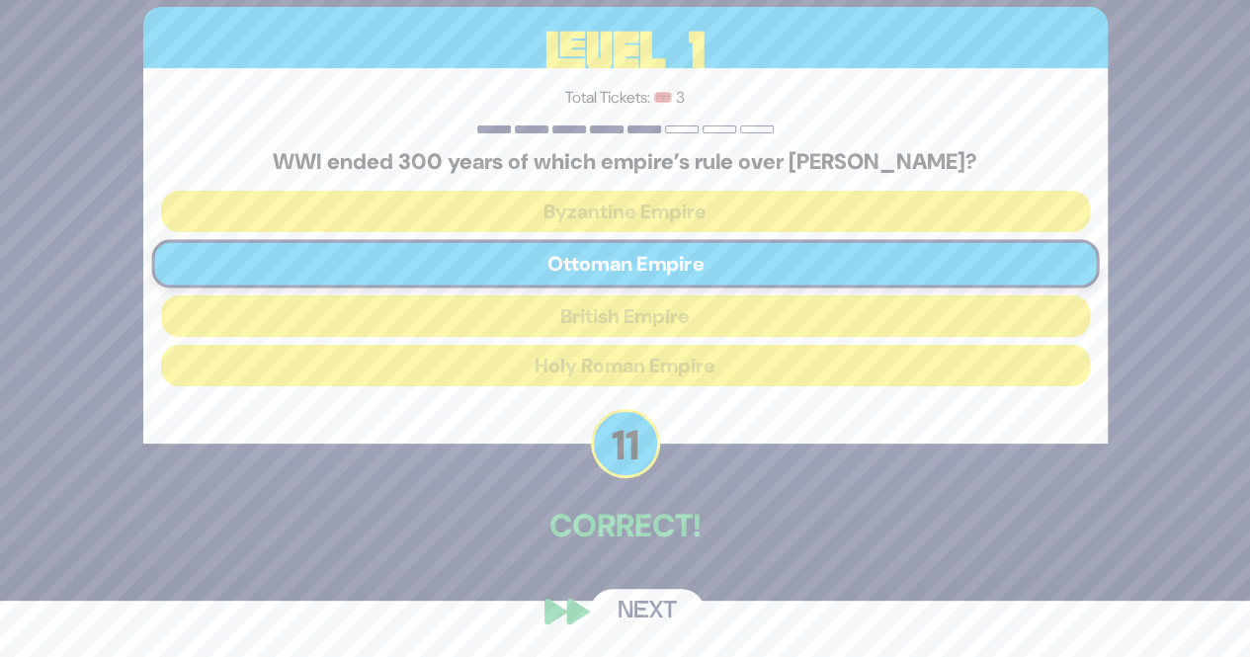
click at [669, 607] on button "Next" at bounding box center [647, 611] width 115 height 45
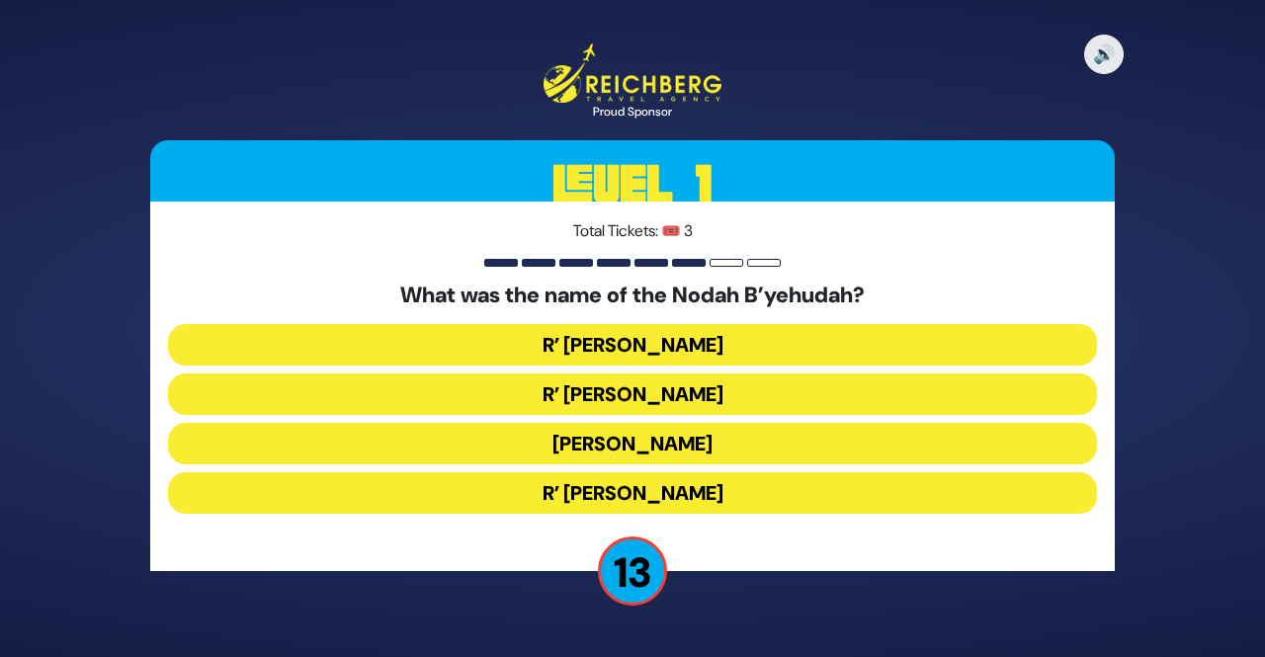
click at [921, 358] on button "R’ [PERSON_NAME]" at bounding box center [632, 345] width 929 height 42
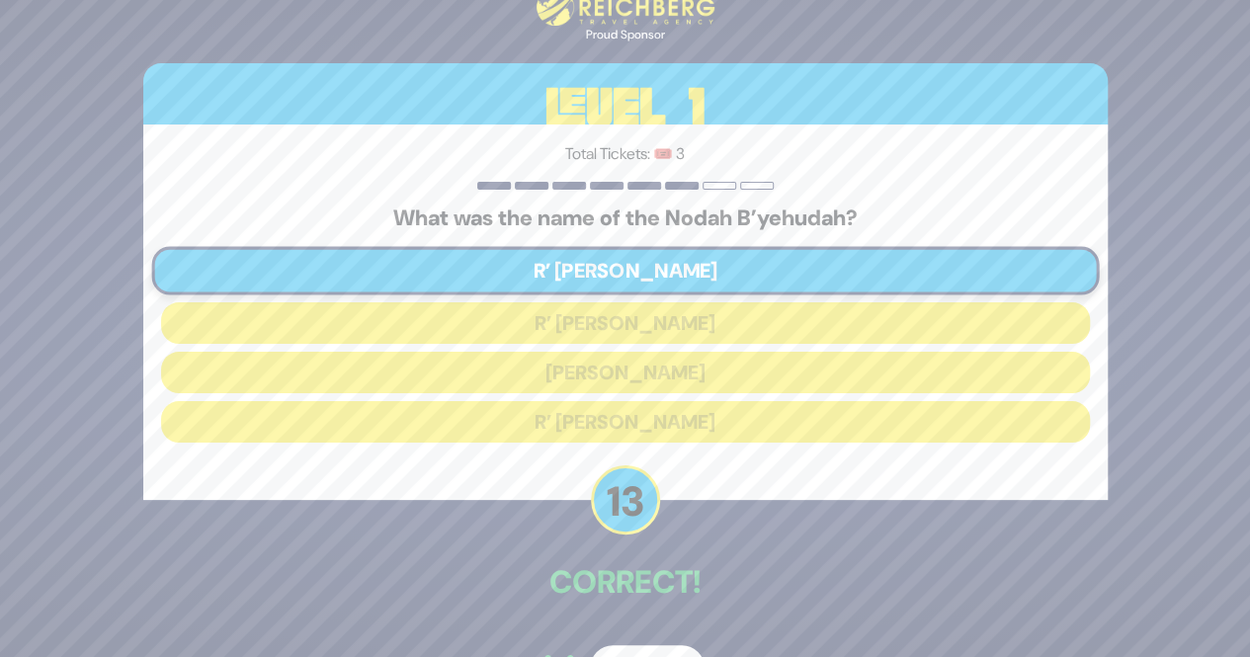
scroll to position [56, 0]
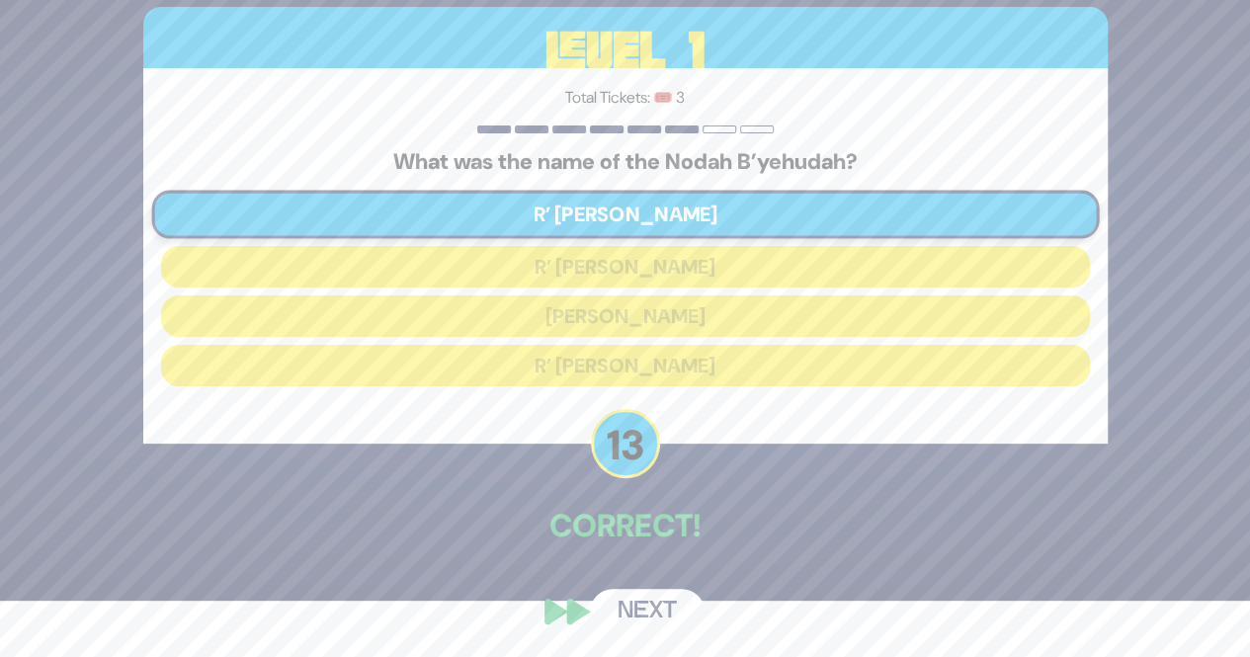
click at [668, 620] on button "Next" at bounding box center [647, 611] width 115 height 45
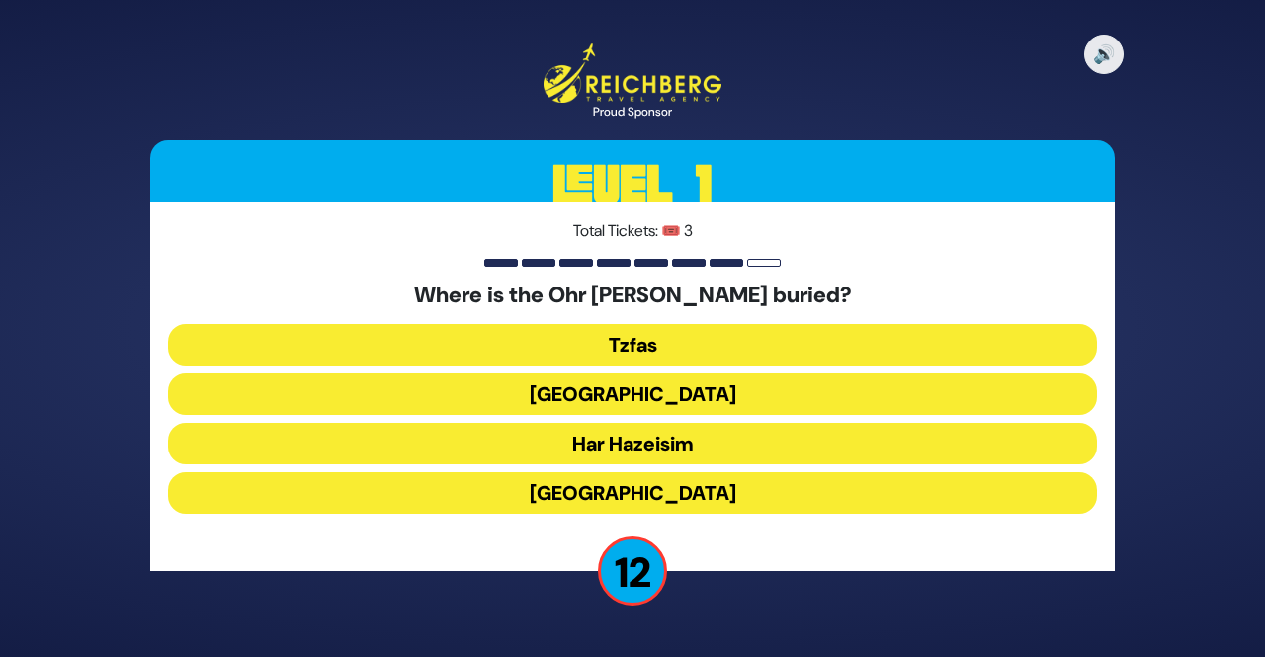
click at [938, 348] on button "Tzfas" at bounding box center [632, 345] width 929 height 42
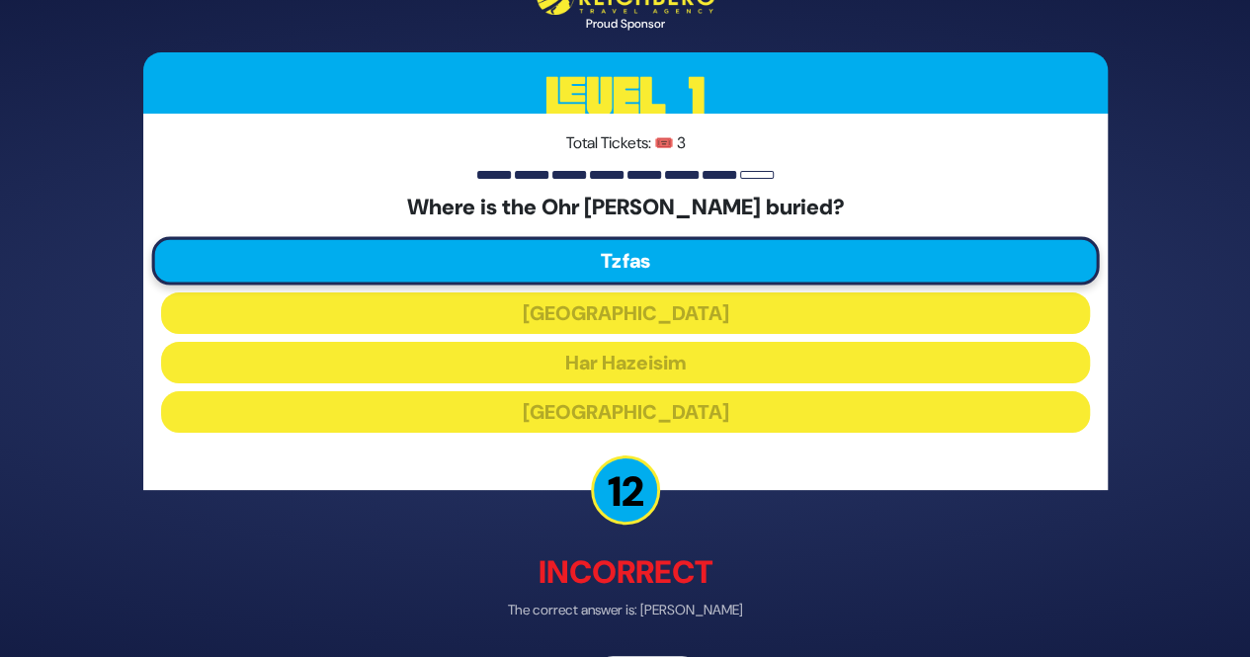
scroll to position [67, 0]
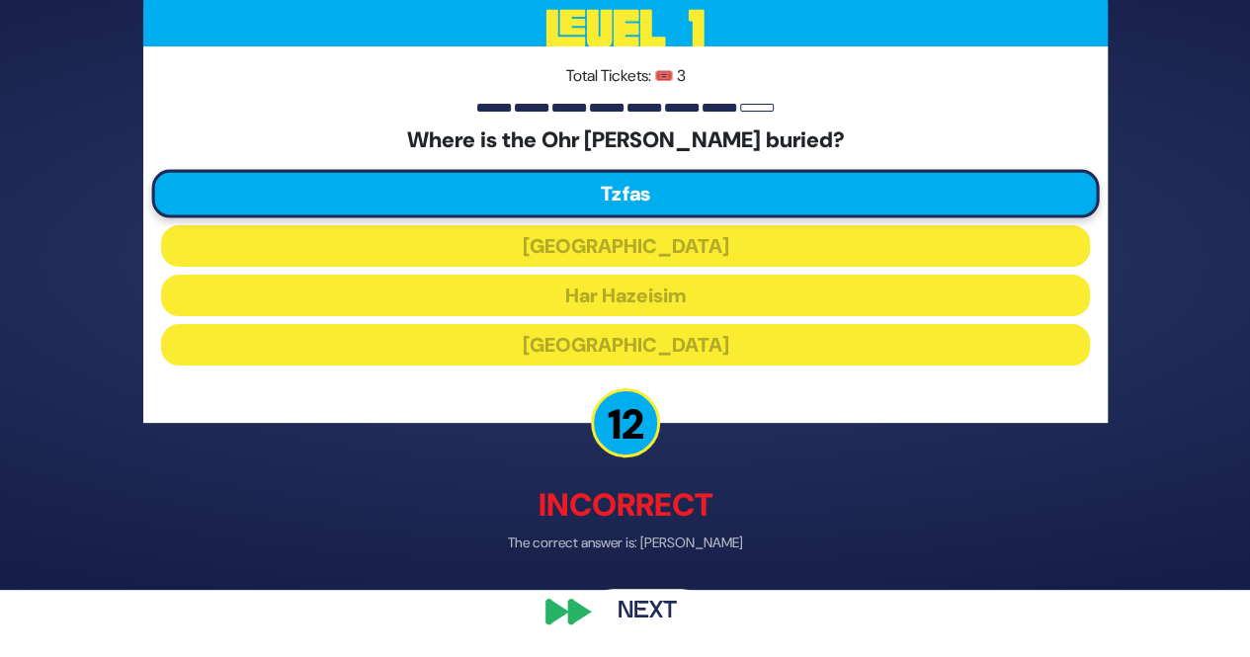
click at [667, 617] on button "Next" at bounding box center [647, 610] width 115 height 45
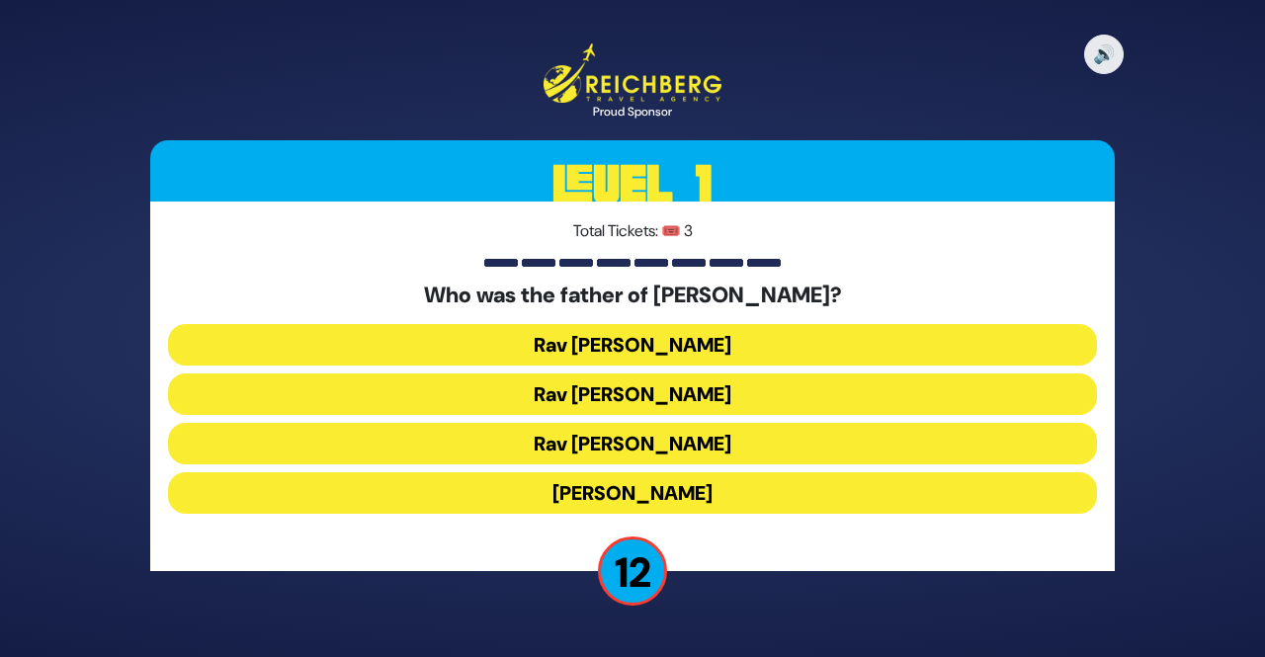
click at [869, 492] on button "Rav Yitzchok Hutner" at bounding box center [632, 493] width 929 height 42
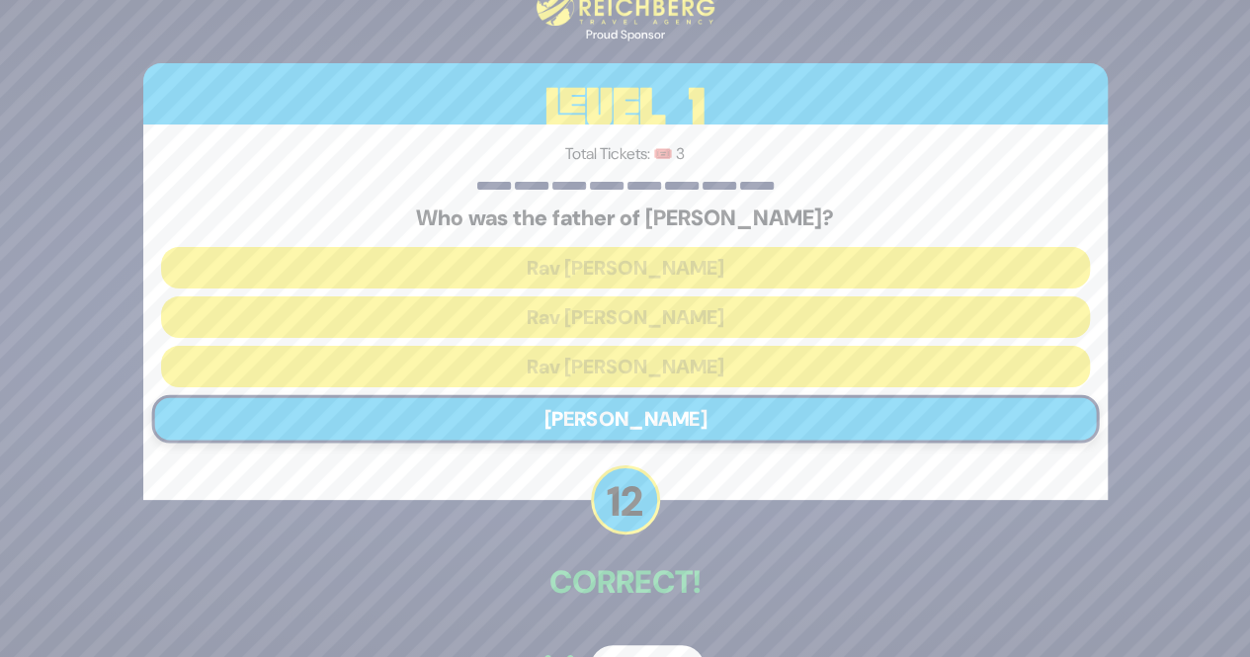
scroll to position [56, 0]
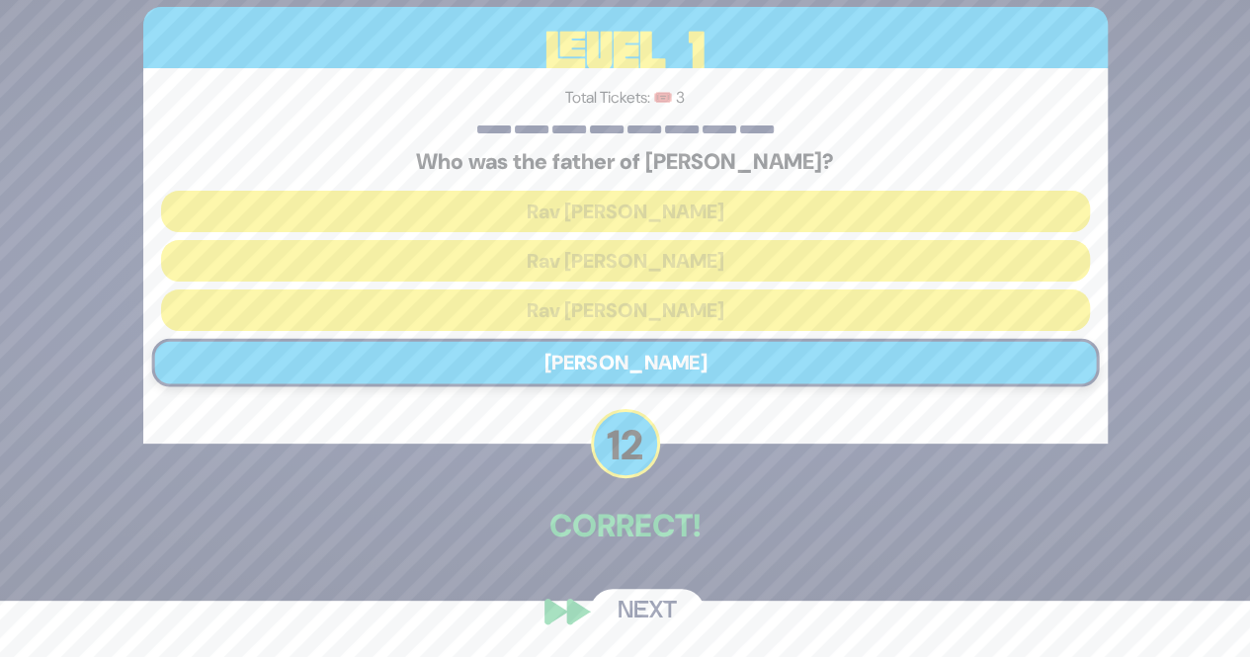
click at [662, 619] on button "Next" at bounding box center [647, 611] width 115 height 45
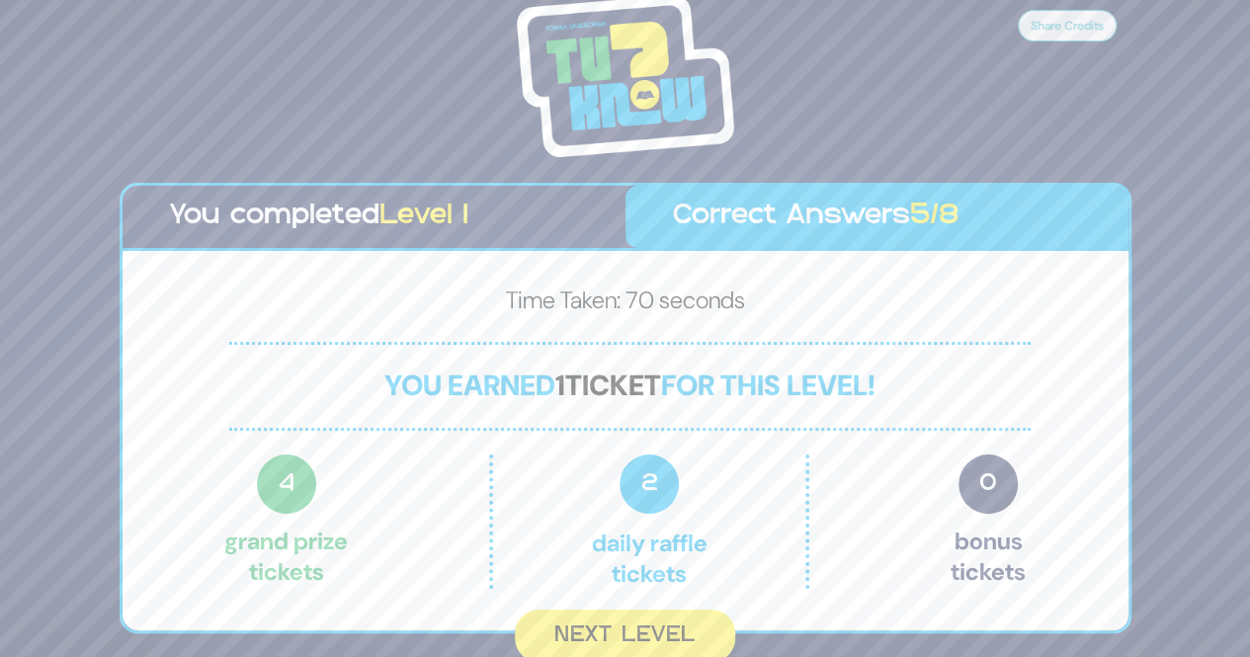
scroll to position [3, 0]
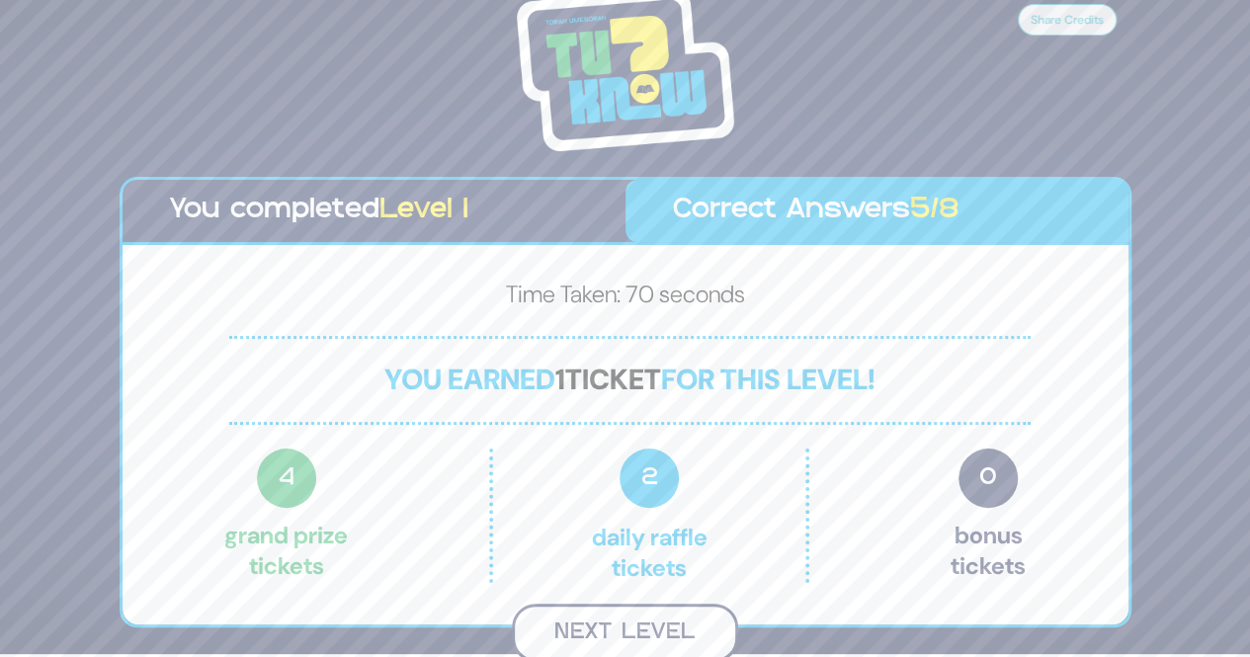
click at [686, 631] on button "Next Level" at bounding box center [625, 633] width 226 height 58
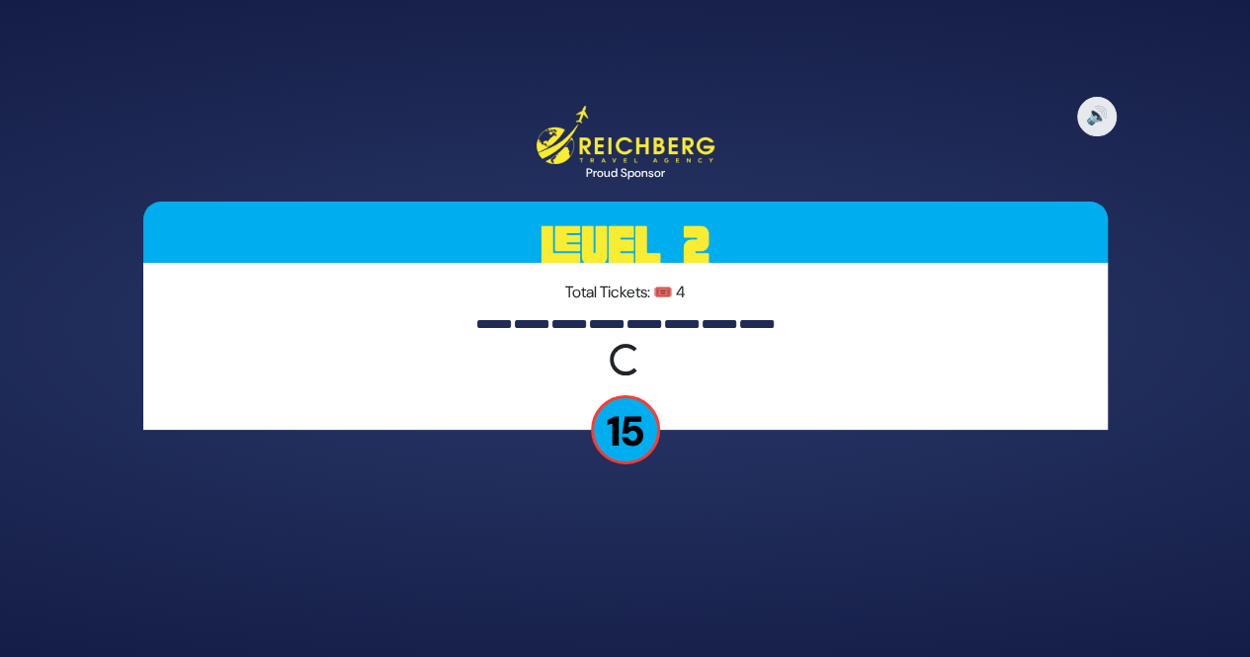
scroll to position [0, 0]
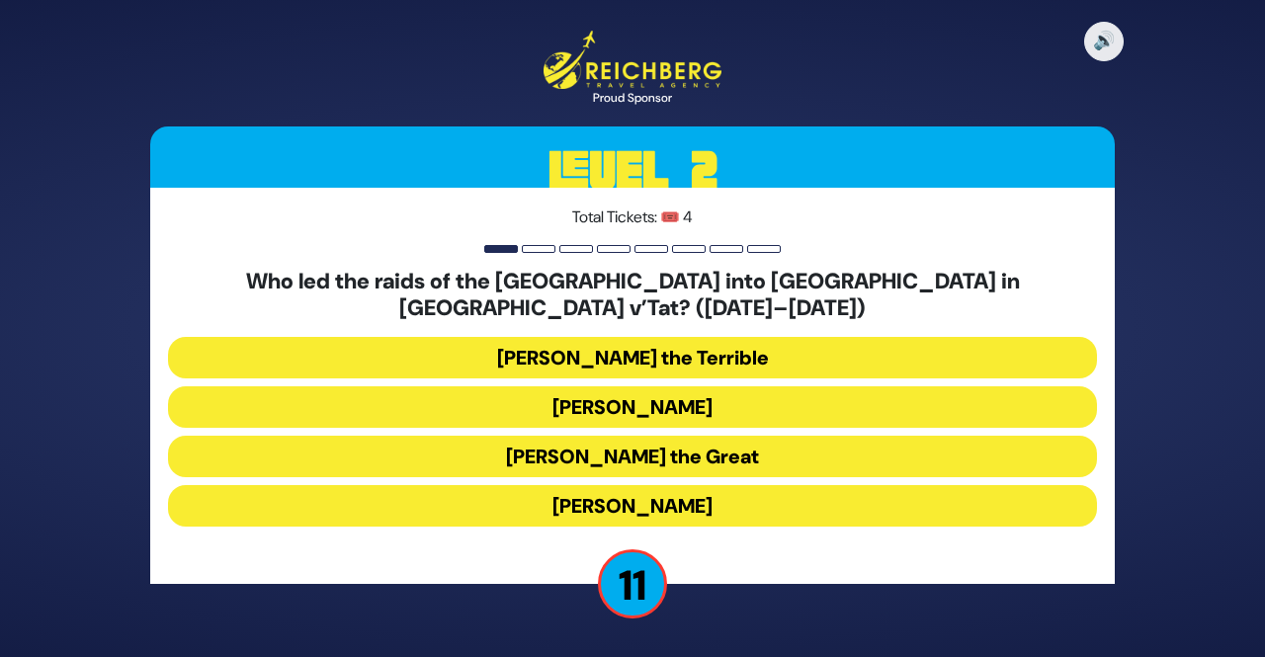
click at [966, 407] on button "Bogdan Chmielnicki" at bounding box center [632, 407] width 929 height 42
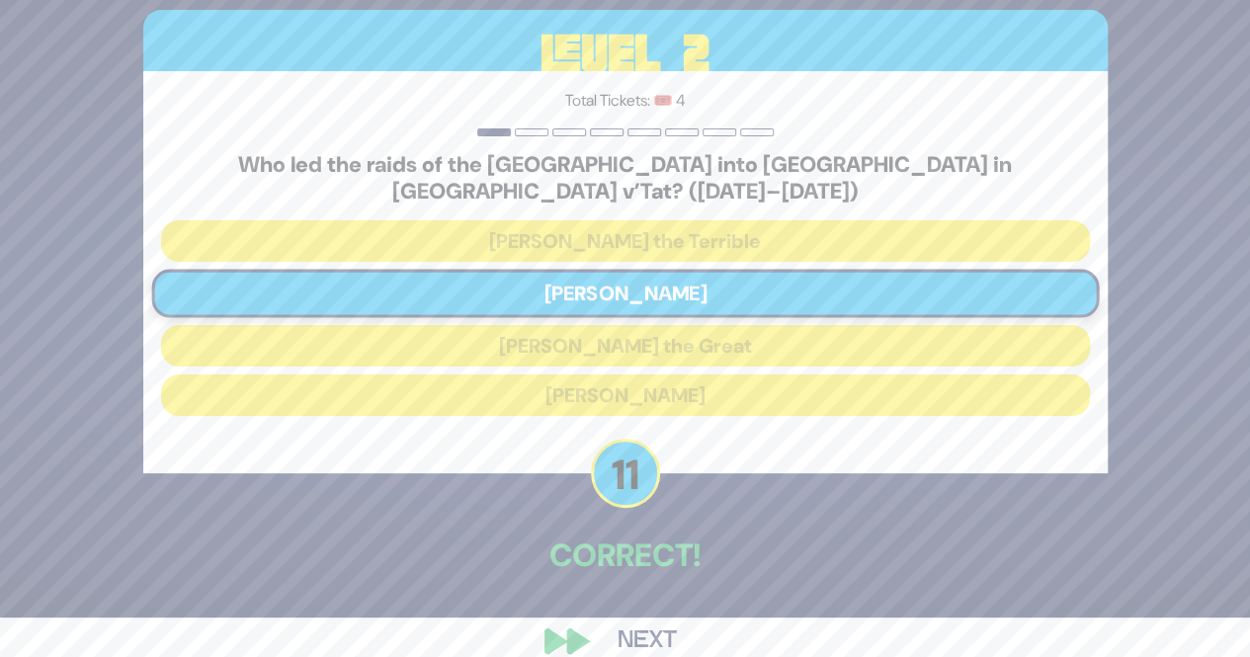
scroll to position [56, 0]
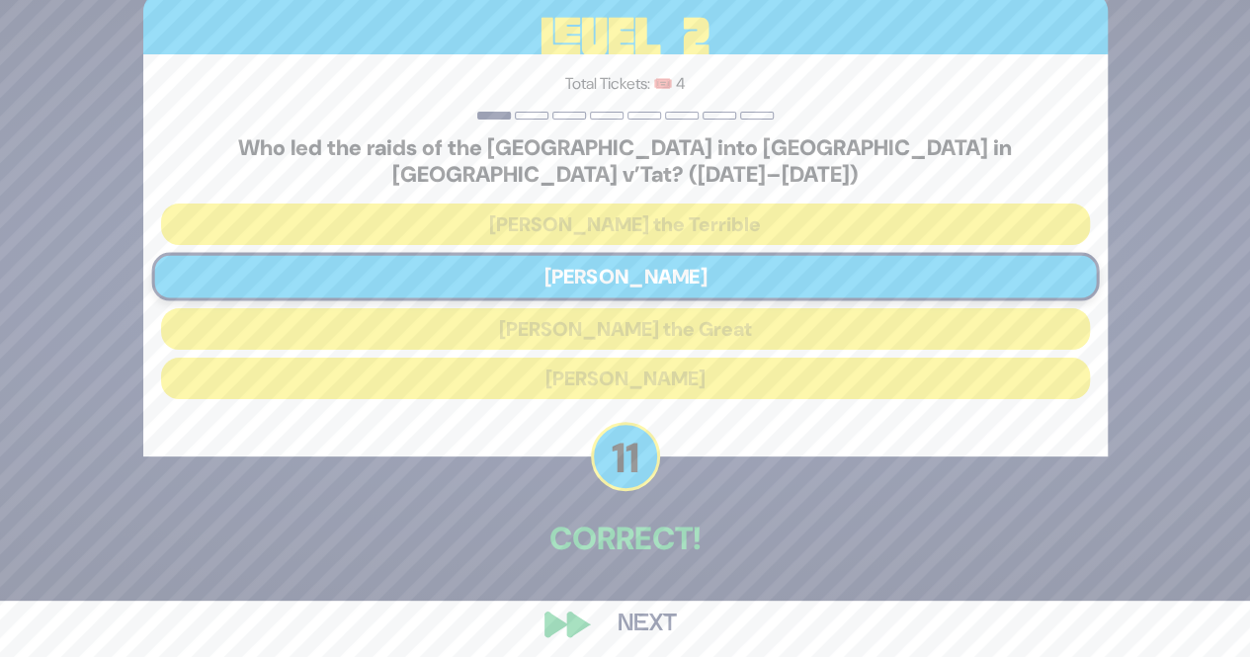
click at [666, 623] on button "Next" at bounding box center [647, 624] width 115 height 45
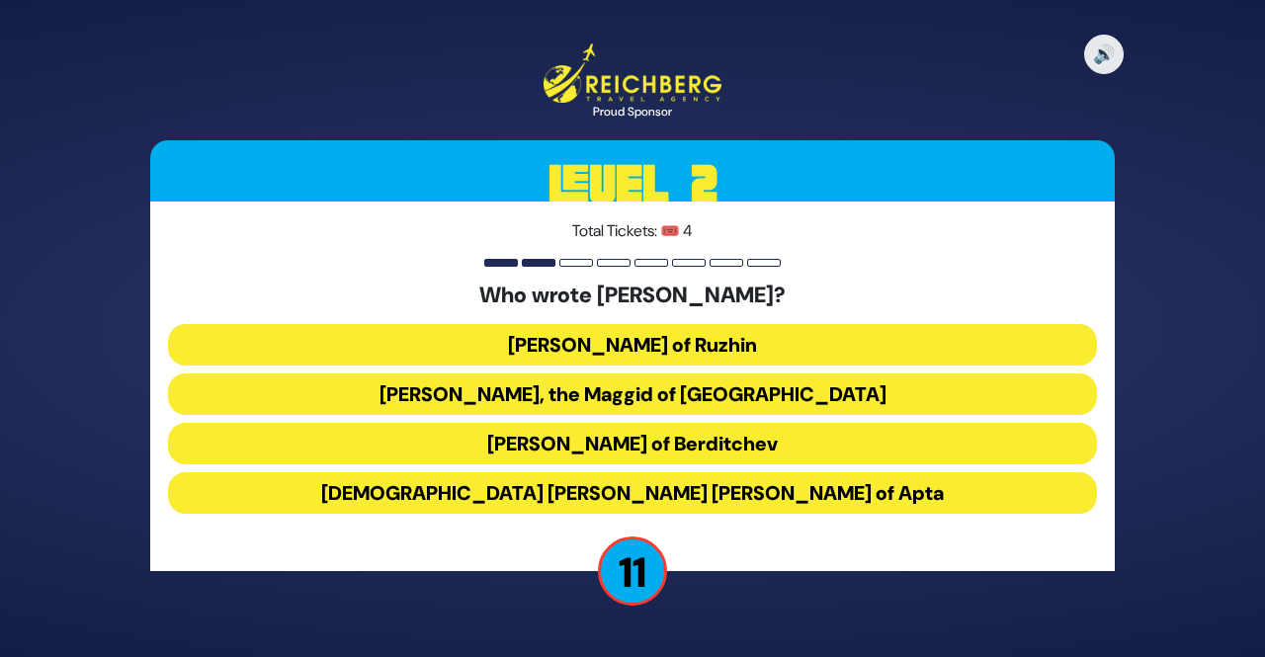
click at [1010, 350] on button "Rabbi Yisrael of Ruzhin" at bounding box center [632, 345] width 929 height 42
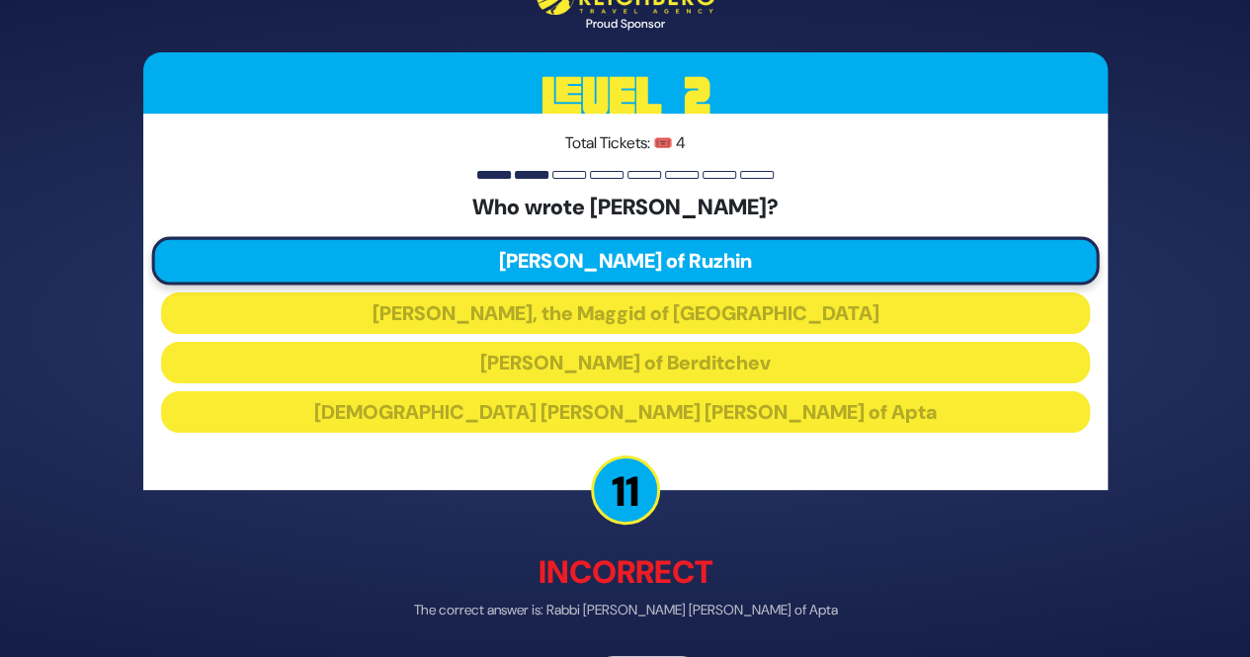
scroll to position [67, 0]
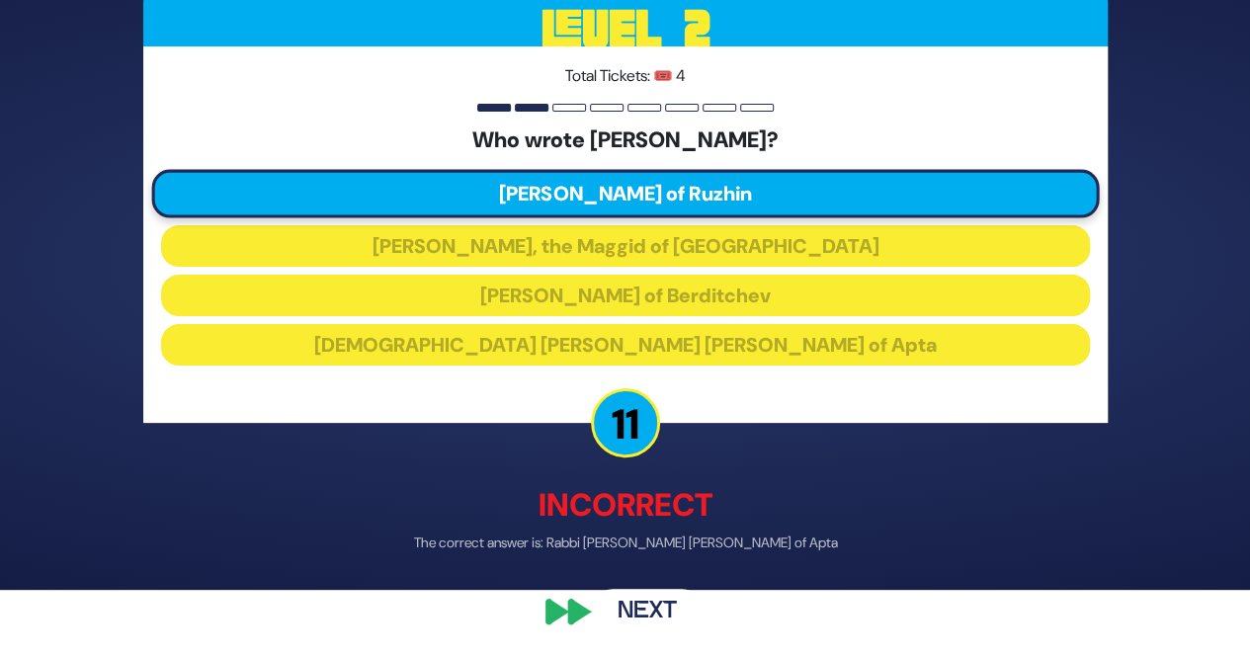
click at [665, 617] on button "Next" at bounding box center [647, 610] width 115 height 45
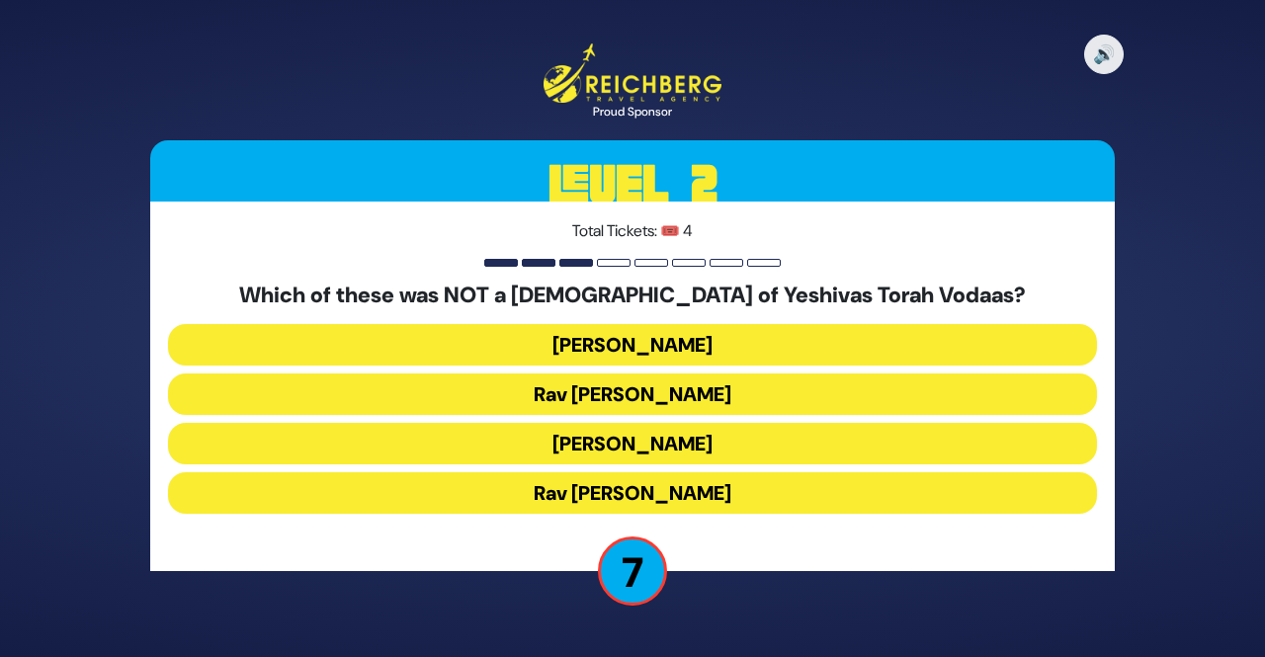
click at [879, 504] on button "Rav Shraga Feivel Mendlowitz" at bounding box center [632, 493] width 929 height 42
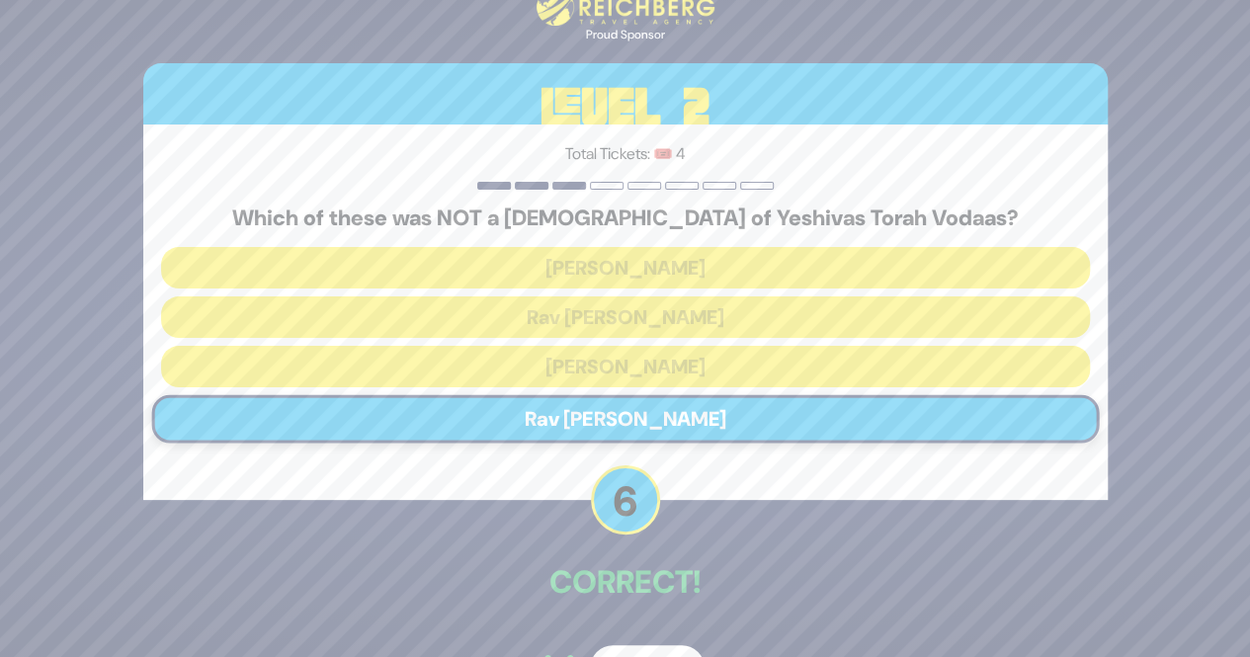
scroll to position [56, 0]
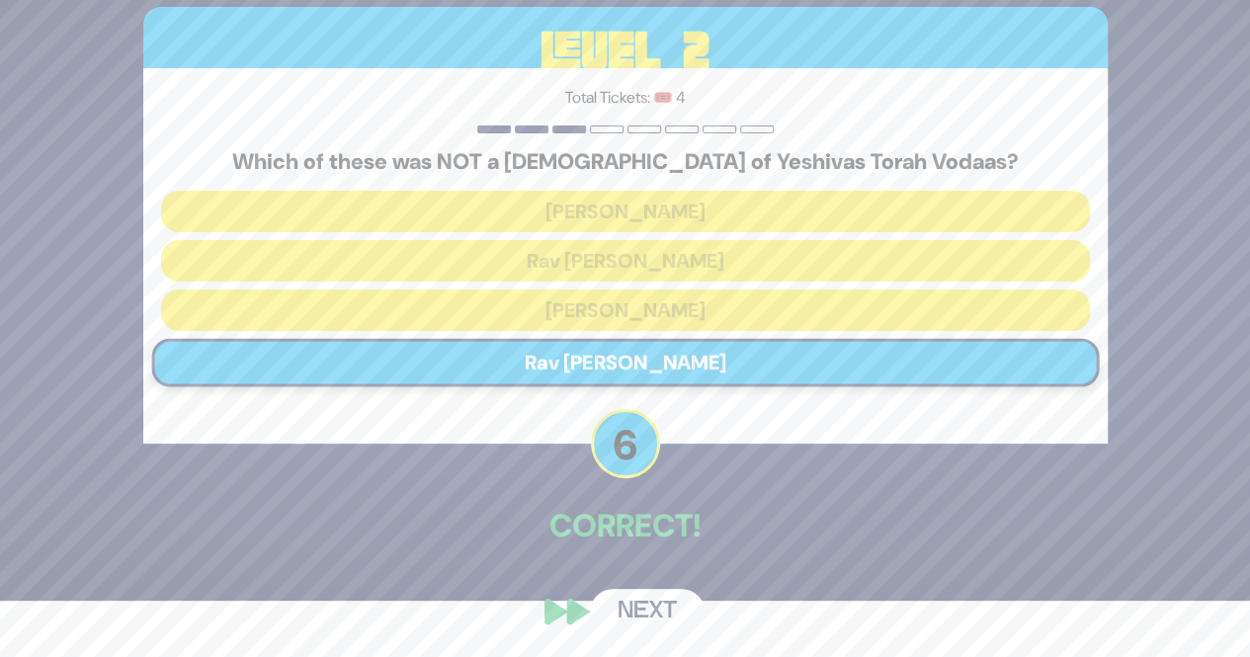
click at [662, 621] on button "Next" at bounding box center [647, 611] width 115 height 45
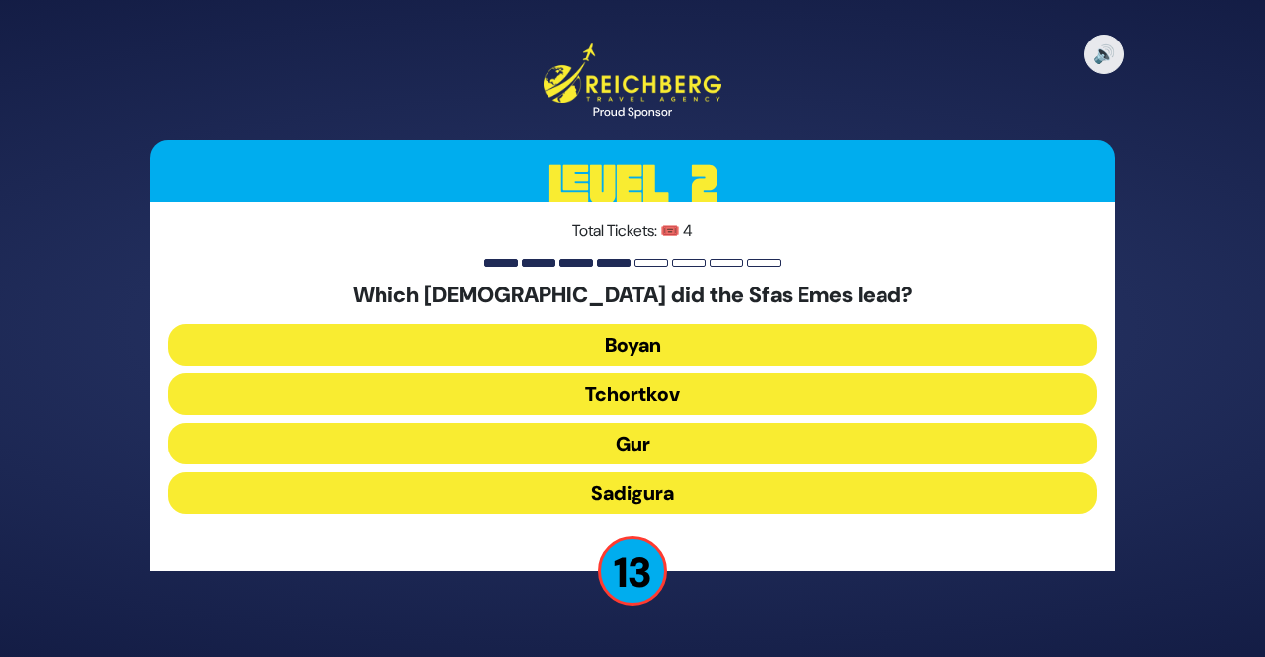
click at [848, 451] on button "Gur" at bounding box center [632, 444] width 929 height 42
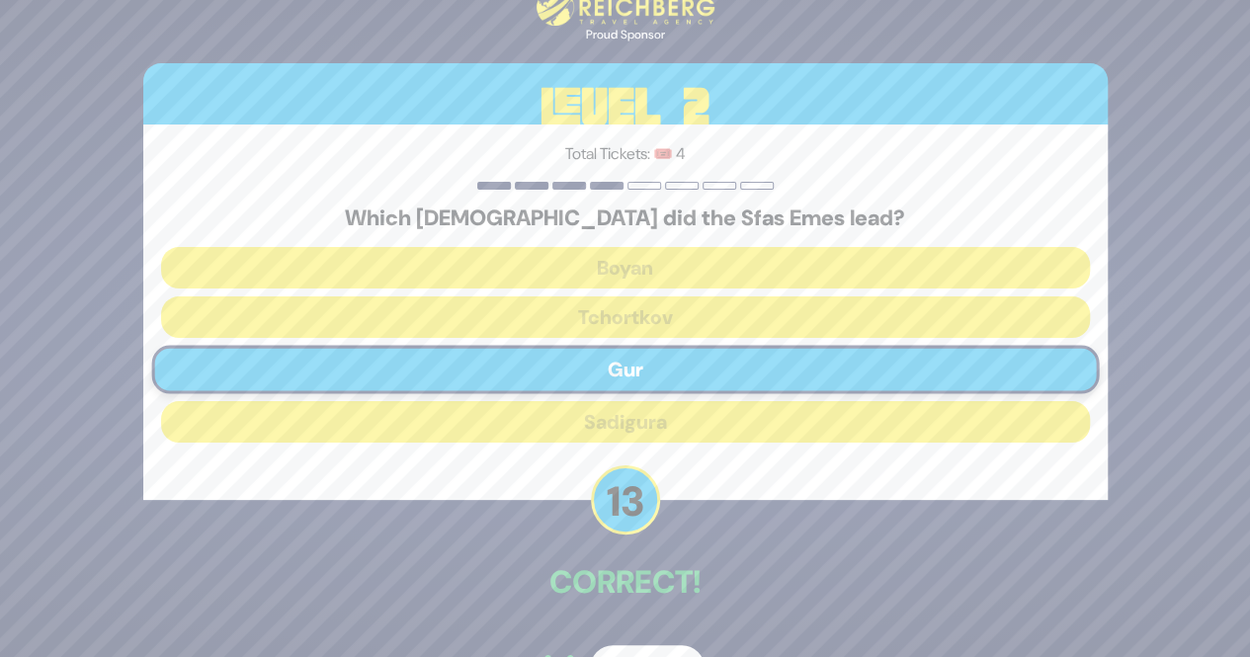
scroll to position [56, 0]
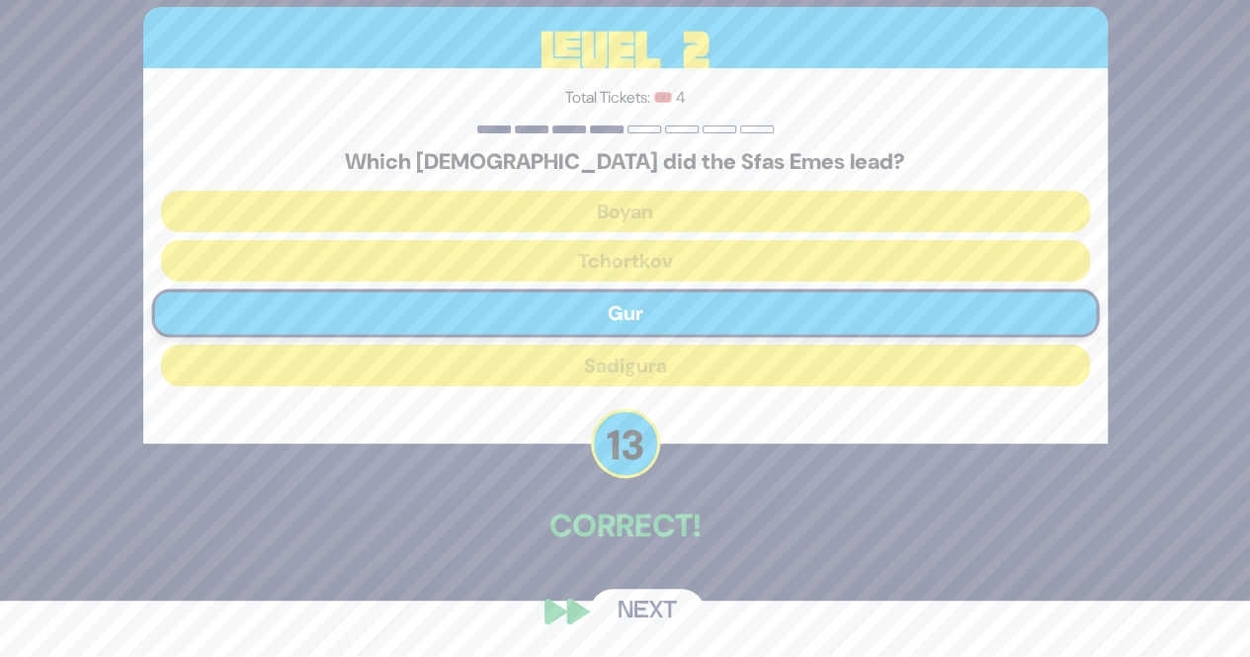
click at [664, 625] on button "Next" at bounding box center [647, 611] width 115 height 45
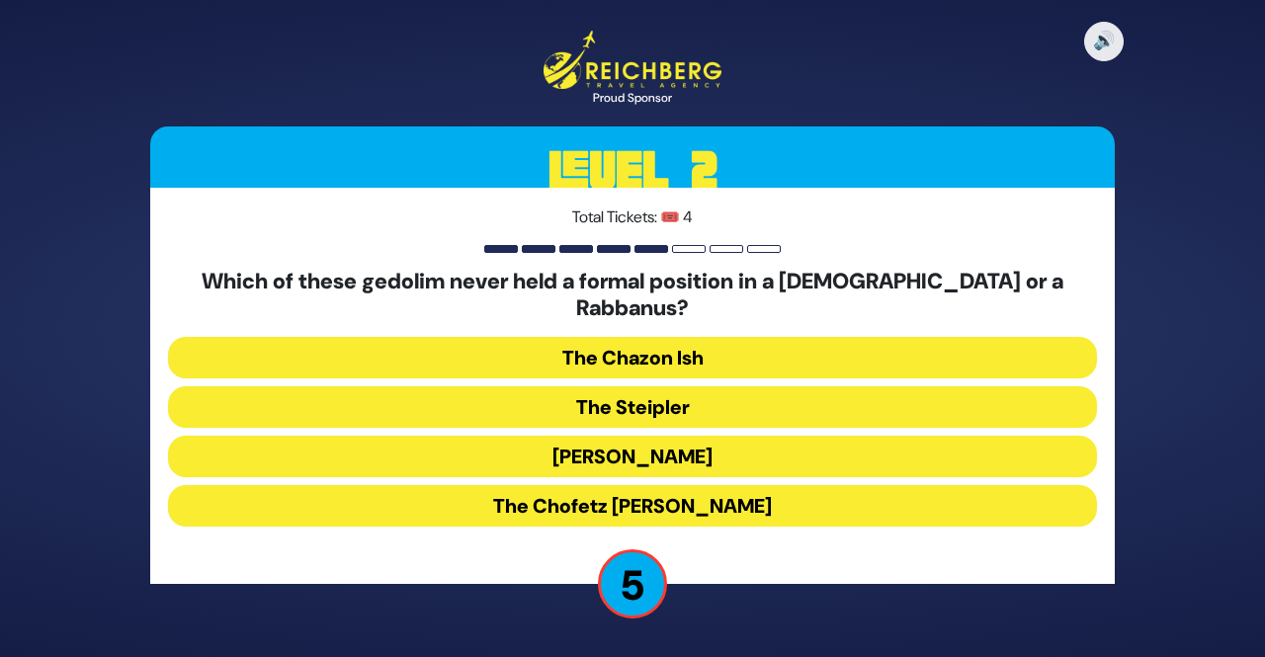
click at [966, 350] on button "The Chazon Ish" at bounding box center [632, 358] width 929 height 42
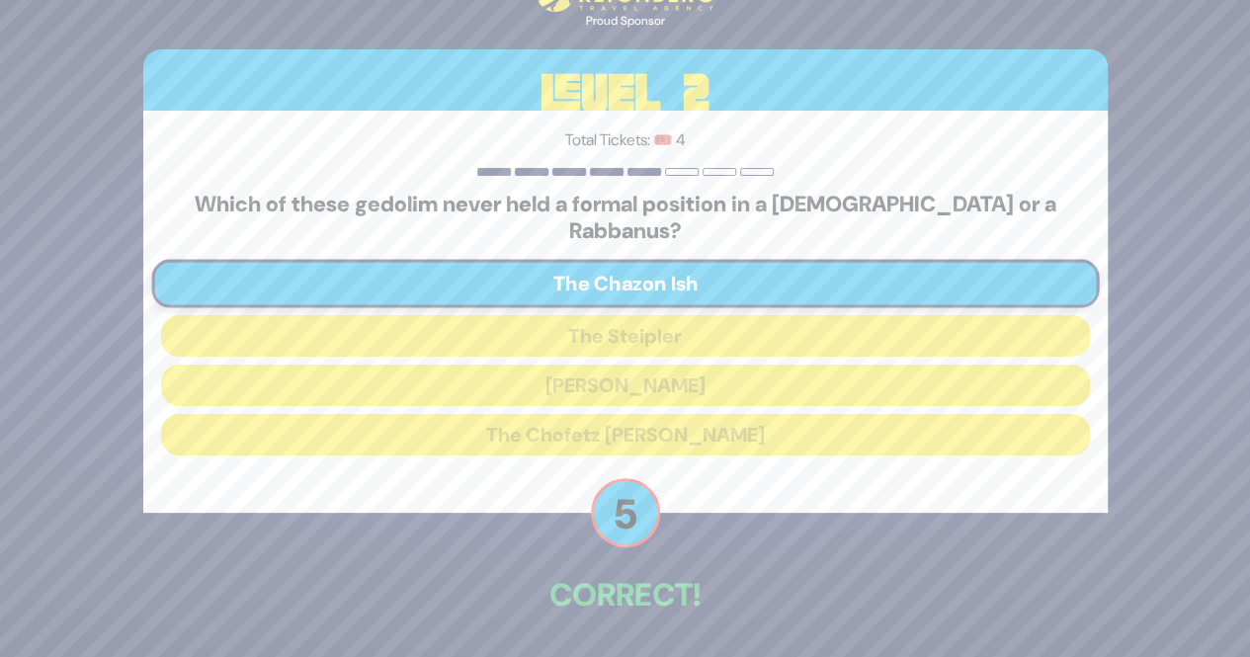
scroll to position [56, 0]
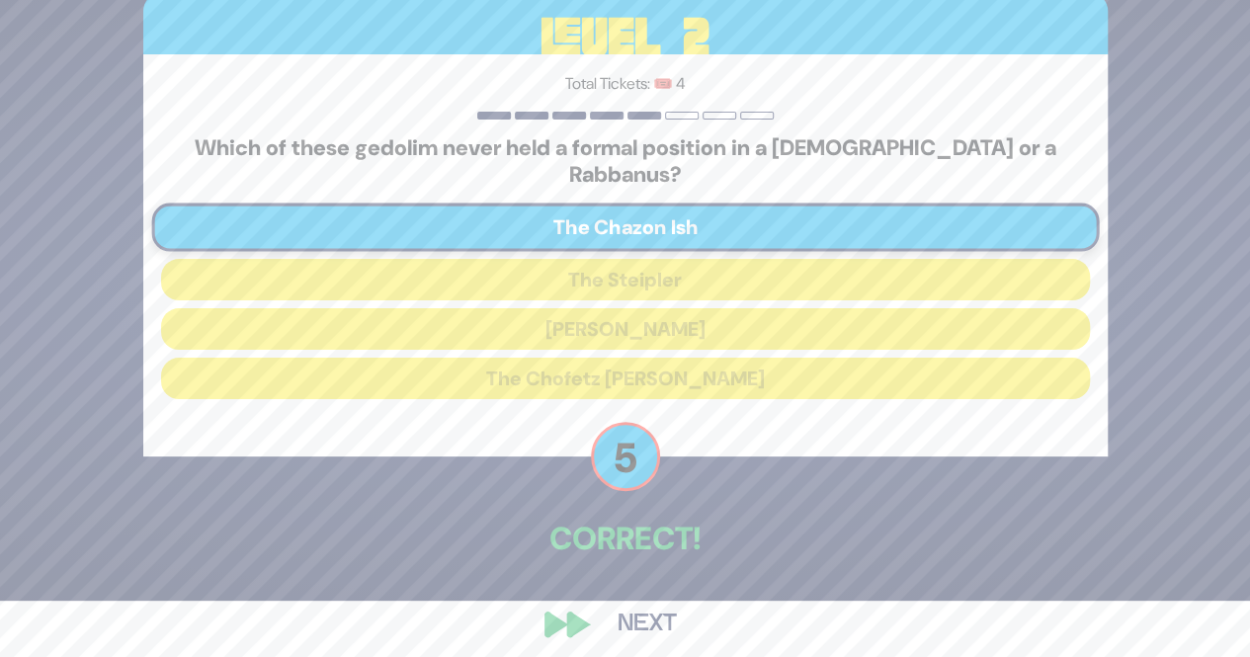
click at [670, 602] on button "Next" at bounding box center [647, 624] width 115 height 45
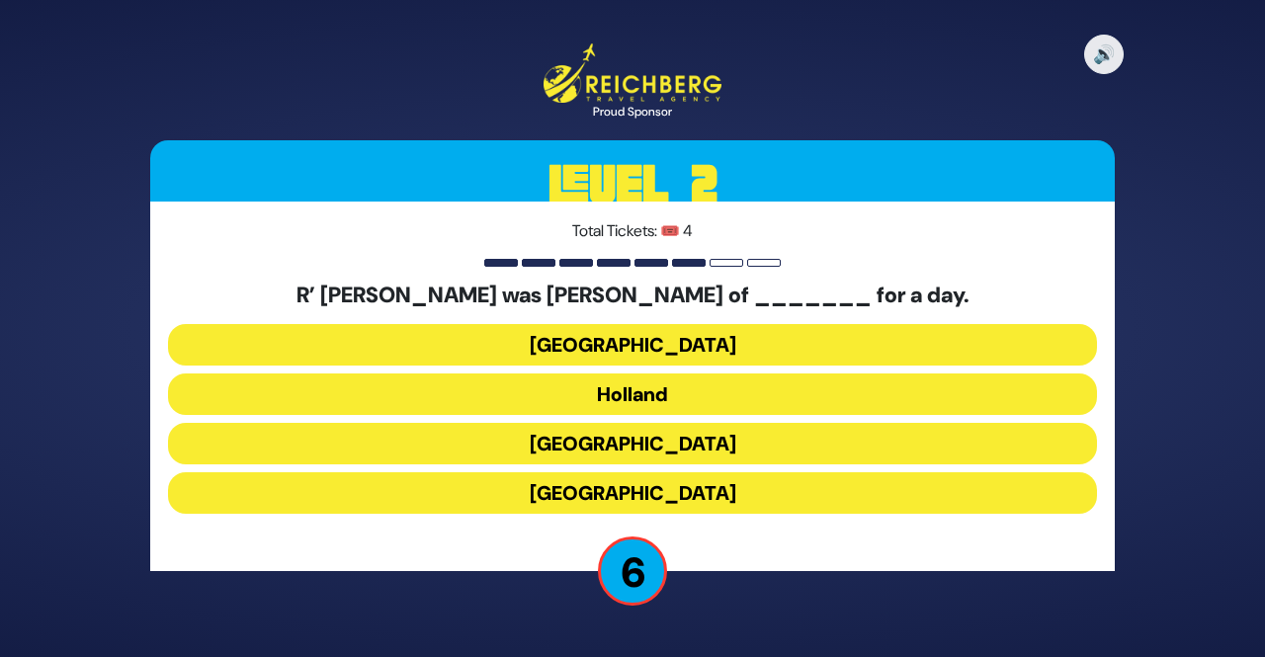
click at [859, 506] on button "Germany" at bounding box center [632, 493] width 929 height 42
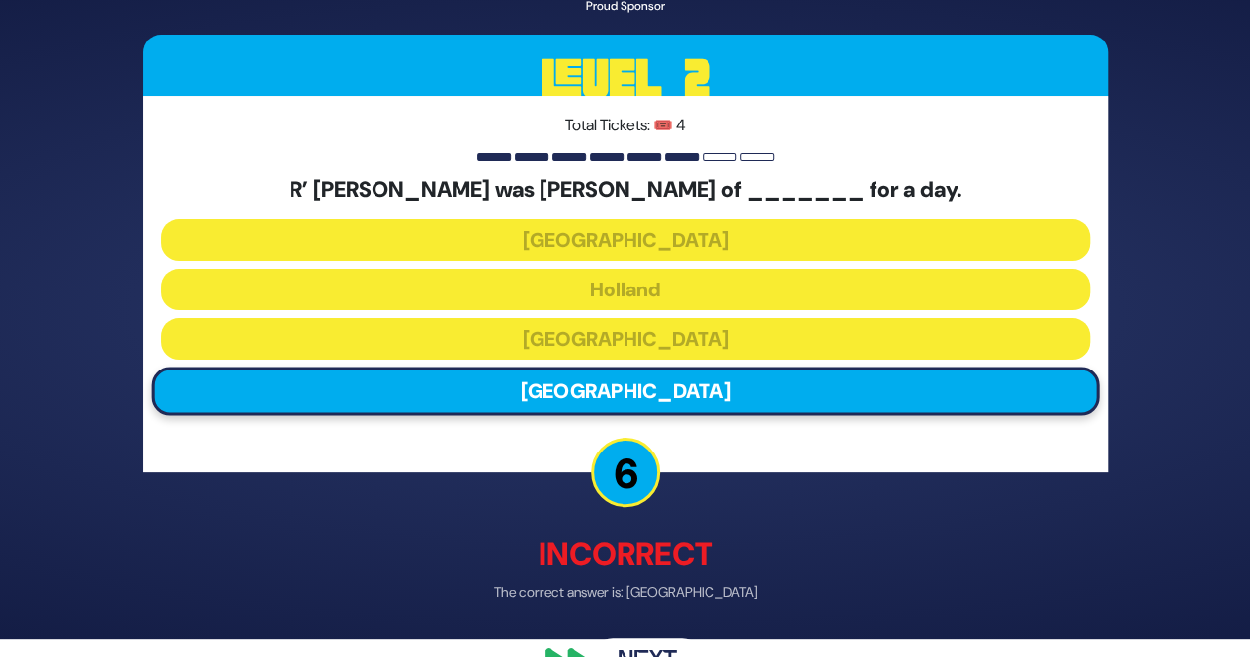
scroll to position [53, 0]
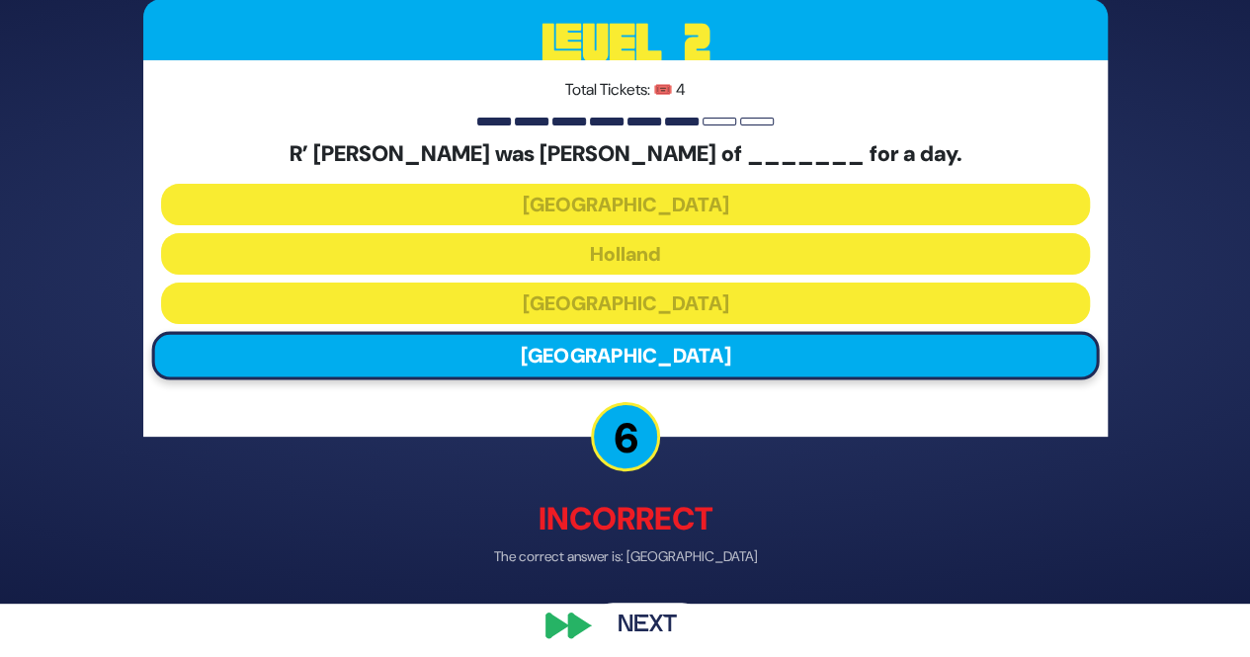
click at [650, 625] on button "Next" at bounding box center [647, 624] width 115 height 45
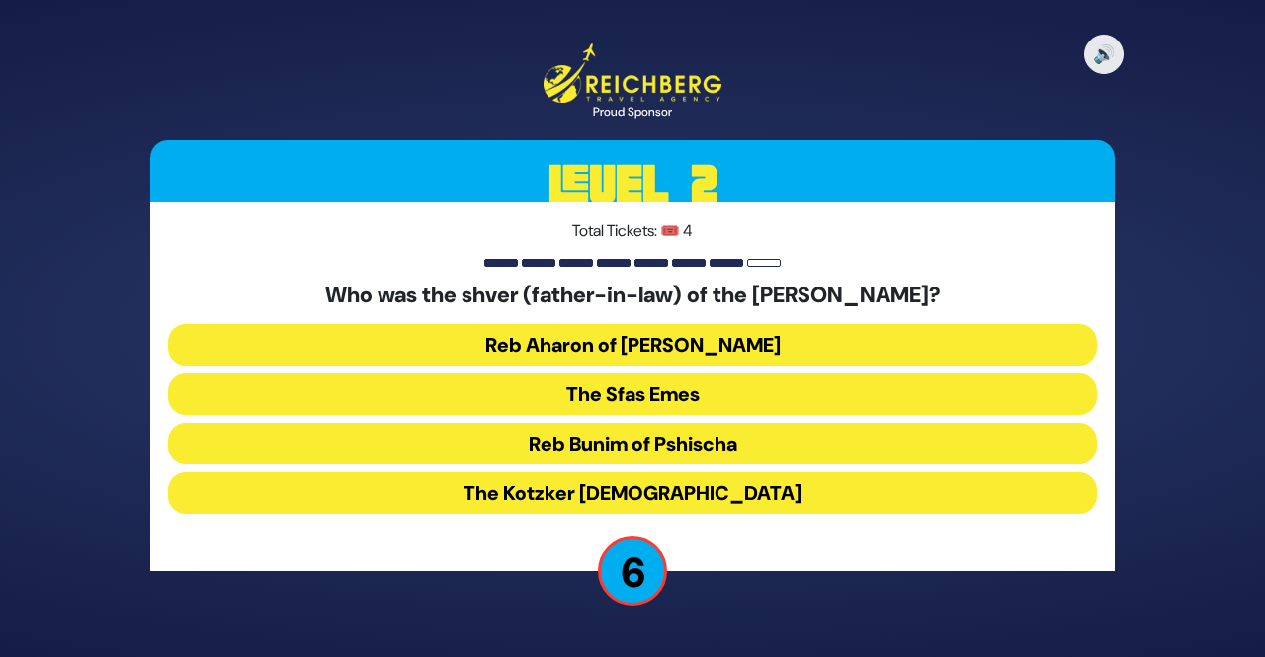
click at [874, 346] on button "Reb Aharon of Karlin" at bounding box center [632, 345] width 929 height 42
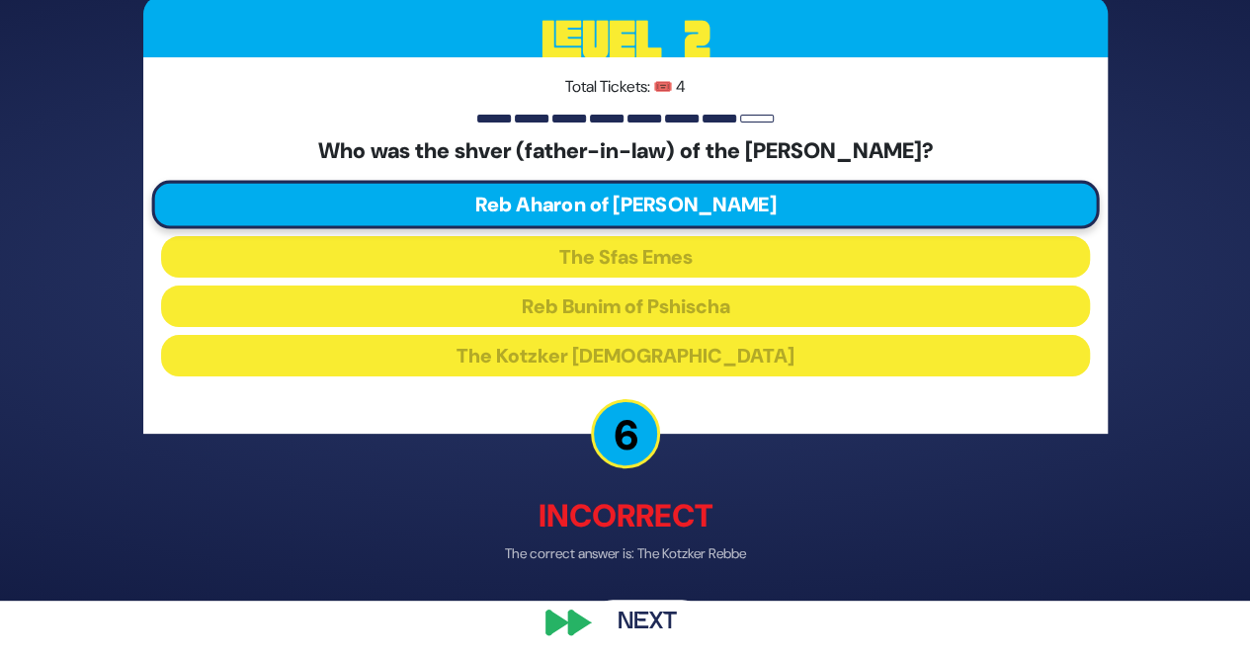
scroll to position [67, 0]
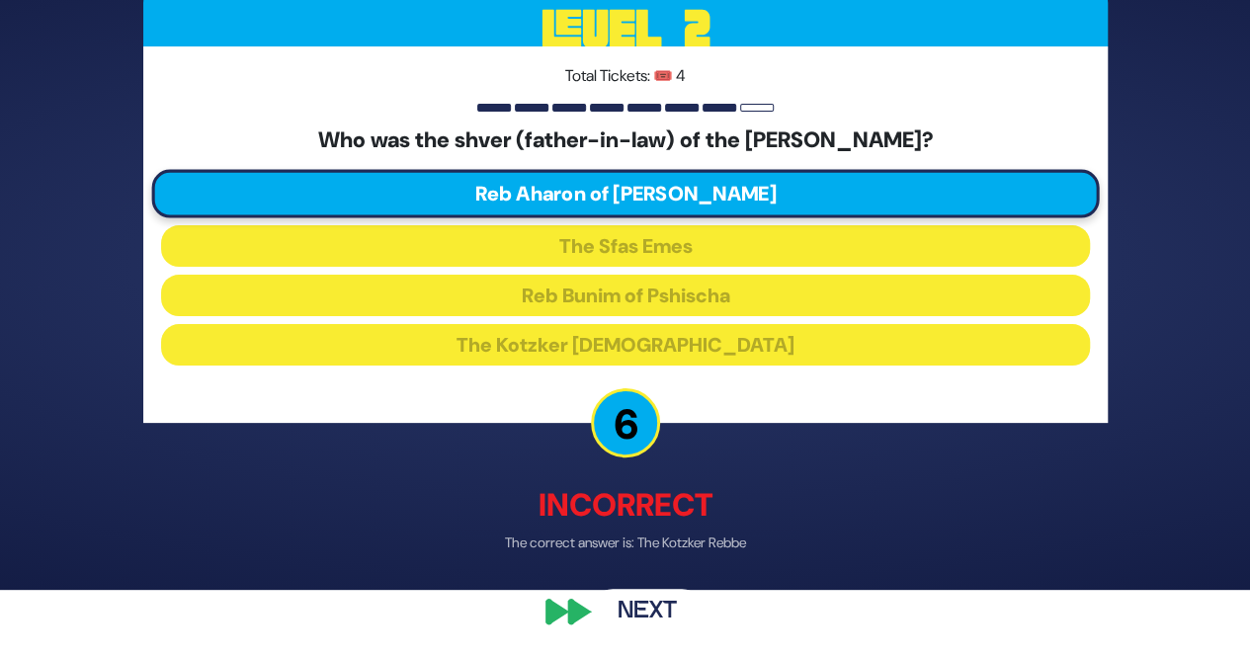
click at [649, 621] on button "Next" at bounding box center [647, 610] width 115 height 45
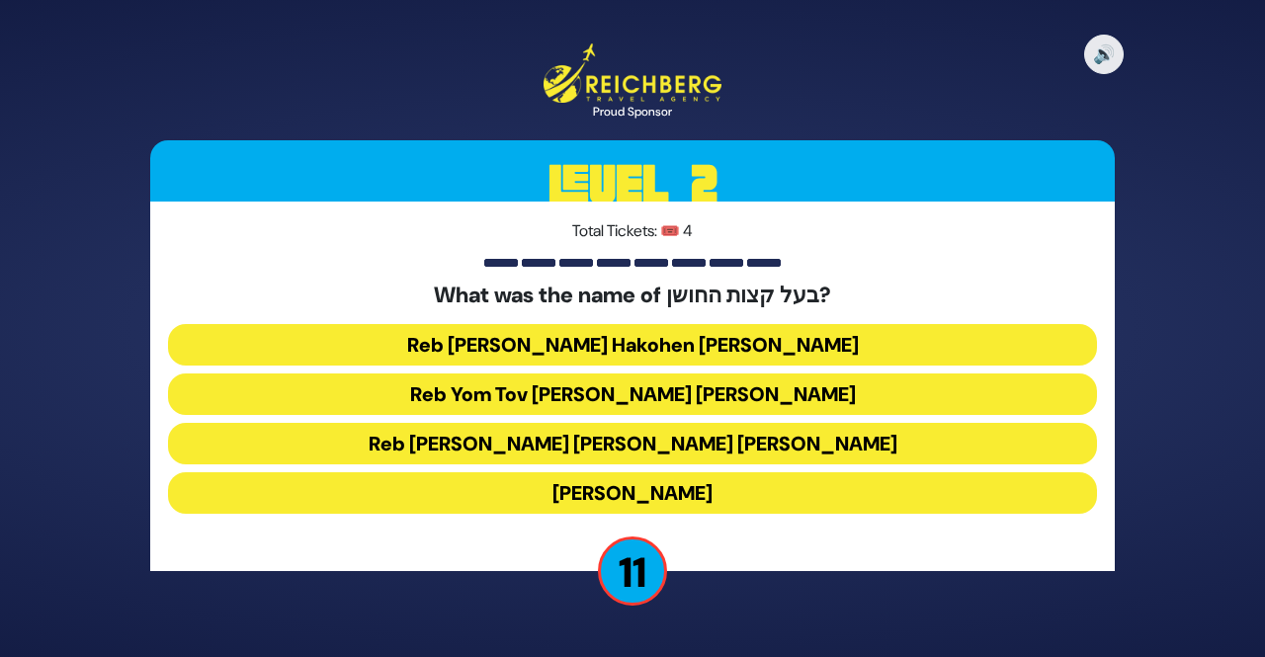
click at [852, 360] on button "Reb Aryeh Leib Hakohen Heller" at bounding box center [632, 345] width 929 height 42
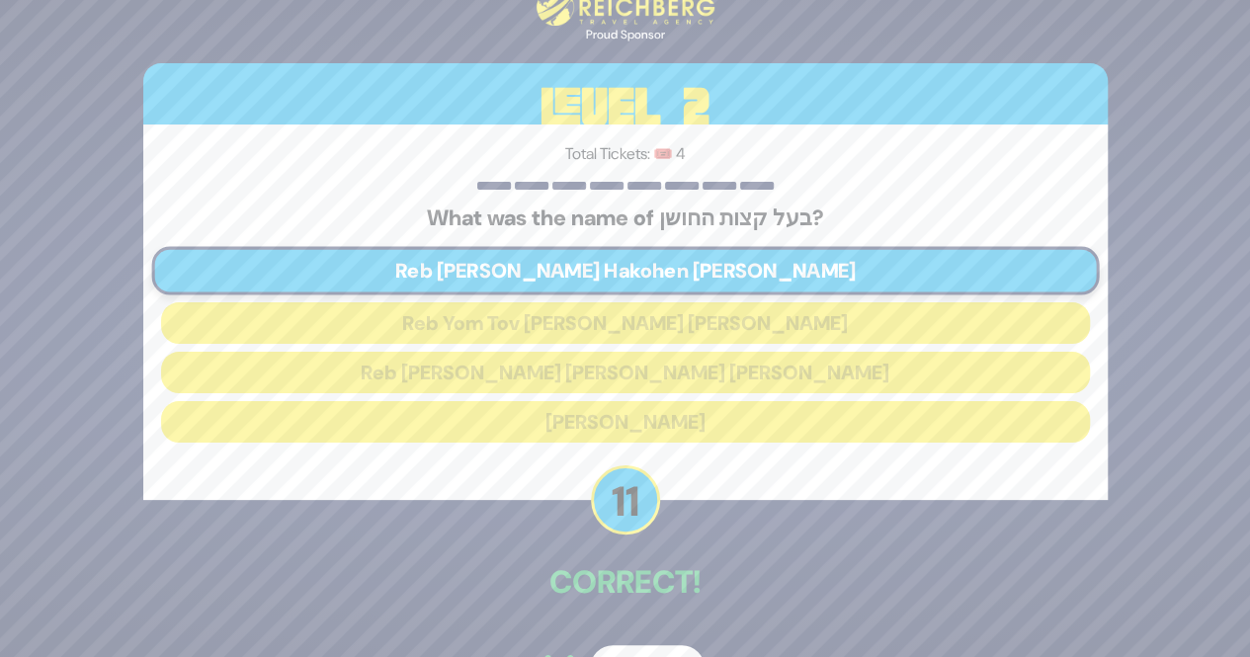
scroll to position [56, 0]
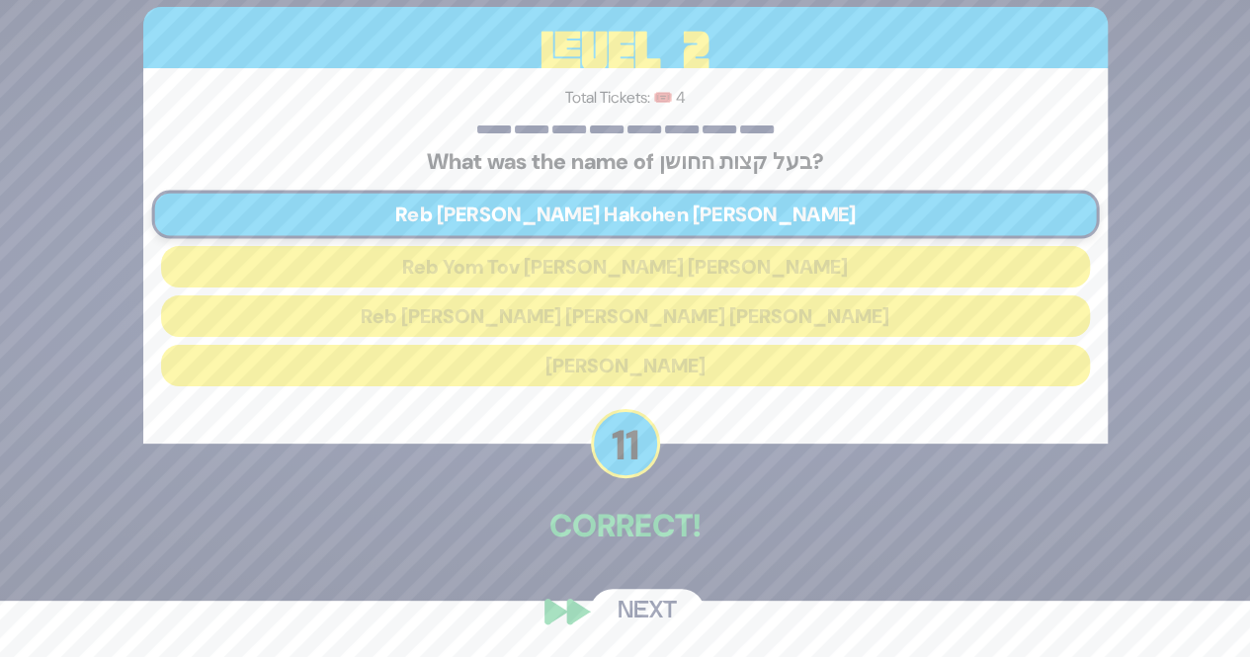
click at [648, 629] on button "Next" at bounding box center [647, 611] width 115 height 45
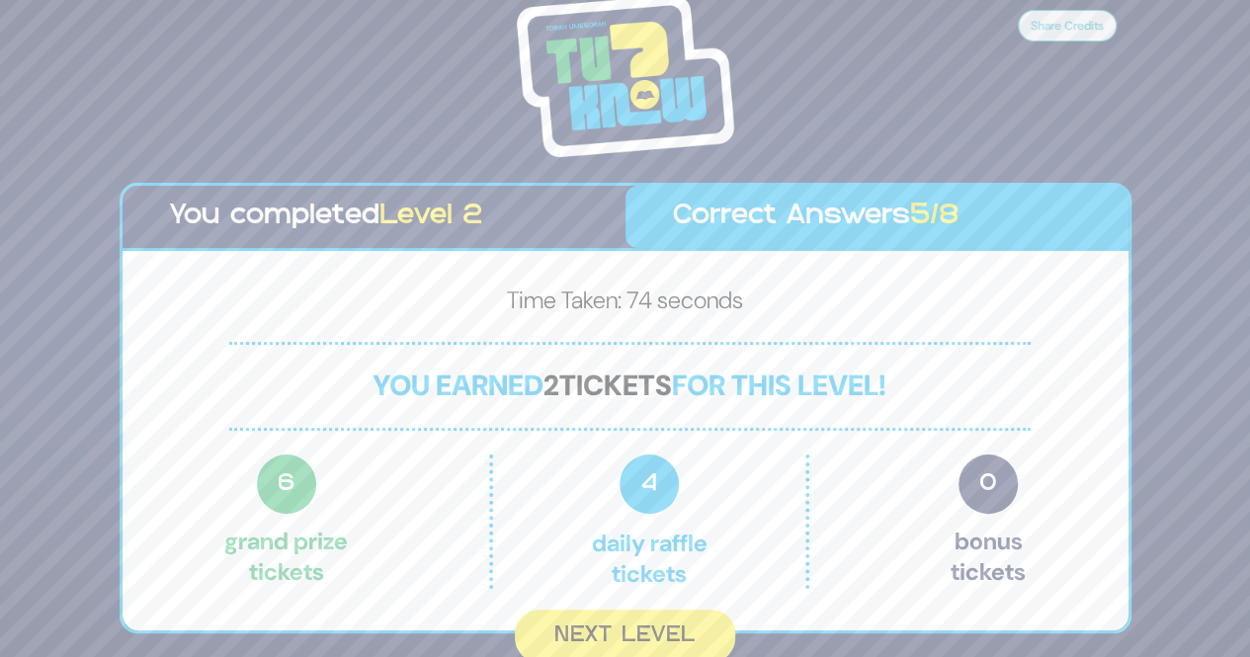
scroll to position [3, 0]
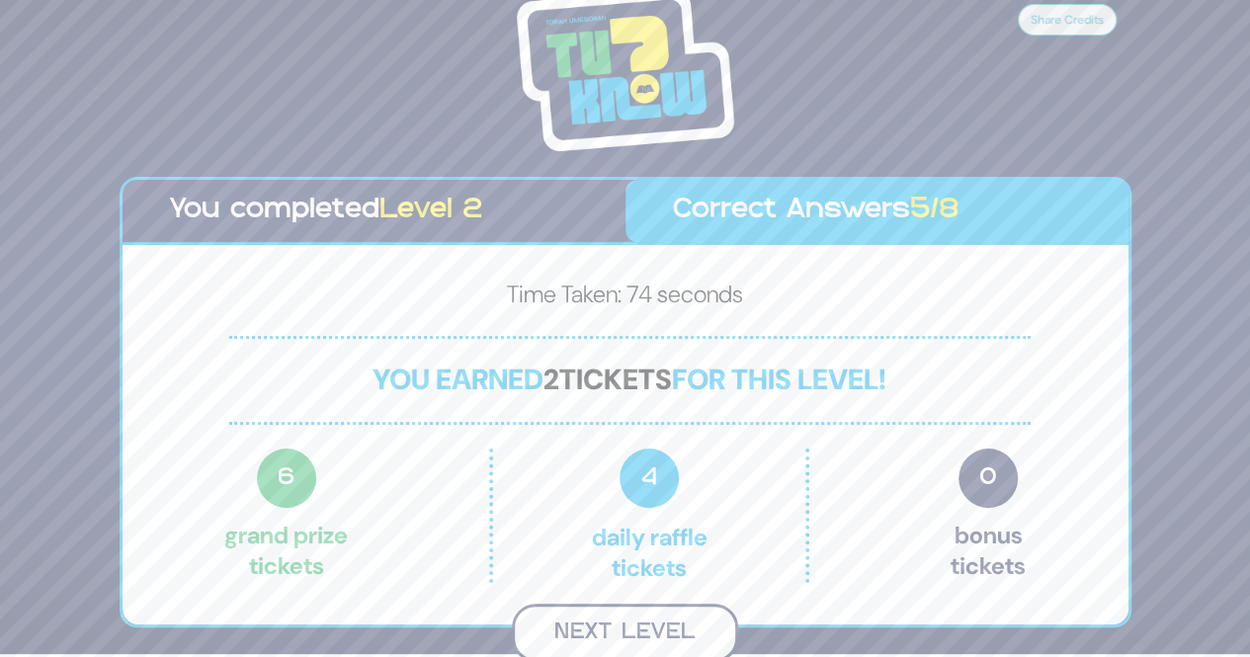
click at [688, 636] on button "Next Level" at bounding box center [625, 633] width 226 height 58
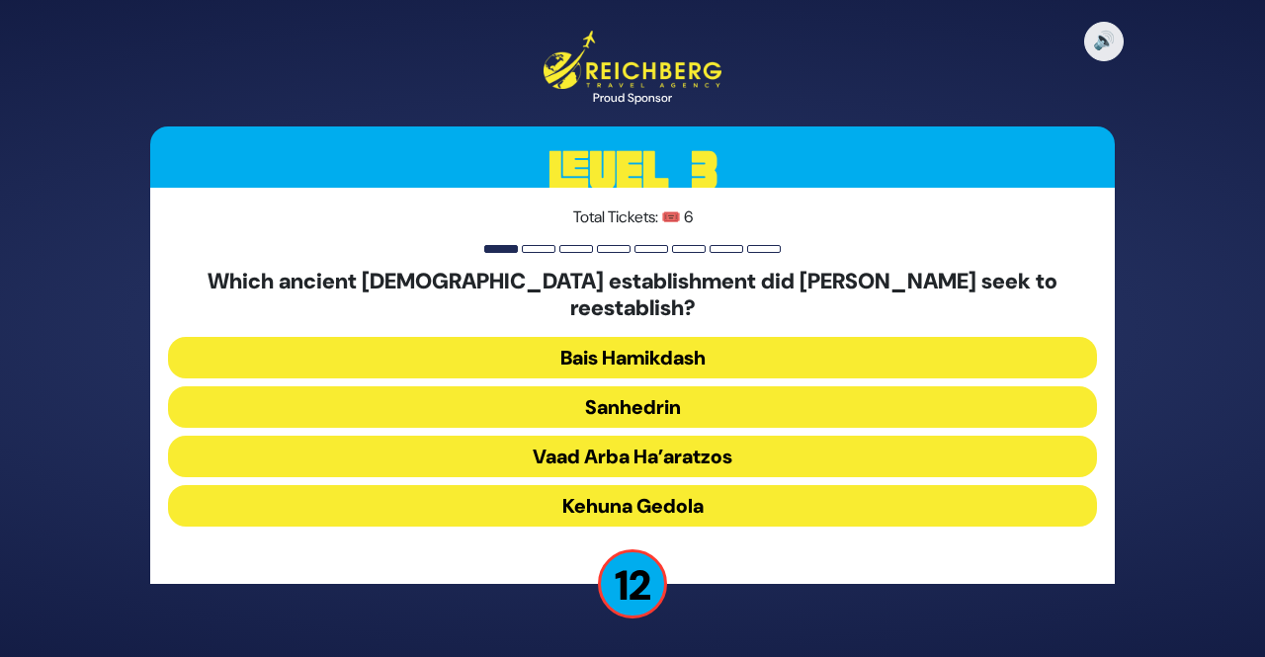
click at [913, 408] on button "Sanhedrin" at bounding box center [632, 407] width 929 height 42
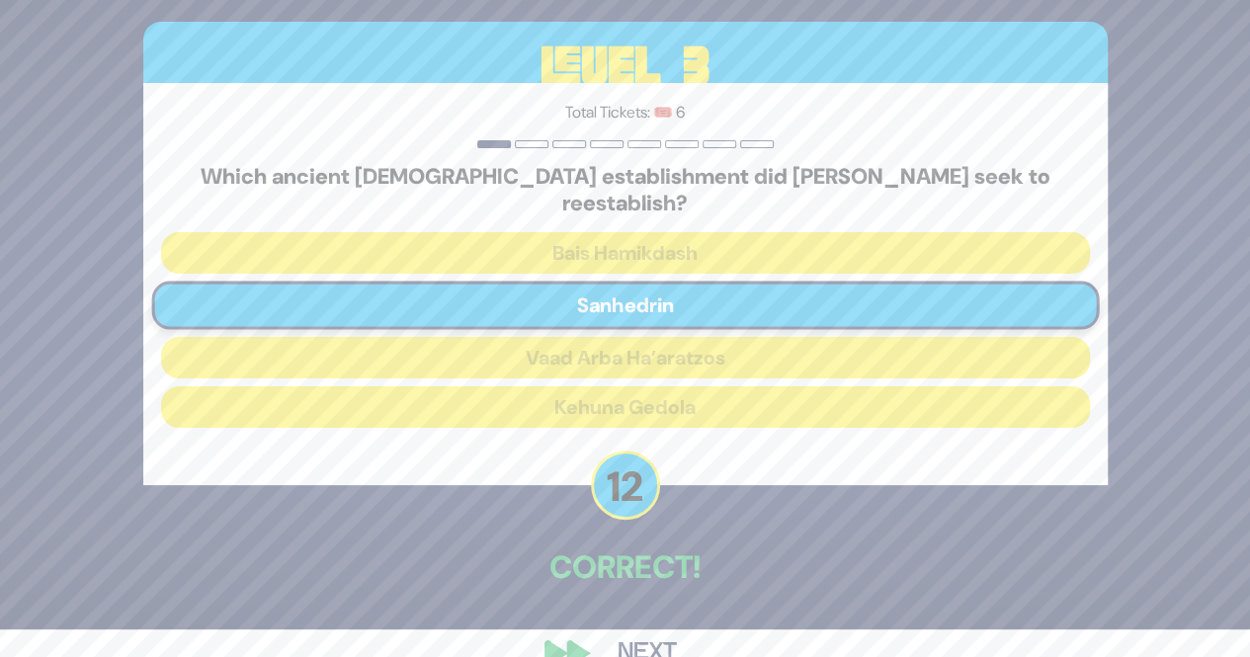
scroll to position [56, 0]
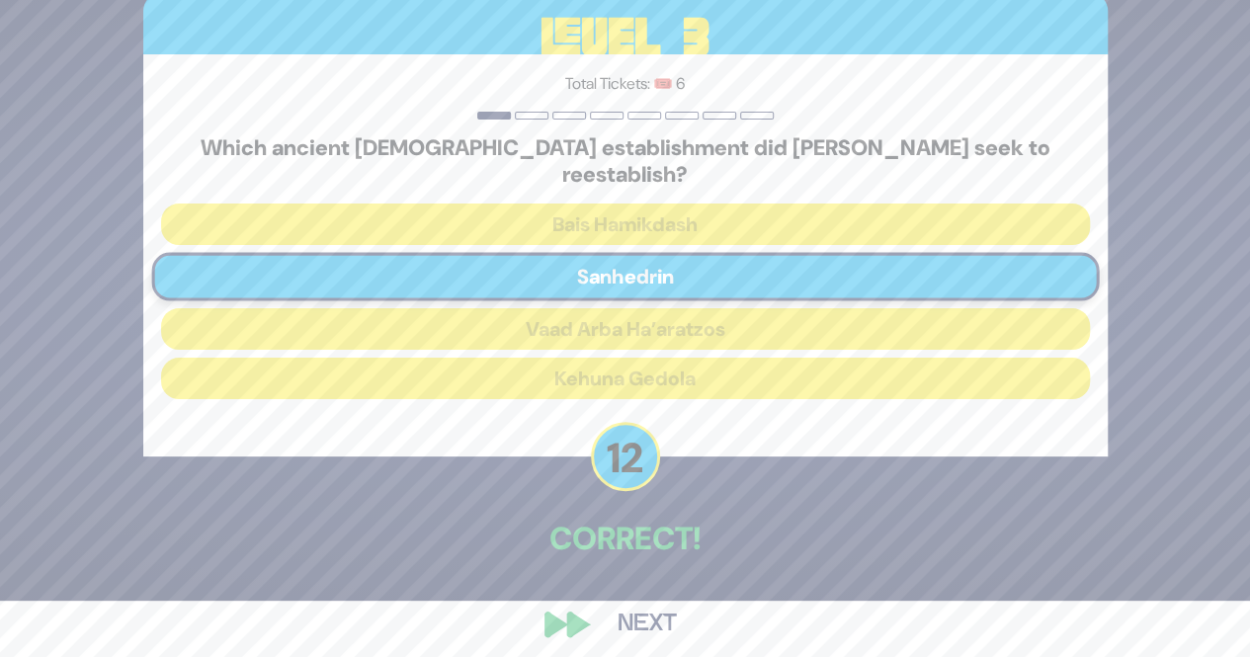
click at [665, 626] on button "Next" at bounding box center [647, 624] width 115 height 45
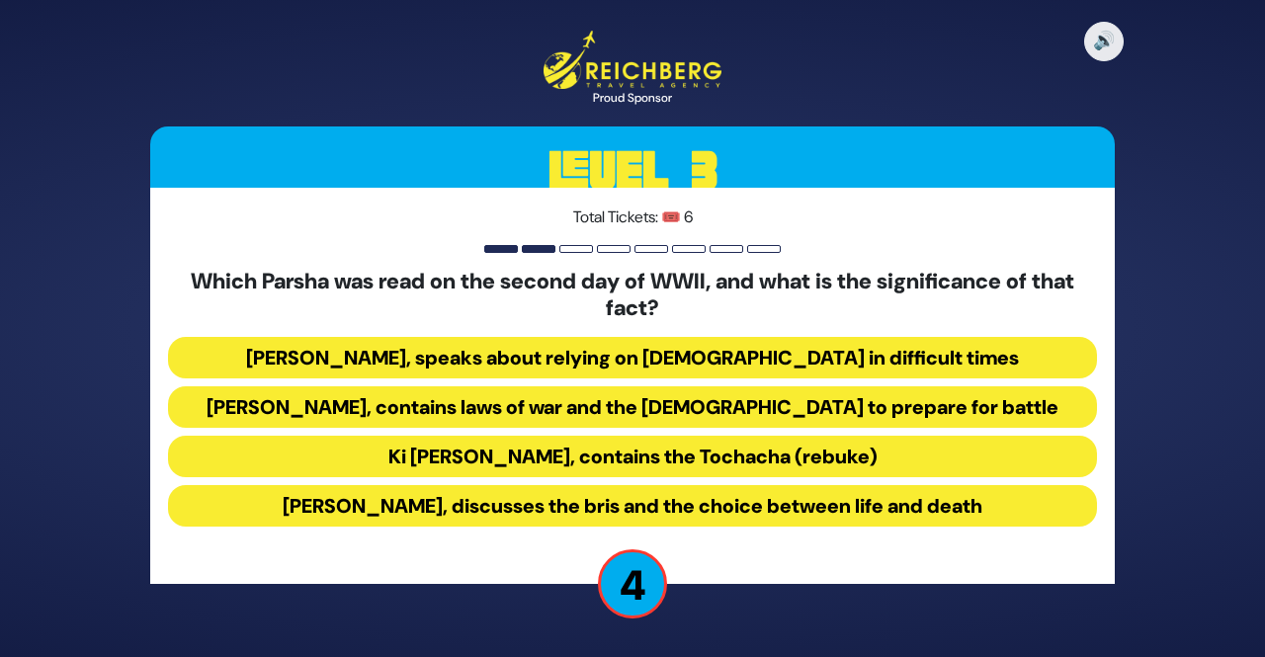
click at [981, 519] on button "Nitzavim, discusses the bris and the choice between life and death" at bounding box center [632, 506] width 929 height 42
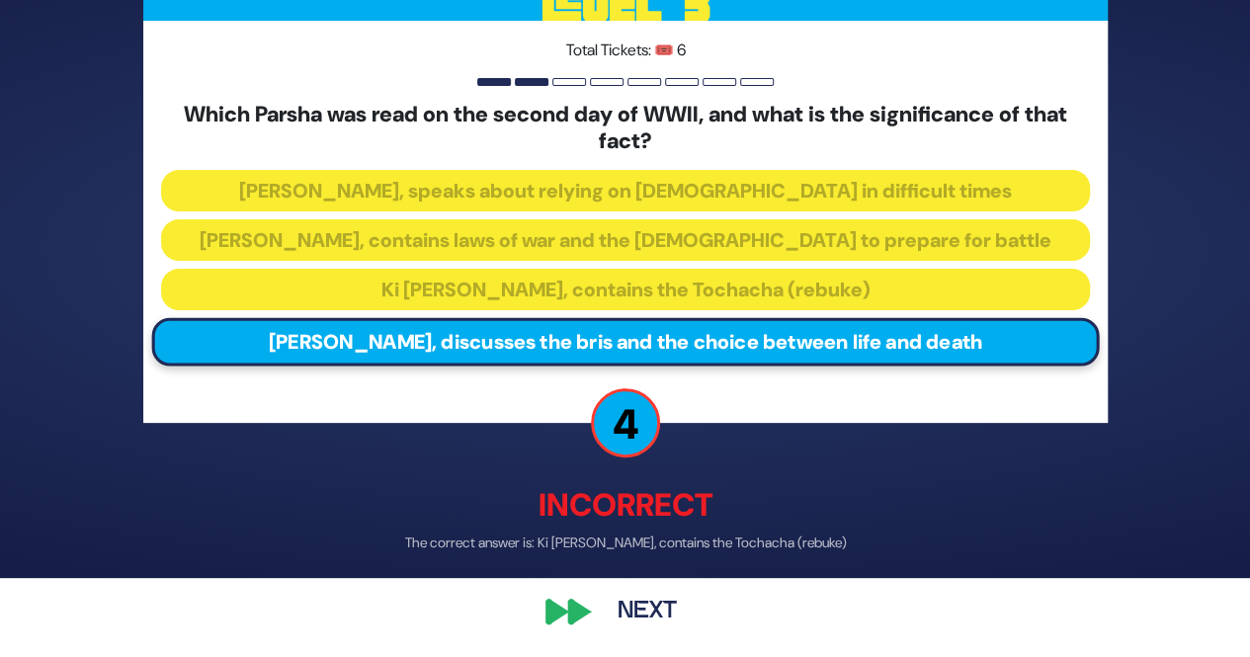
scroll to position [80, 0]
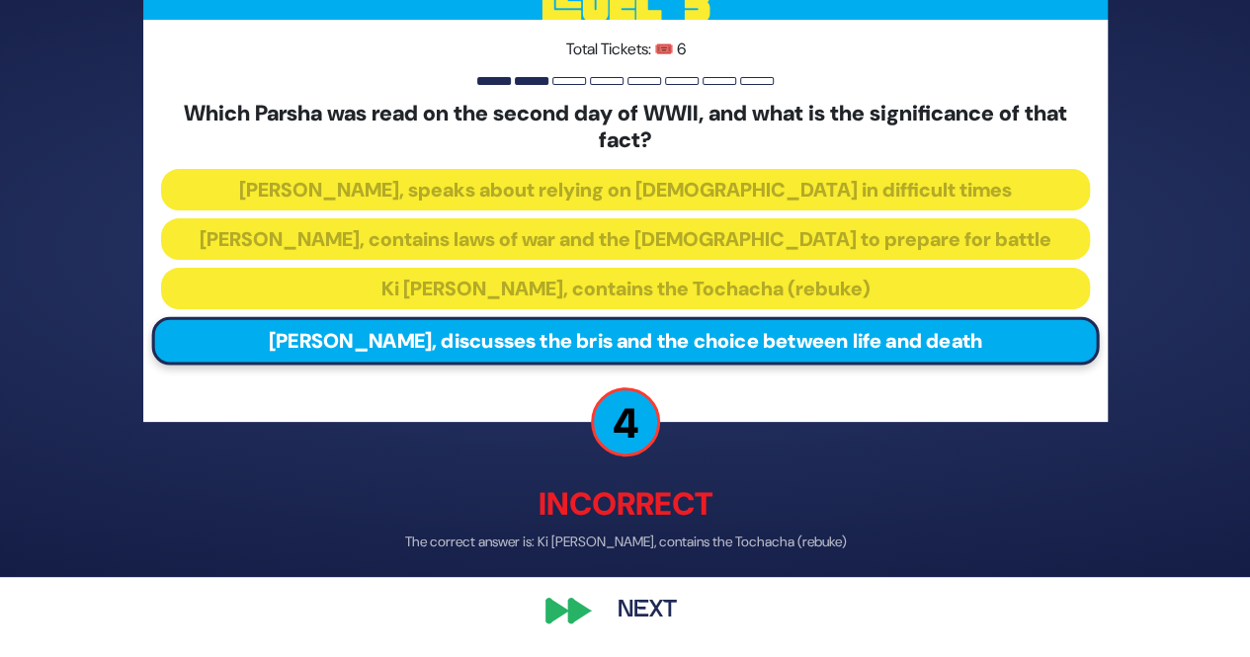
click at [666, 623] on button "Next" at bounding box center [647, 611] width 115 height 45
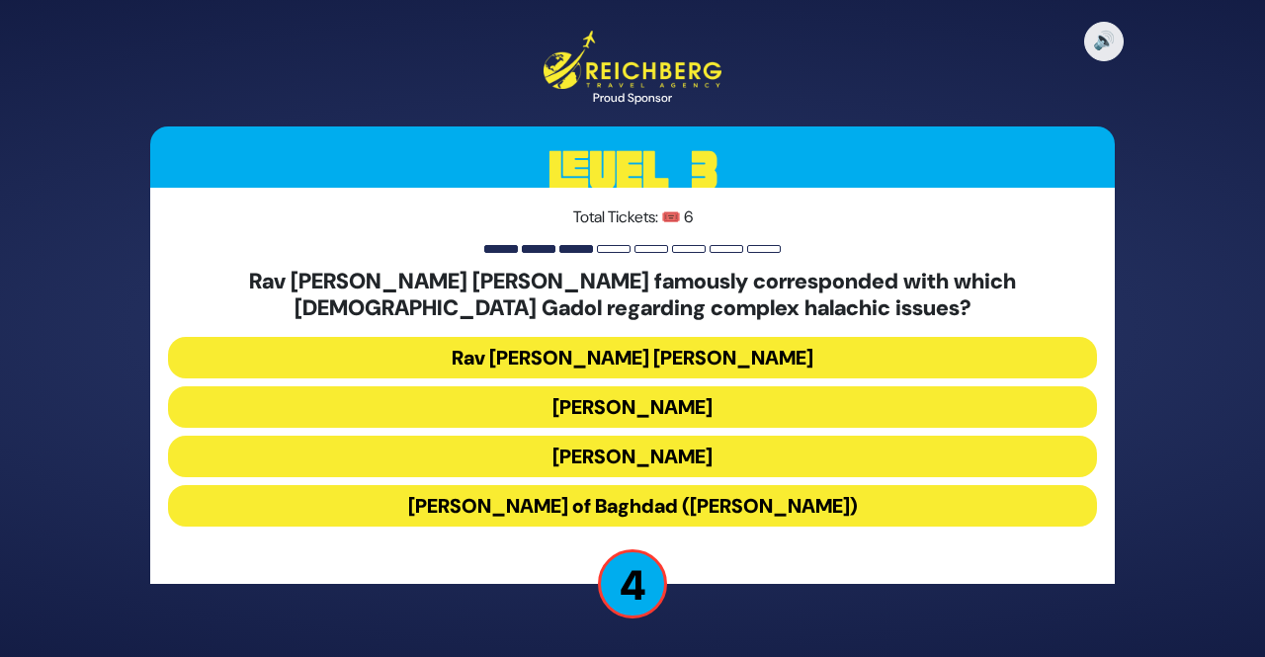
click at [888, 513] on button "Rav Yosef Chaim of Baghdad (Ben Ish Chai)" at bounding box center [632, 506] width 929 height 42
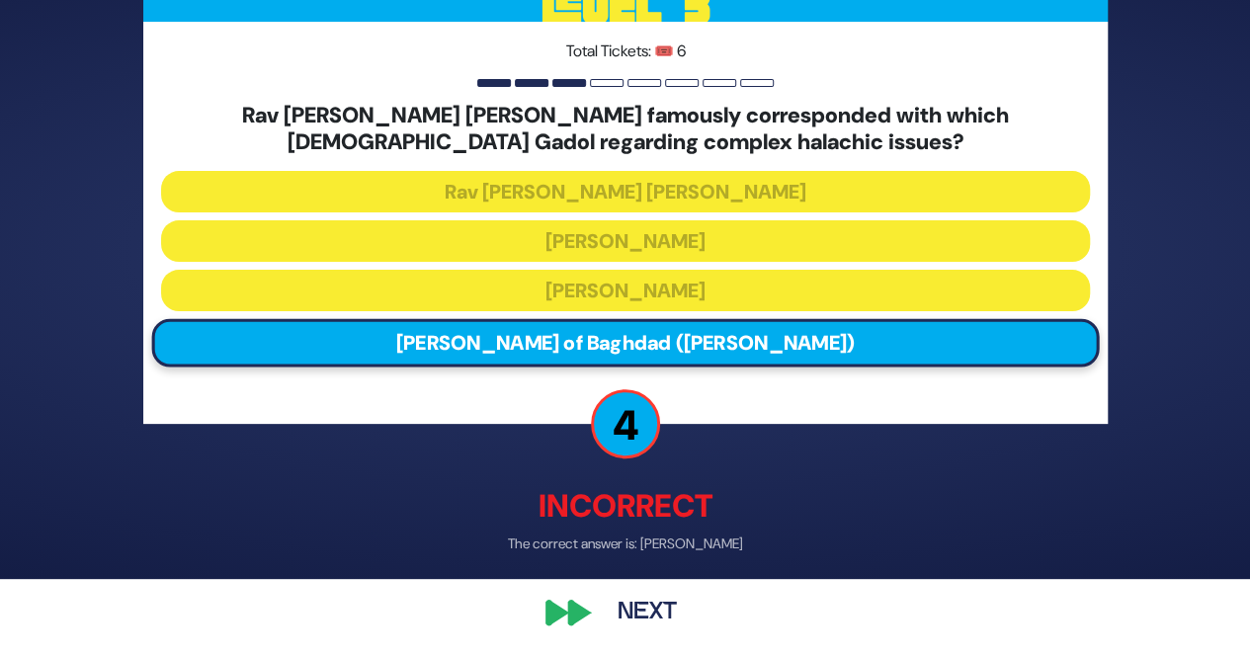
scroll to position [80, 0]
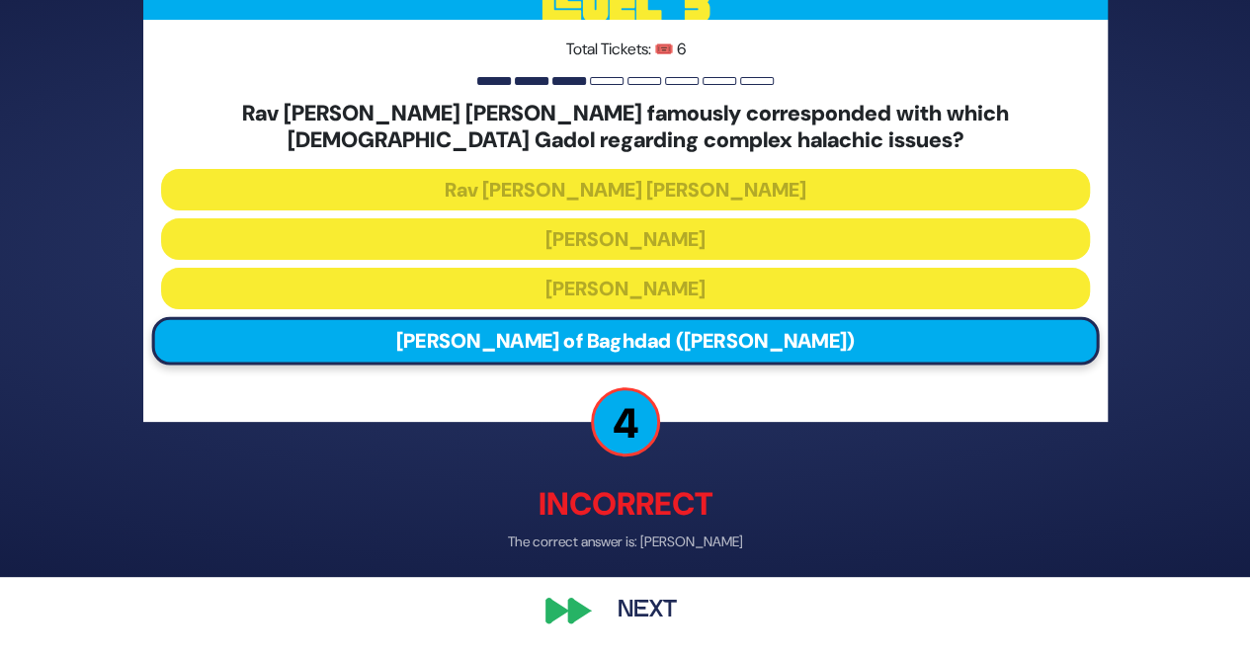
click at [653, 627] on button "Next" at bounding box center [647, 611] width 115 height 45
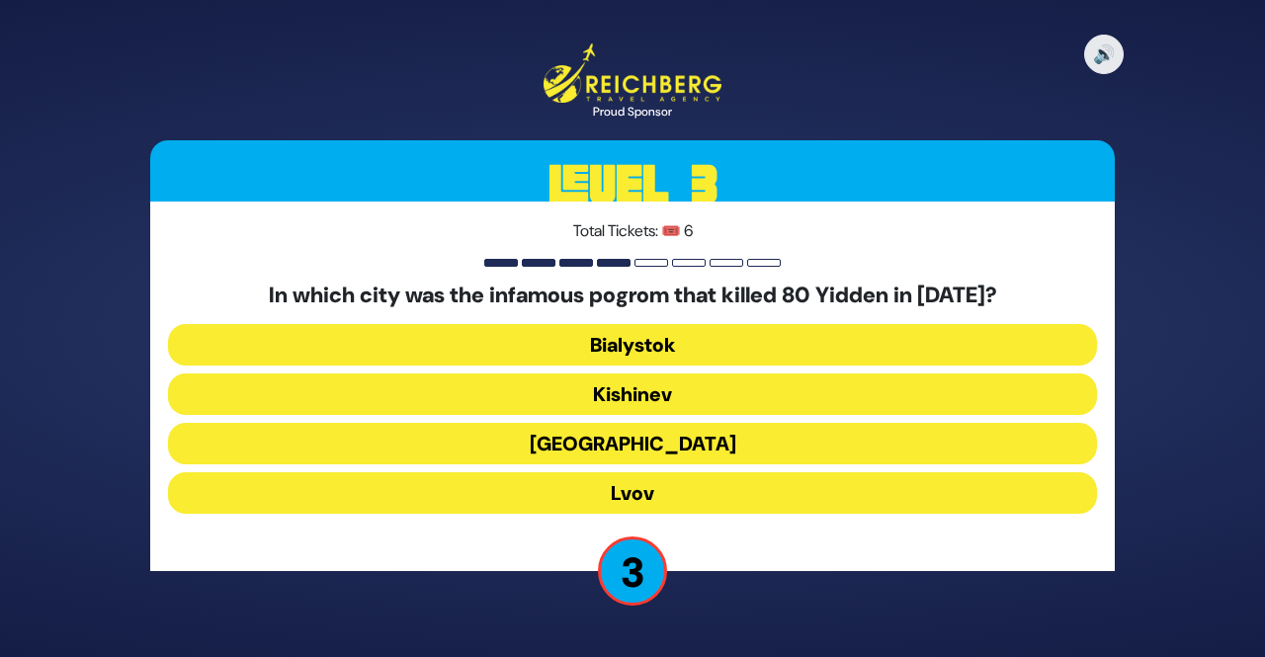
click at [979, 450] on button "Odessa" at bounding box center [632, 444] width 929 height 42
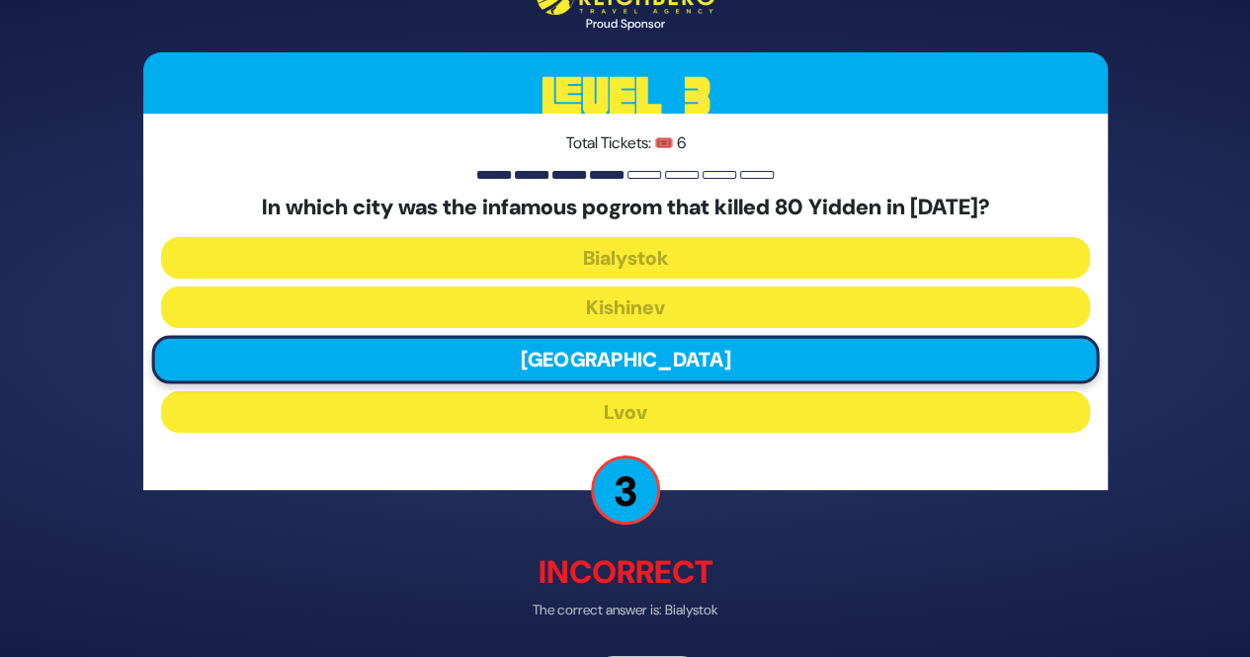
scroll to position [67, 0]
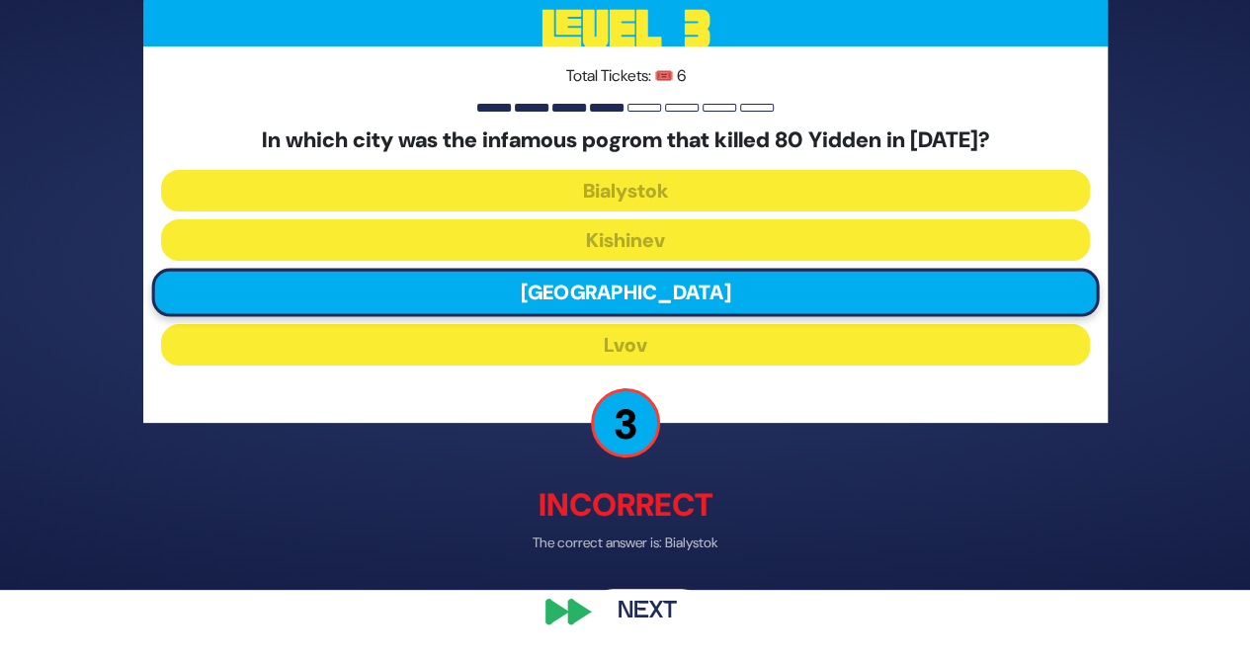
click at [668, 608] on button "Next" at bounding box center [647, 610] width 115 height 45
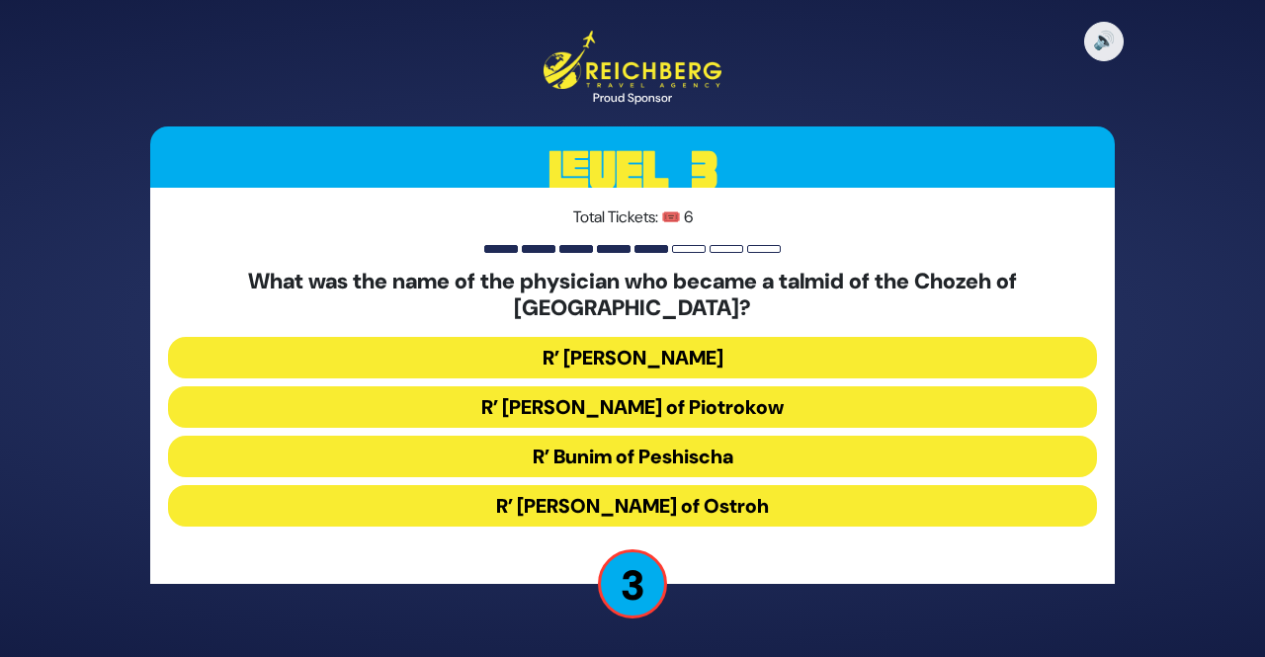
click at [983, 507] on button "R’ Aaron Gordon of Ostroh" at bounding box center [632, 506] width 929 height 42
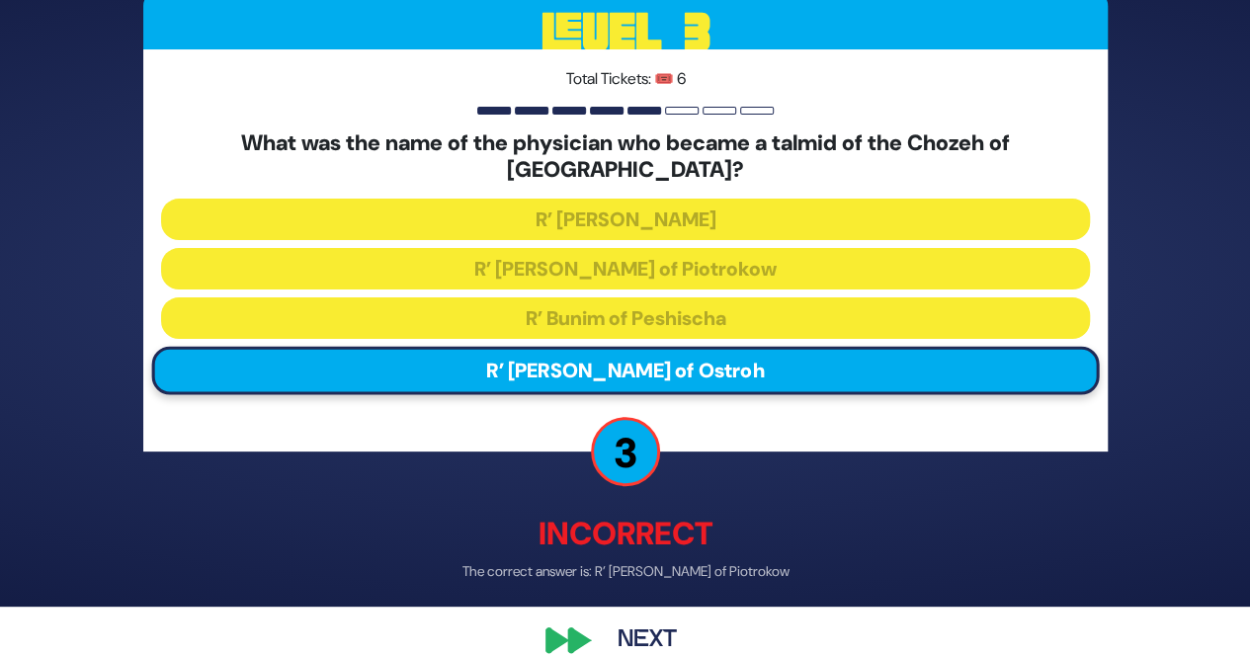
scroll to position [51, 0]
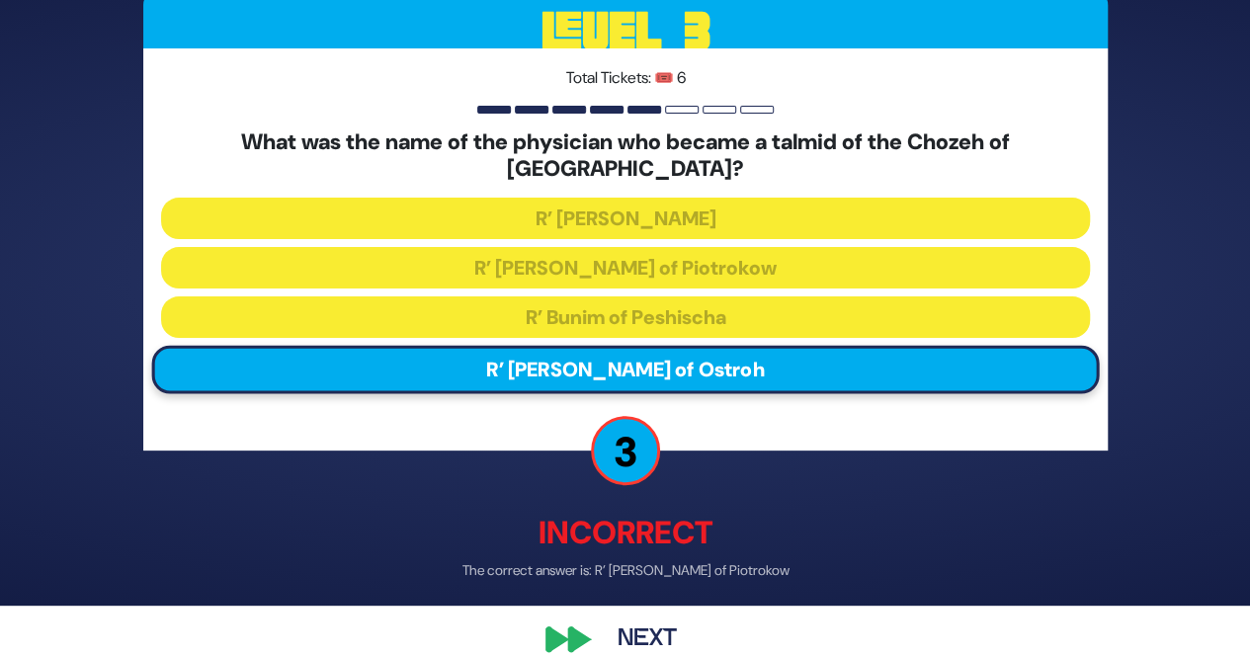
click at [668, 630] on button "Next" at bounding box center [647, 640] width 115 height 45
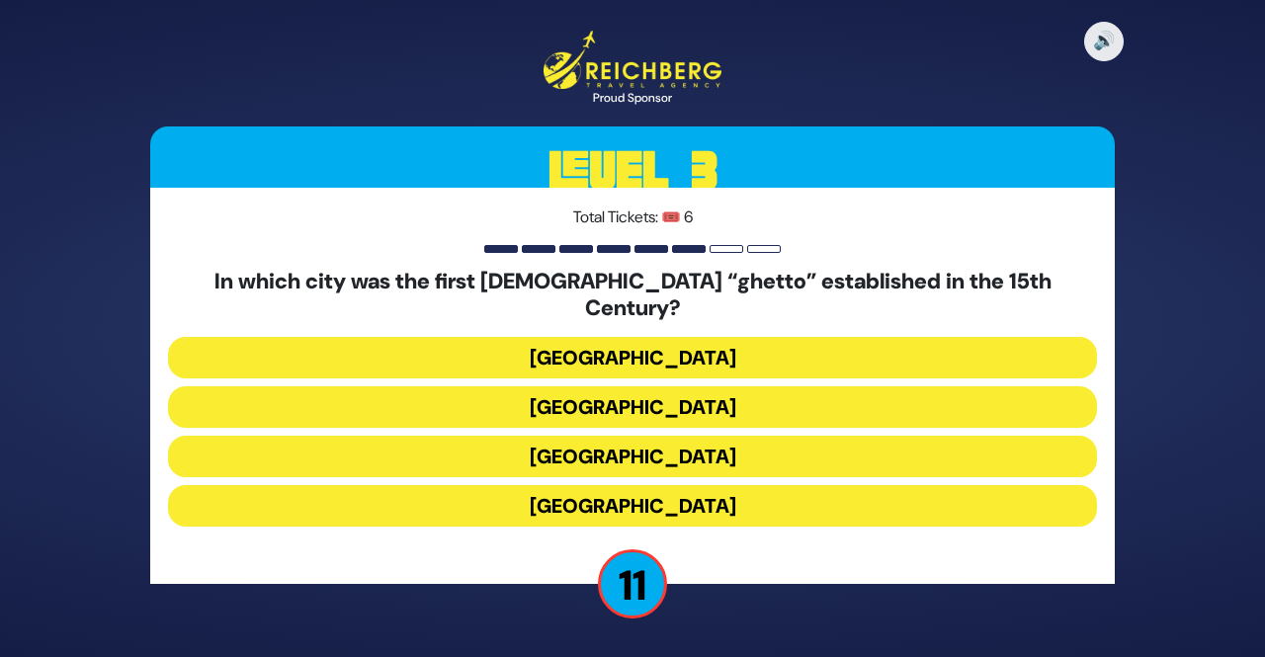
click at [890, 396] on button "Venice" at bounding box center [632, 407] width 929 height 42
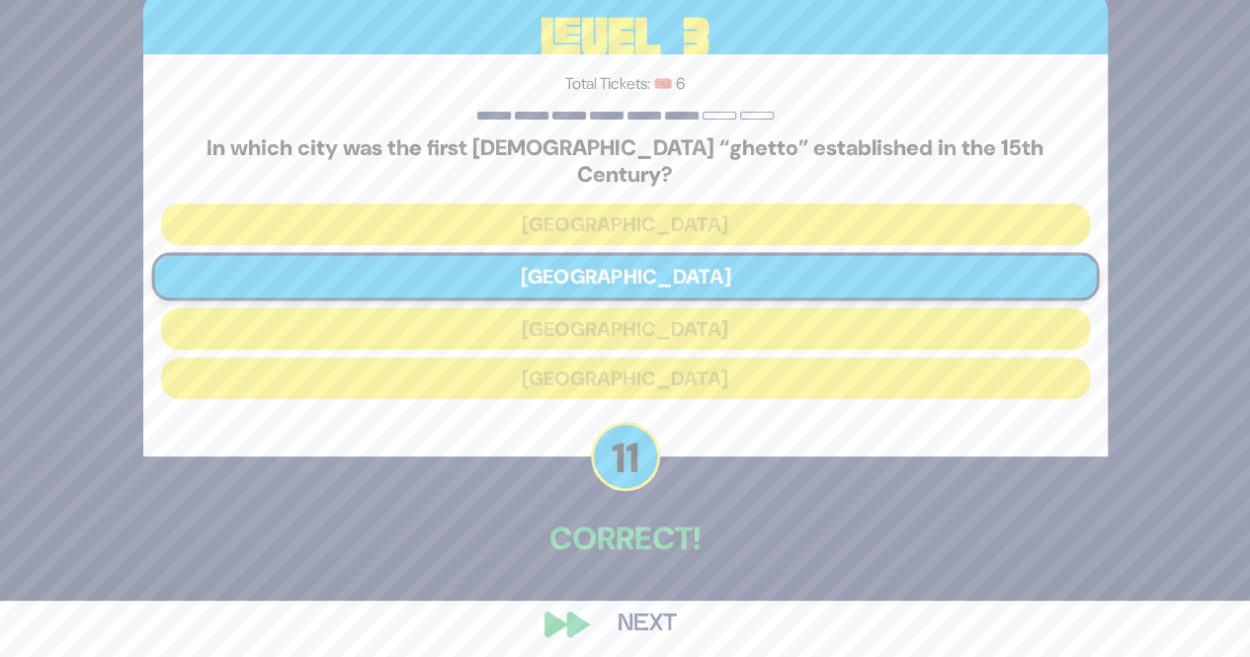
scroll to position [55, 0]
click at [666, 617] on button "Next" at bounding box center [647, 625] width 115 height 45
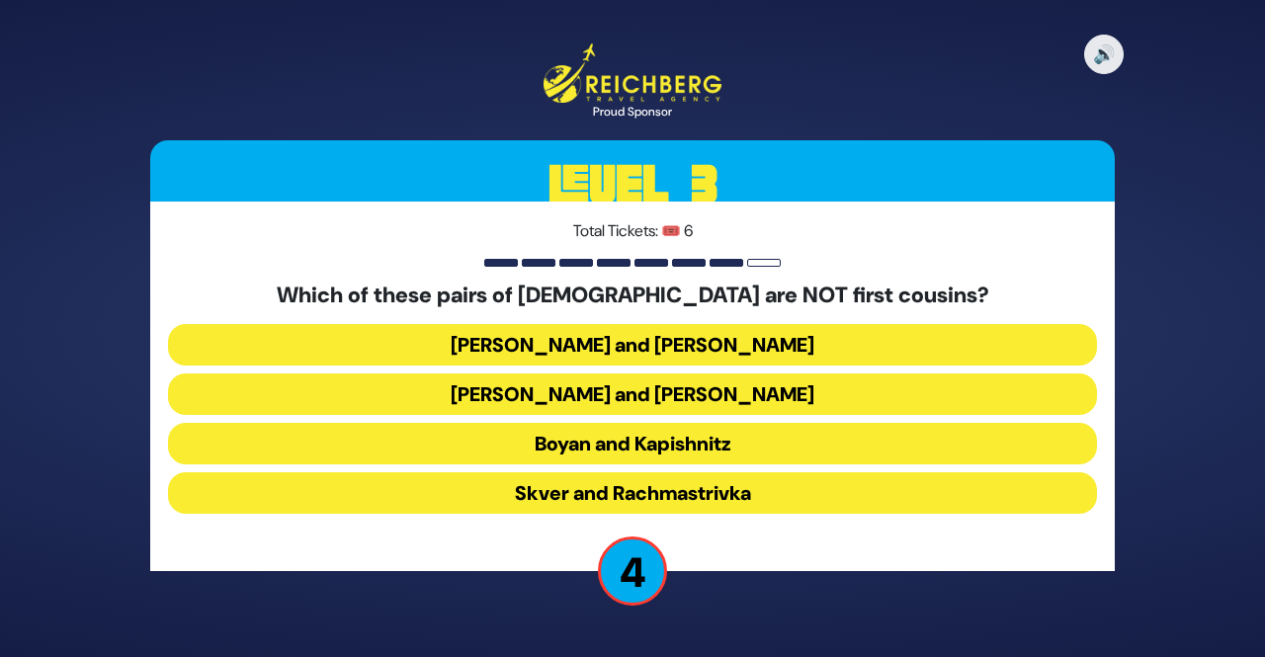
click at [849, 397] on button "Satmar and Klausenberg" at bounding box center [632, 395] width 929 height 42
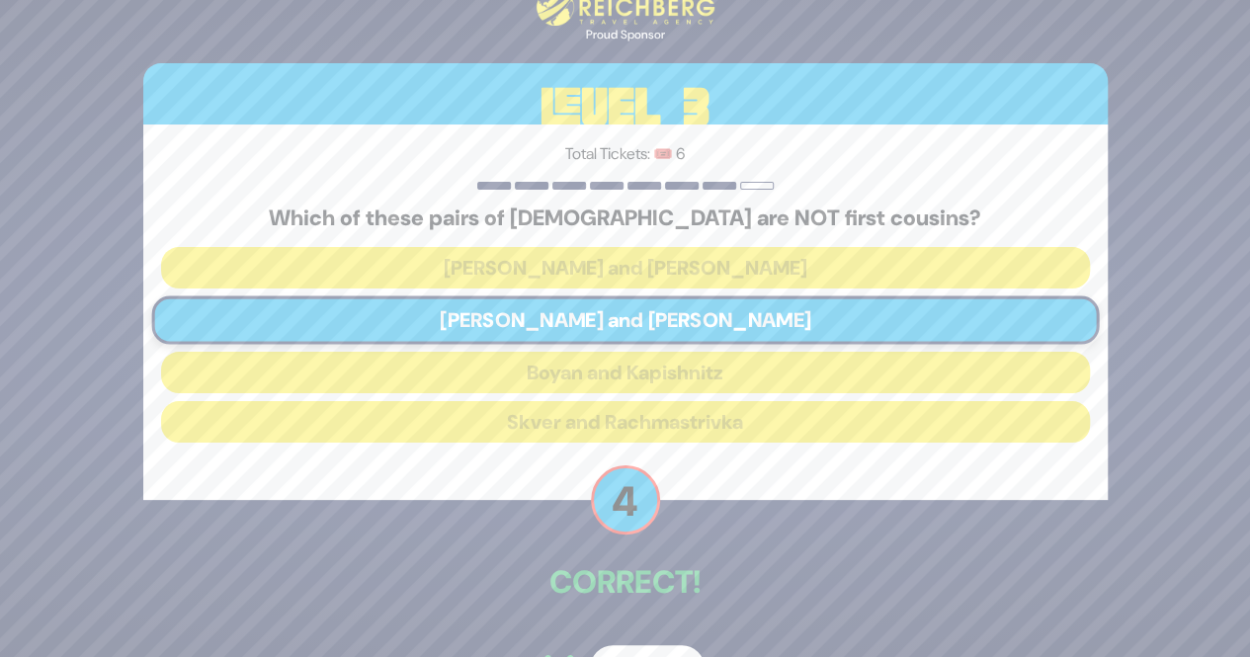
scroll to position [56, 0]
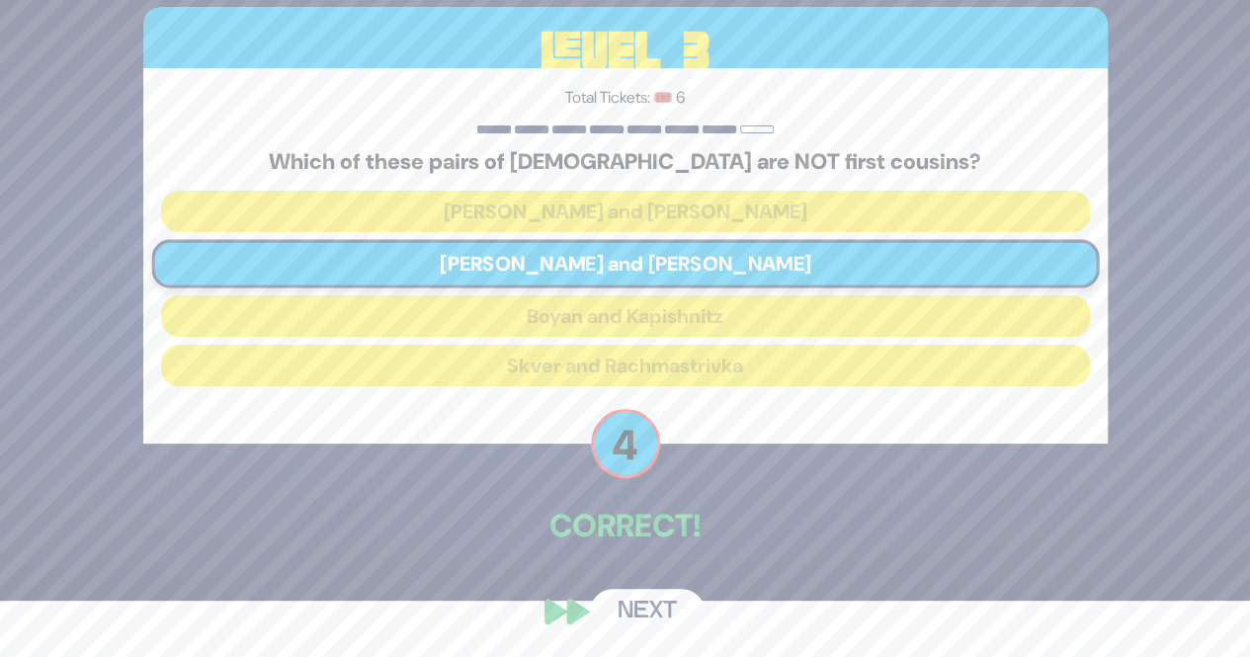
click at [677, 616] on button "Next" at bounding box center [647, 611] width 115 height 45
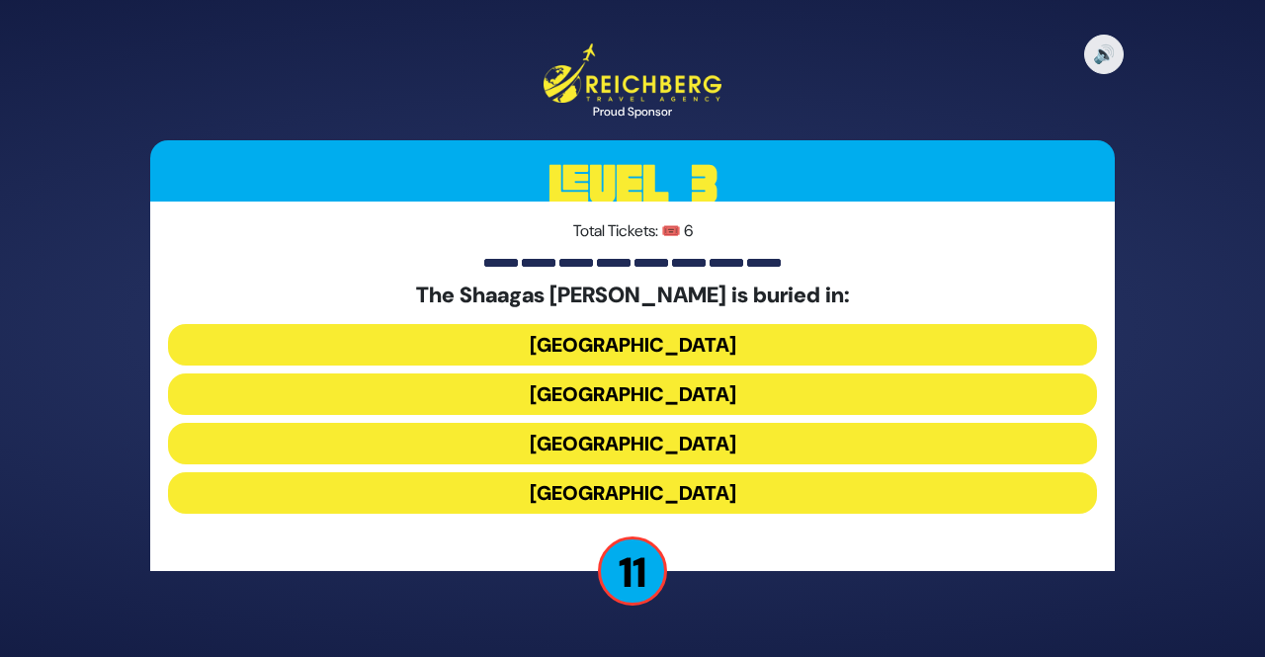
click at [881, 397] on button "Germany" at bounding box center [632, 395] width 929 height 42
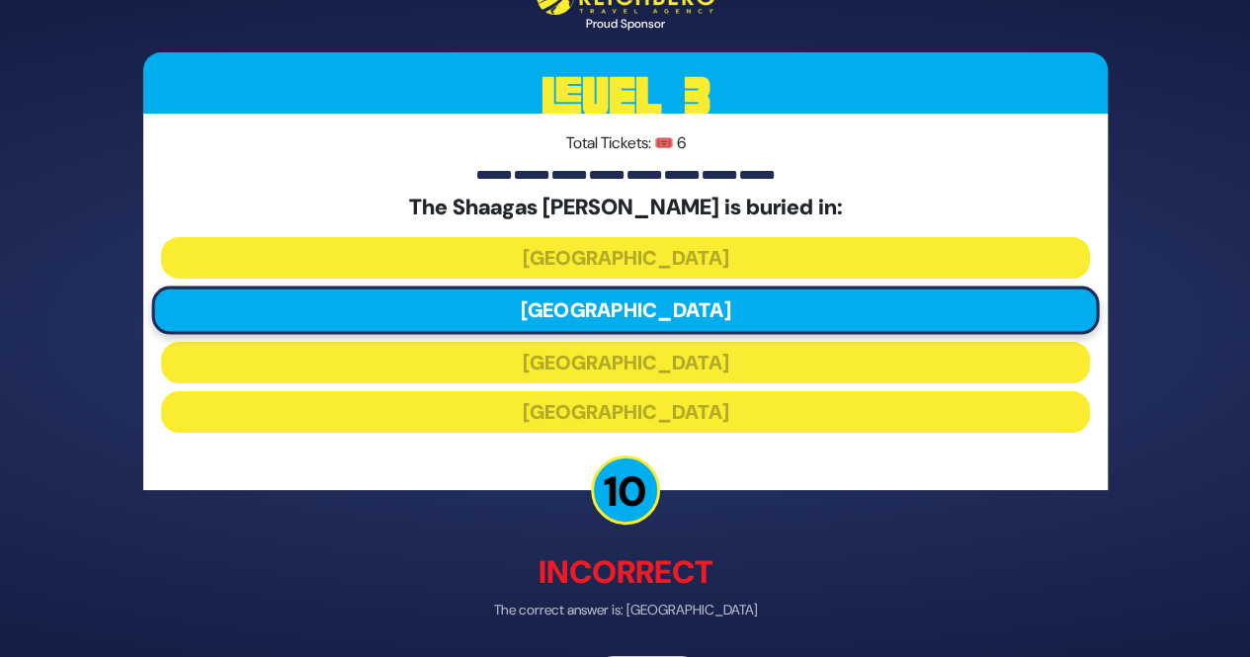
scroll to position [67, 0]
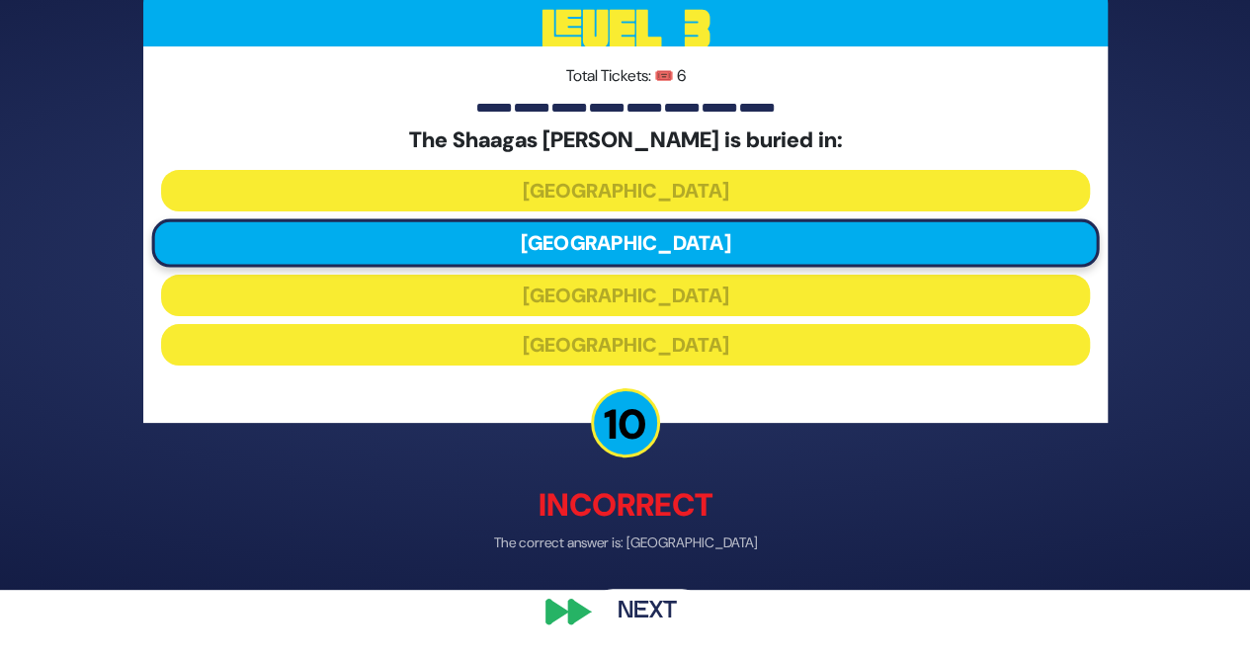
click at [662, 607] on button "Next" at bounding box center [647, 610] width 115 height 45
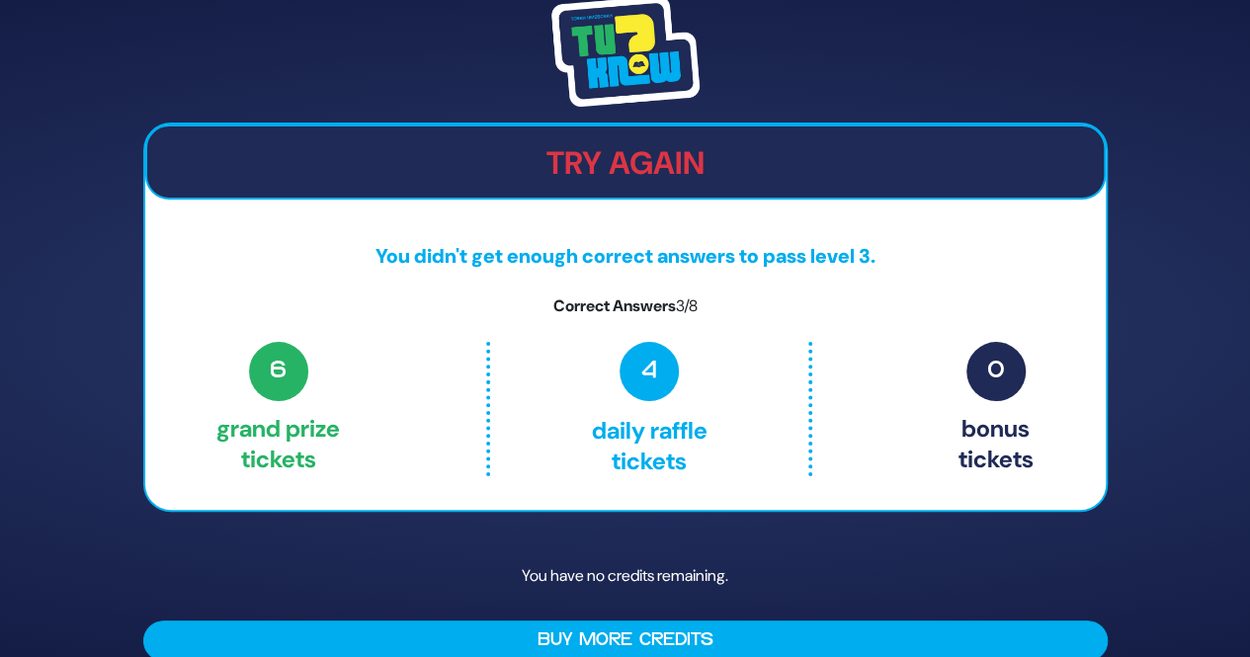
scroll to position [27, 0]
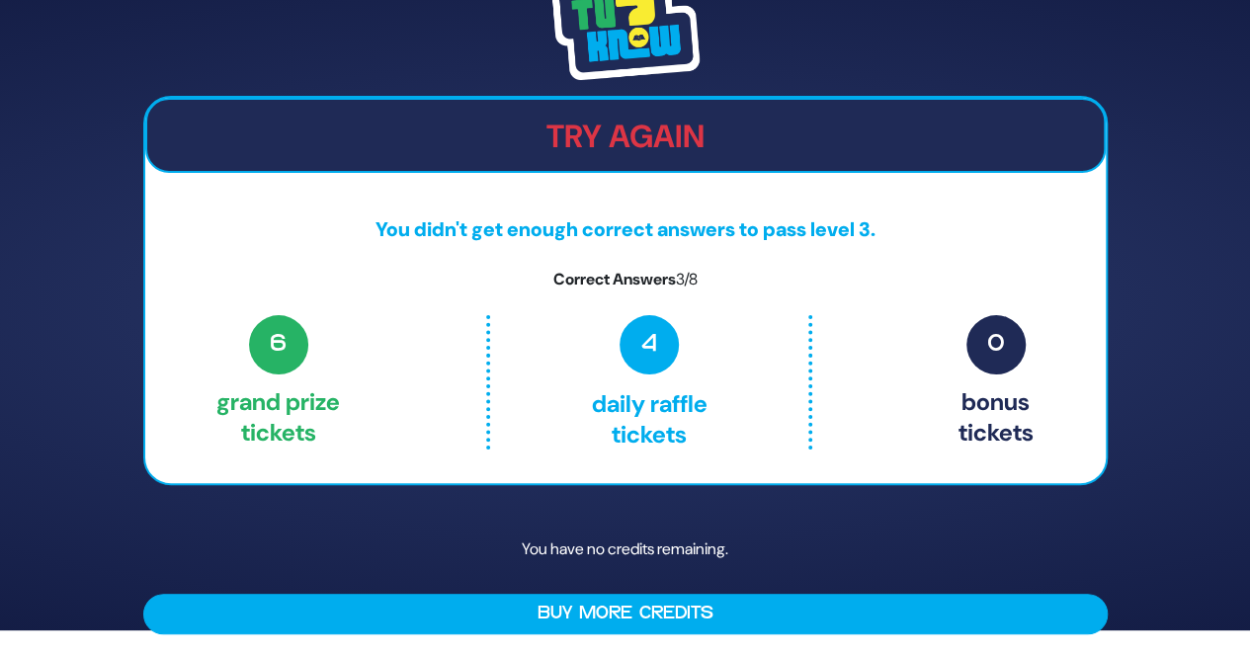
click at [1101, 565] on p "You have no credits remaining." at bounding box center [625, 549] width 965 height 57
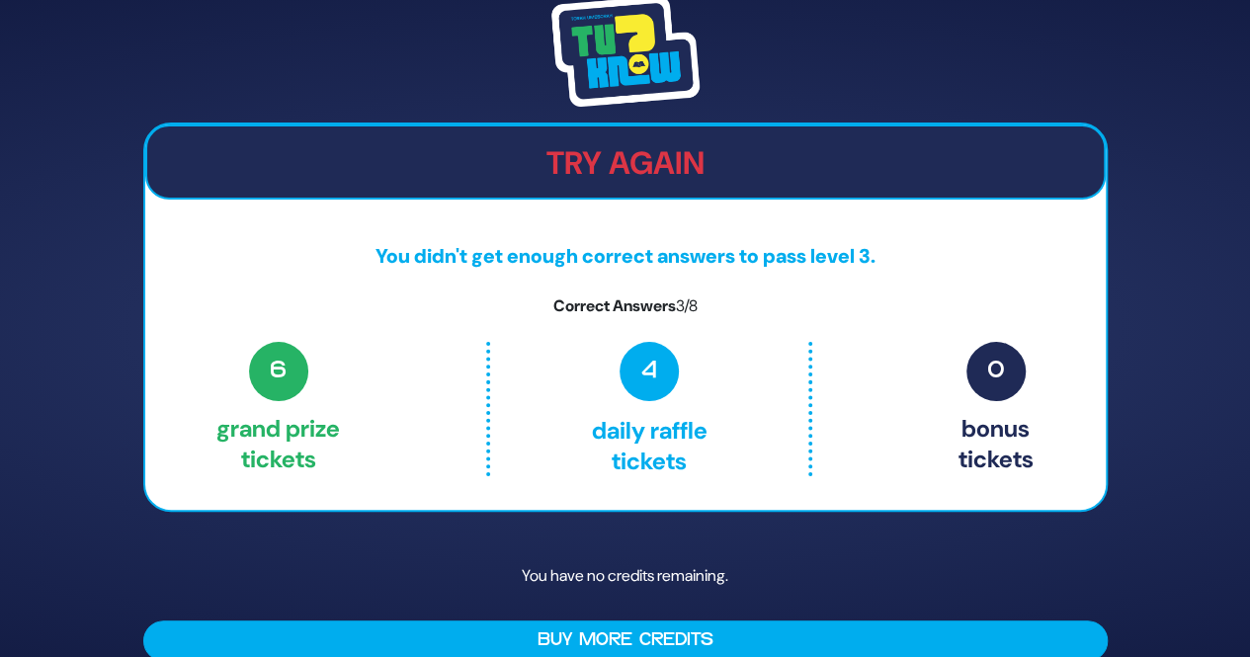
click at [1150, 133] on div "Try Again You didn't get enough correct answers to pass level 3. Correct Answer…" at bounding box center [625, 328] width 1250 height 657
